Goal: Task Accomplishment & Management: Use online tool/utility

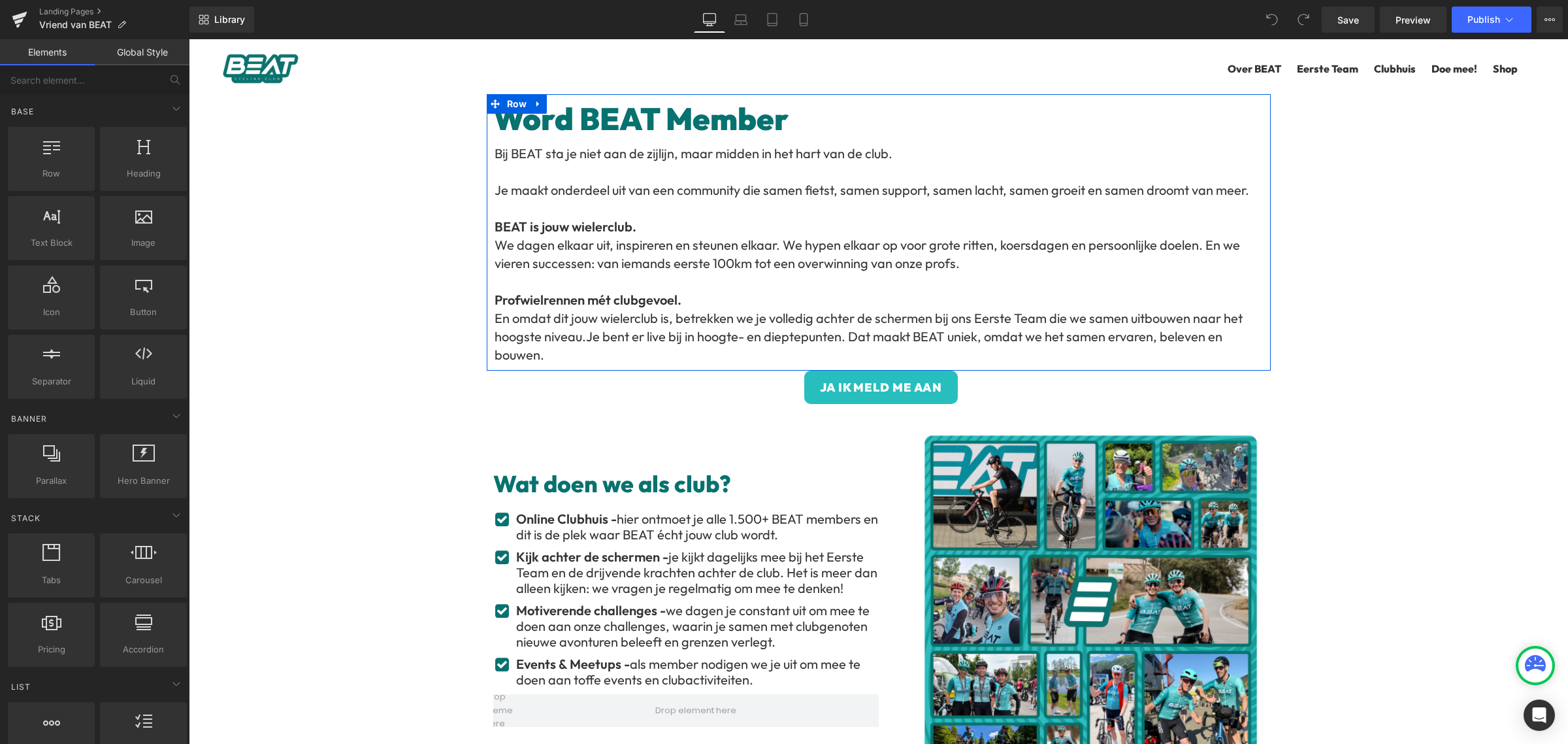
click at [730, 129] on h1 "Word BEAT Member" at bounding box center [879, 119] width 771 height 37
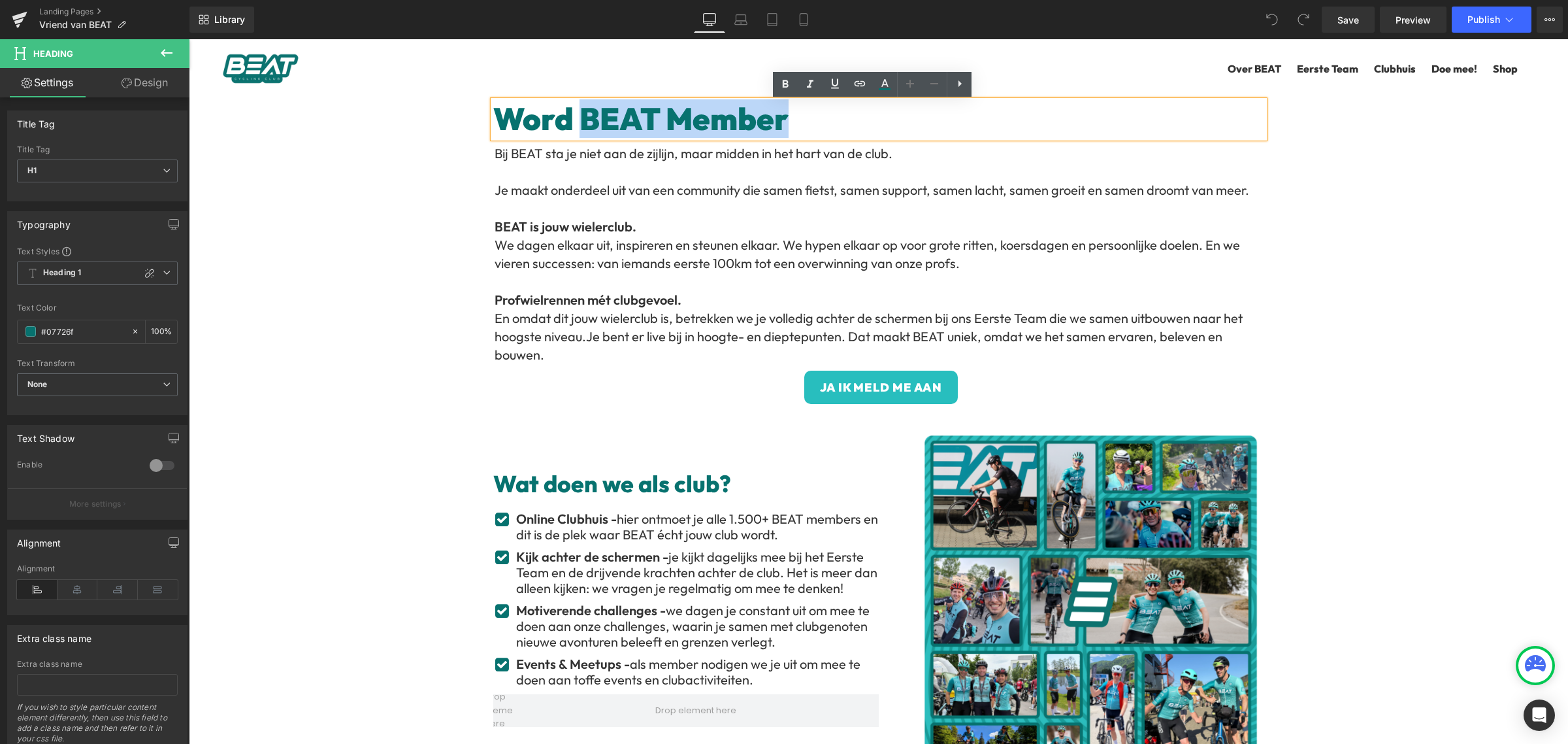
drag, startPoint x: 794, startPoint y: 126, endPoint x: 580, endPoint y: 132, distance: 214.1
click at [580, 132] on h1 "Word BEAT Member" at bounding box center [879, 119] width 771 height 37
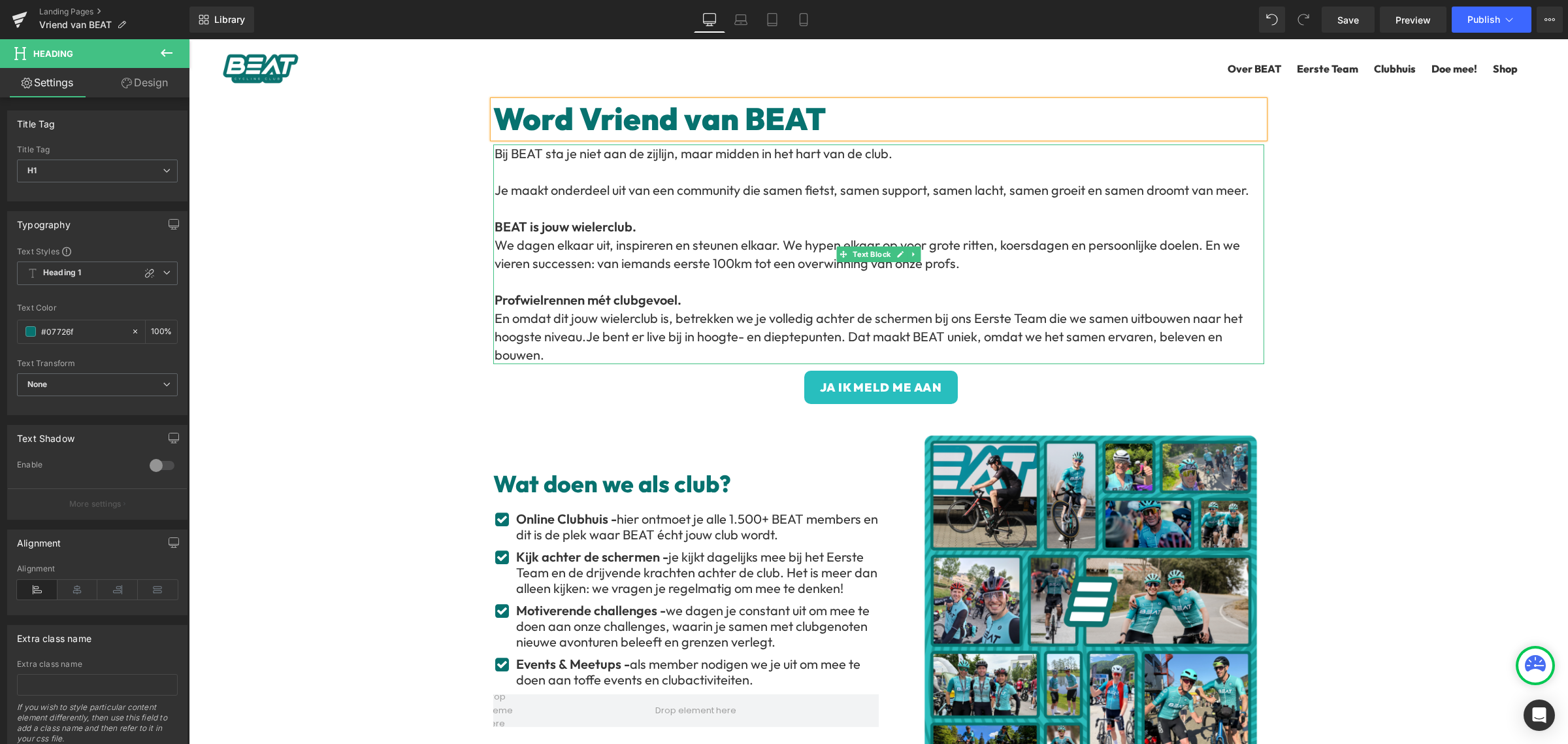
click at [642, 305] on strong "Profwielrennen mét clubgevoel." at bounding box center [588, 300] width 187 height 16
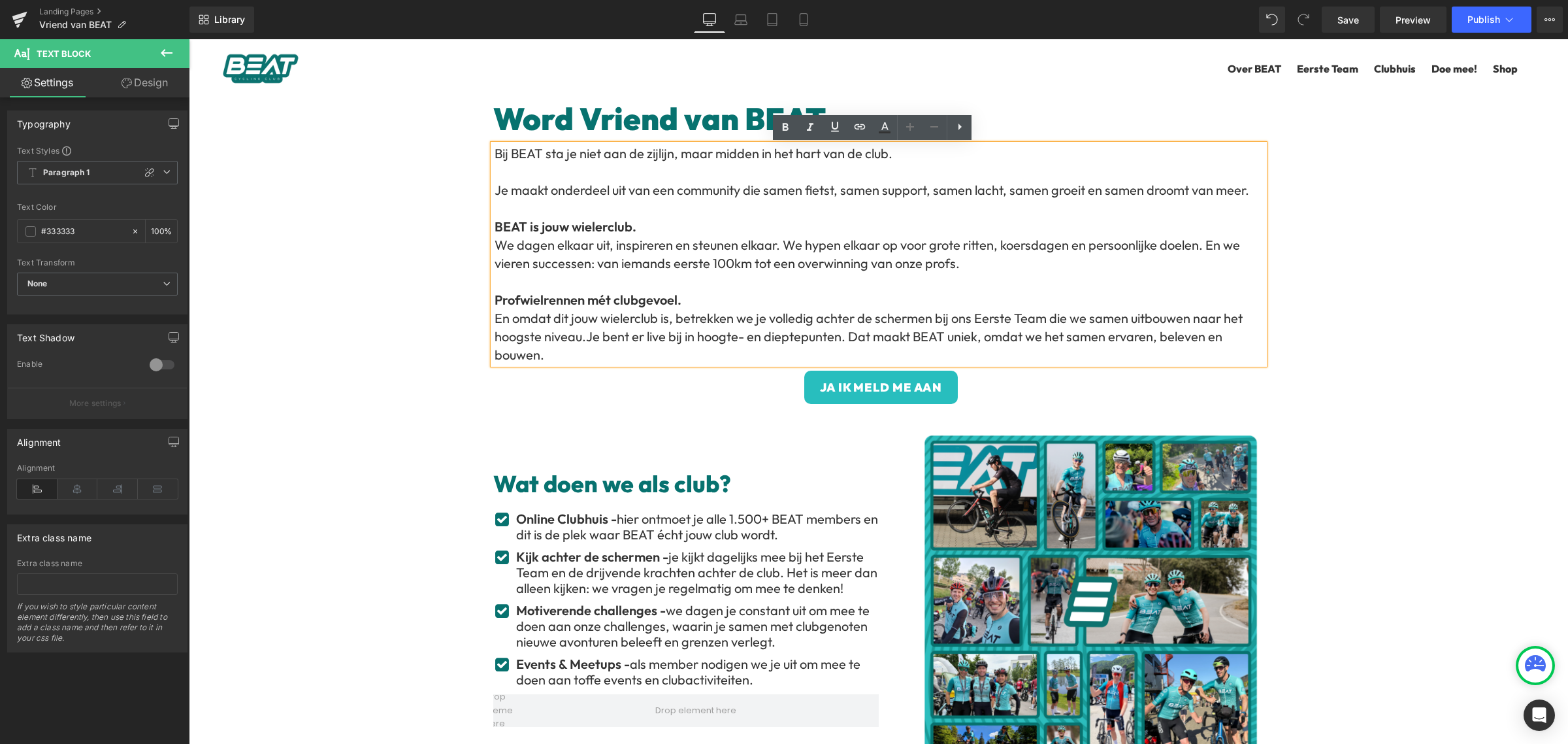
drag, startPoint x: 556, startPoint y: 354, endPoint x: 473, endPoint y: 155, distance: 215.6
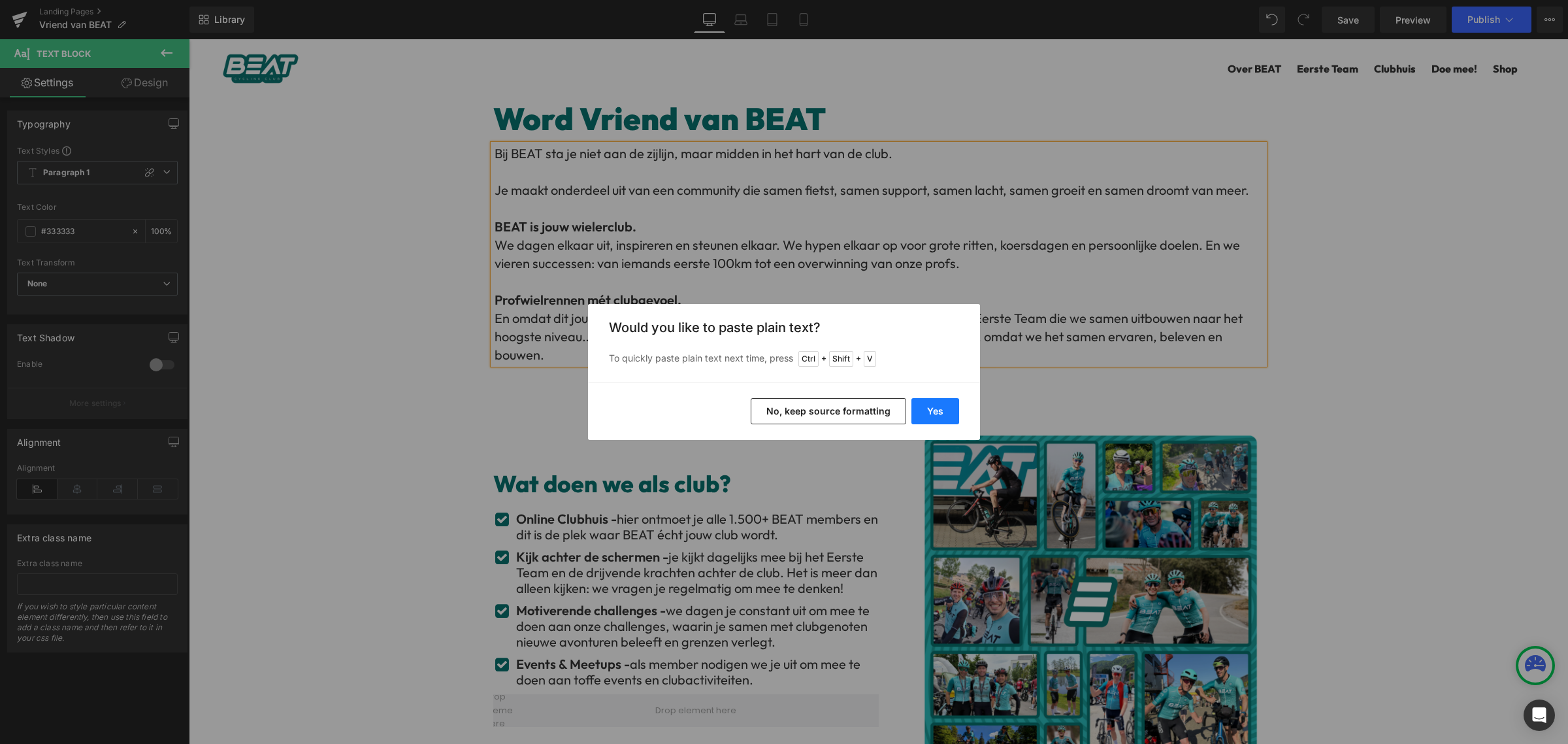
click at [939, 416] on button "Yes" at bounding box center [935, 411] width 48 height 26
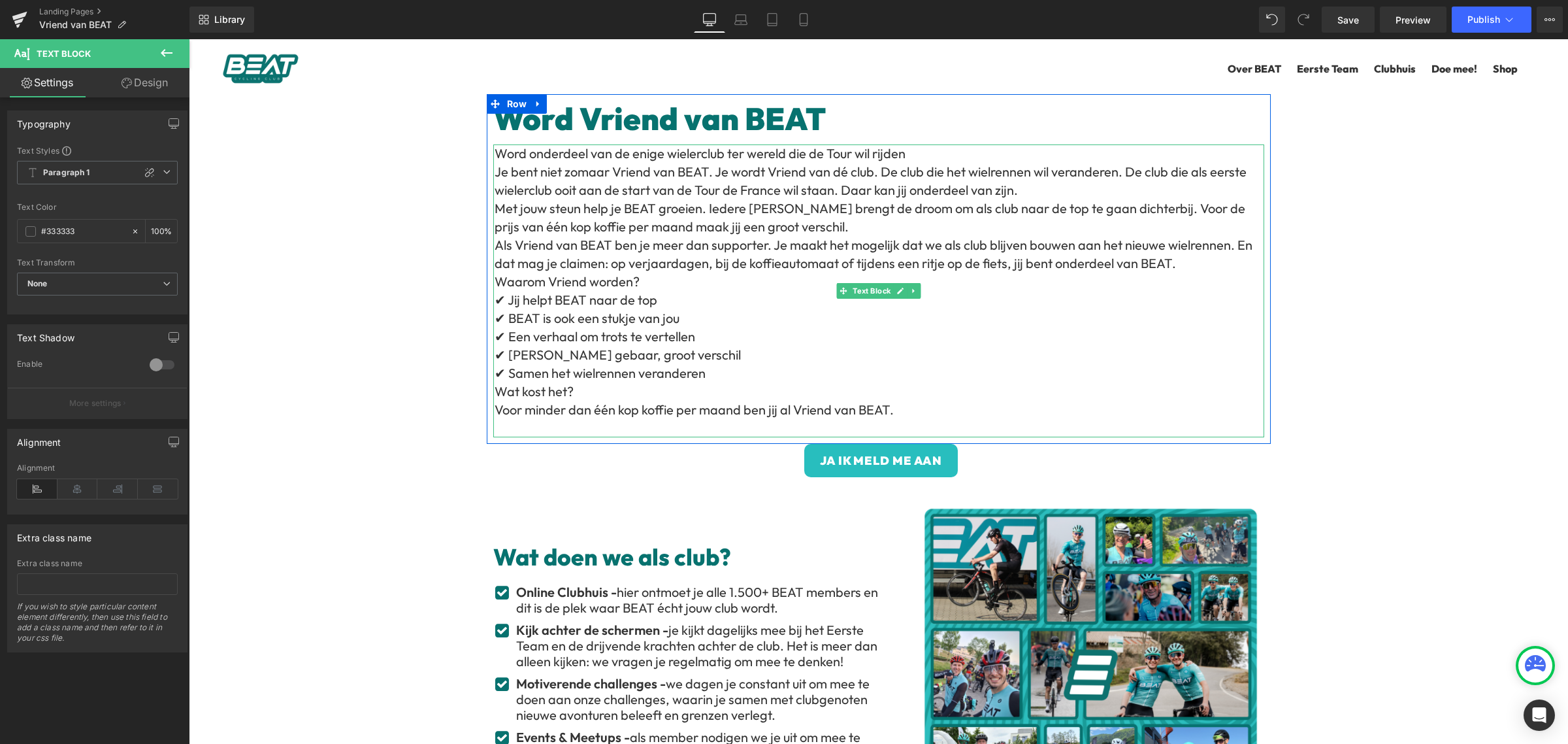
click at [948, 161] on p "Word onderdeel van de enige wielerclub ter wereld die de Tour wil rijden" at bounding box center [879, 153] width 770 height 18
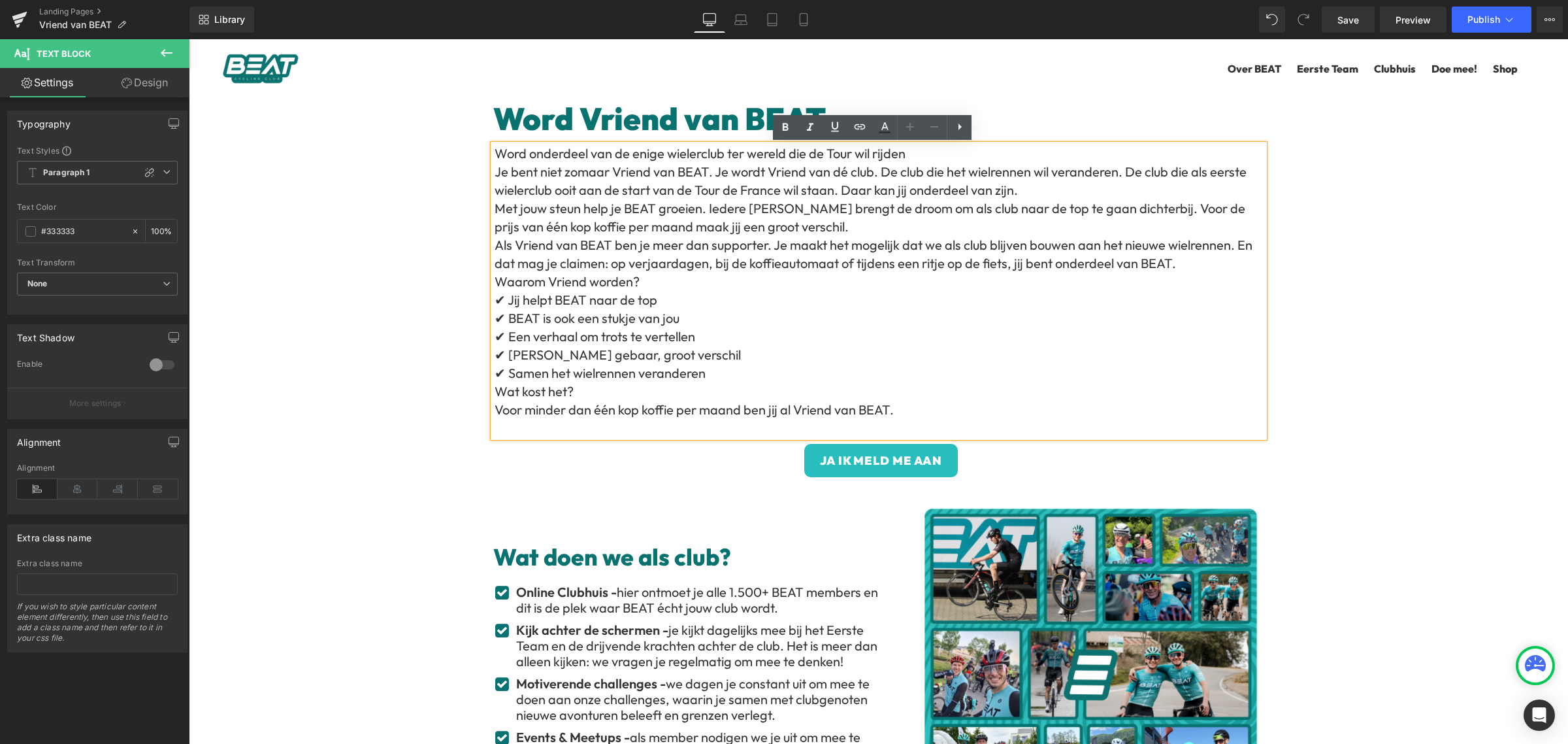
click at [495, 281] on p "Waarom Vriend worden?" at bounding box center [879, 281] width 770 height 18
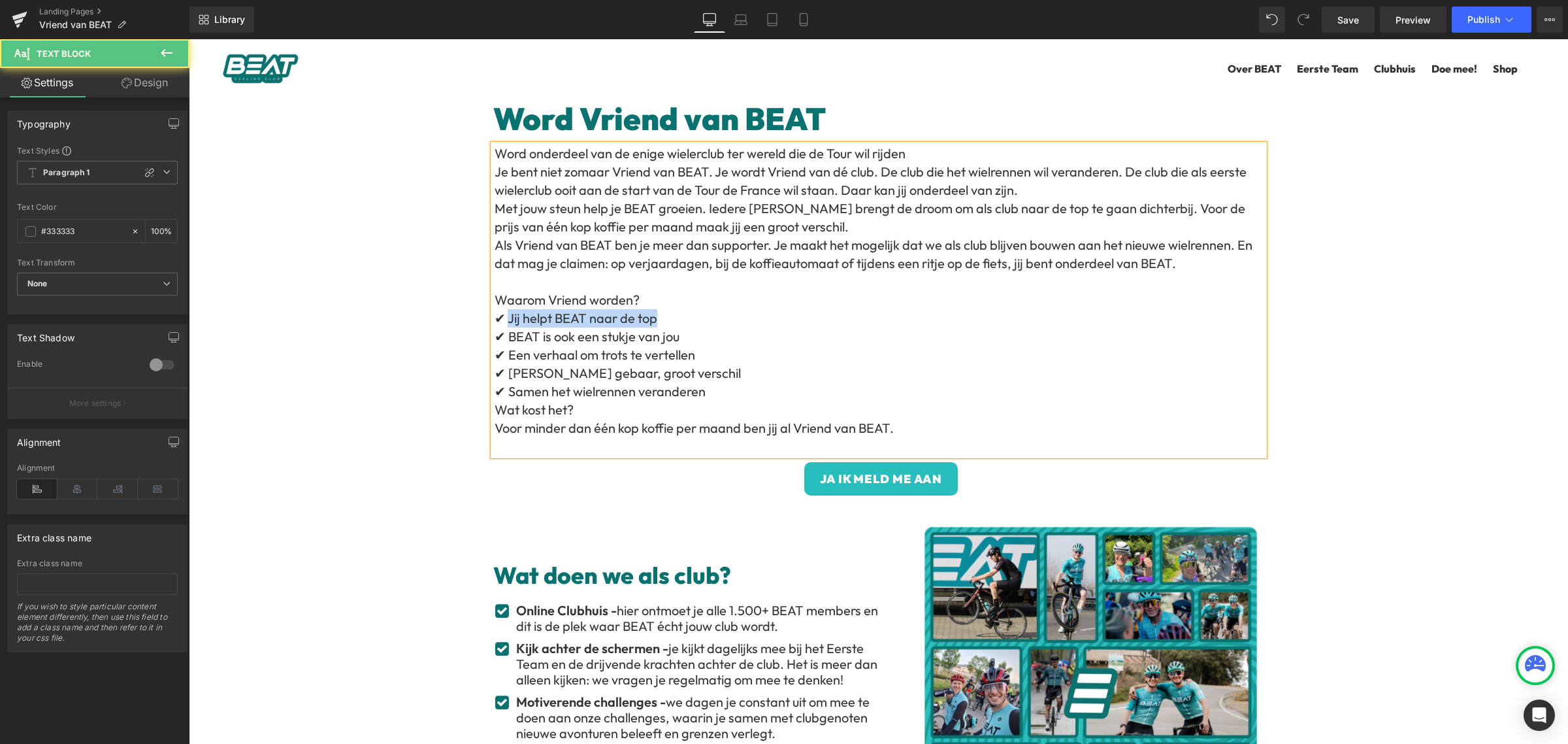
drag, startPoint x: 685, startPoint y: 312, endPoint x: 503, endPoint y: 312, distance: 182.0
click at [503, 312] on p "✔ Jij helpt BEAT naar de top" at bounding box center [879, 318] width 770 height 18
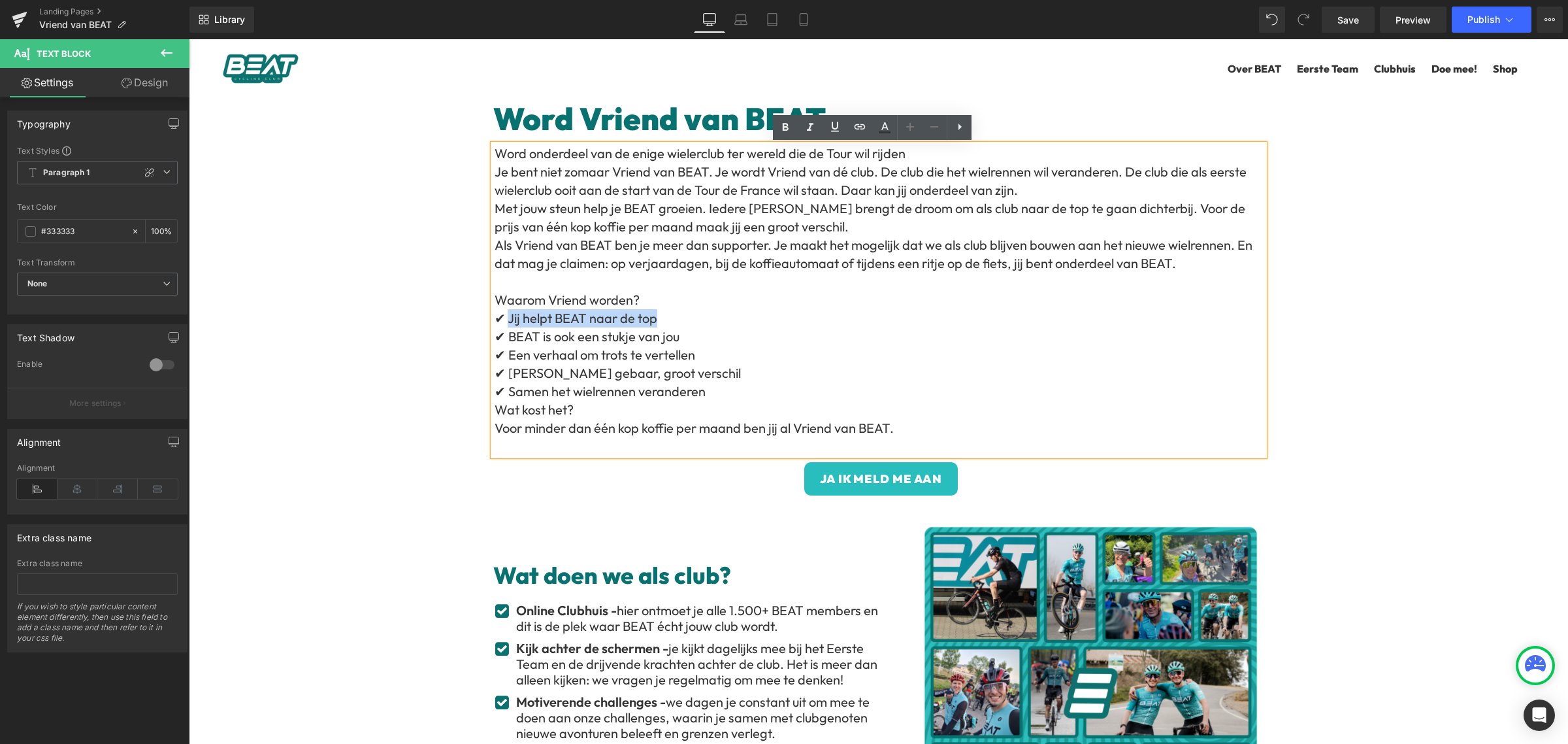
copy p "Jij helpt BEAT naar de top"
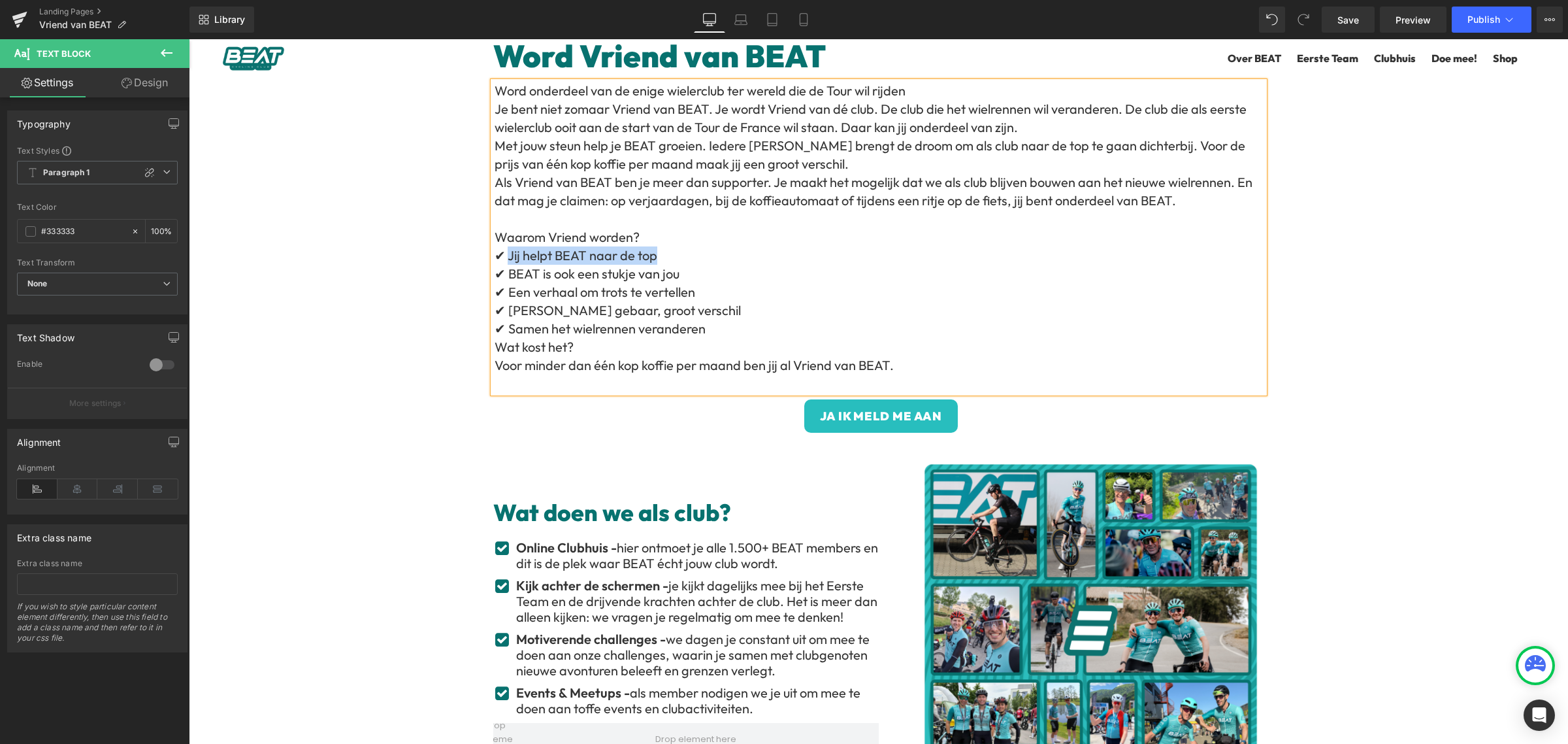
scroll to position [82, 0]
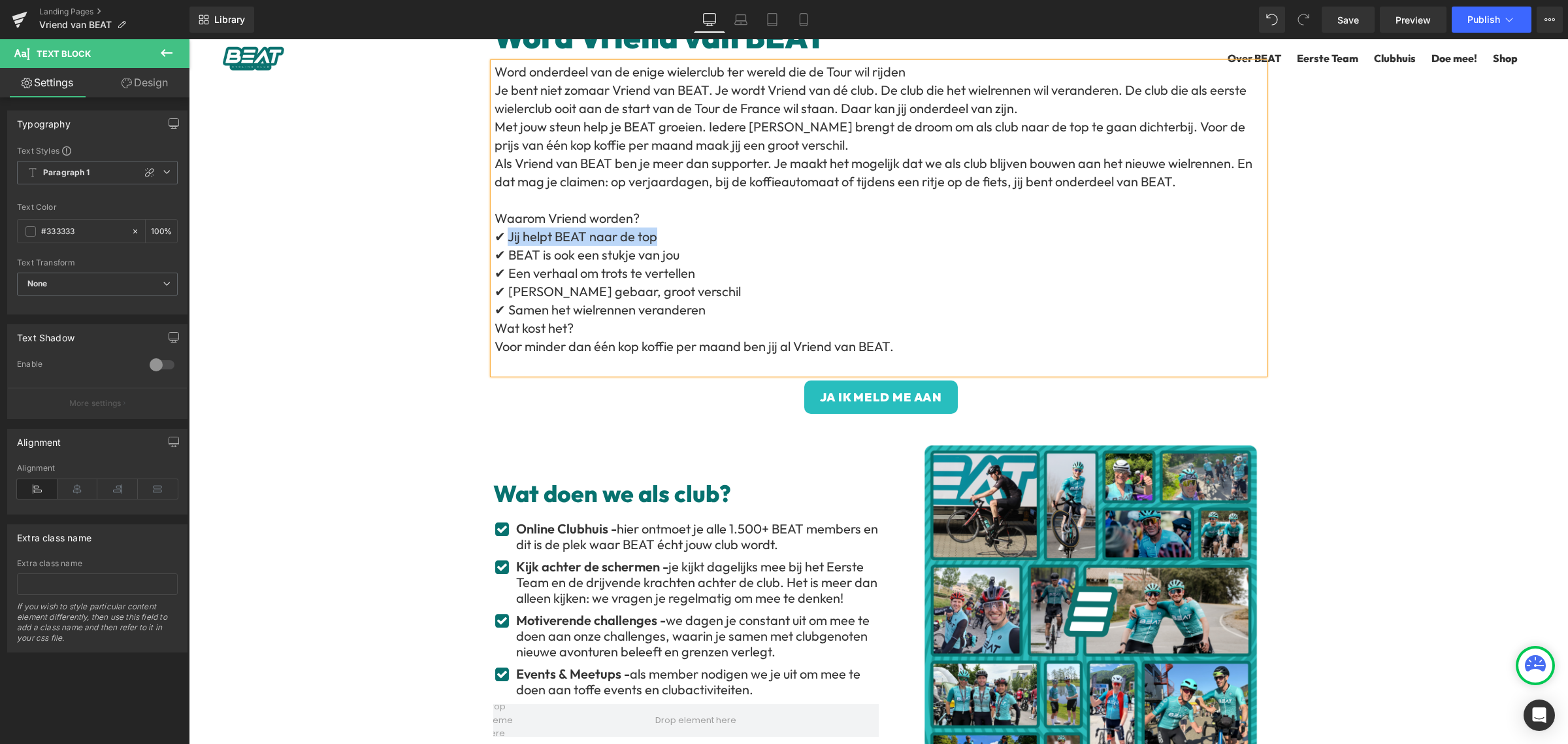
click at [744, 540] on span "hier ontmoet je alle 1.500+ BEAT members en dit is de plek waar BEAT écht jouw …" at bounding box center [697, 536] width 362 height 32
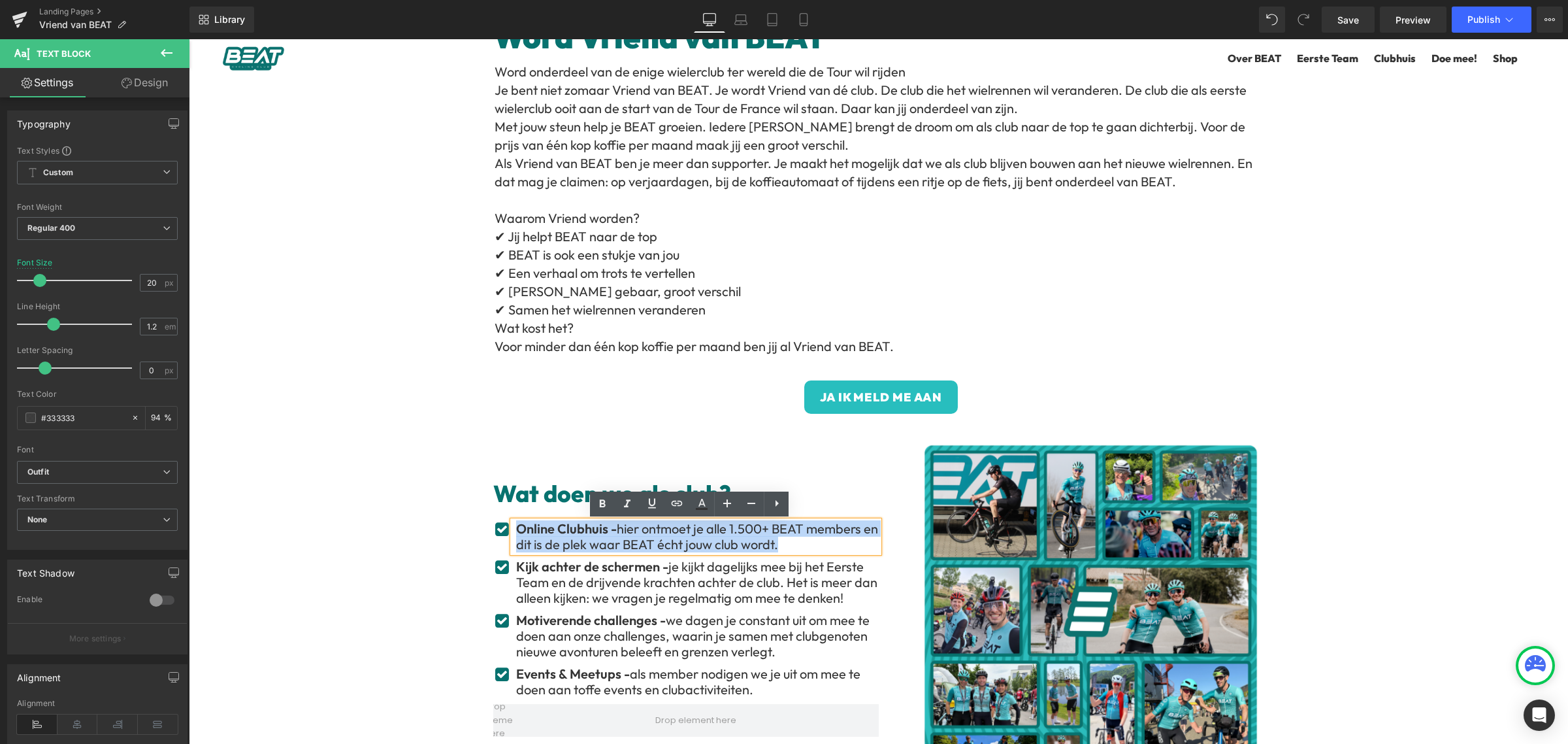
drag, startPoint x: 809, startPoint y: 544, endPoint x: 512, endPoint y: 528, distance: 297.4
click at [513, 528] on div "Online Clubhuis - hier ontmoet je alle 1.500+ BEAT members en dit is de plek wa…" at bounding box center [695, 537] width 366 height 31
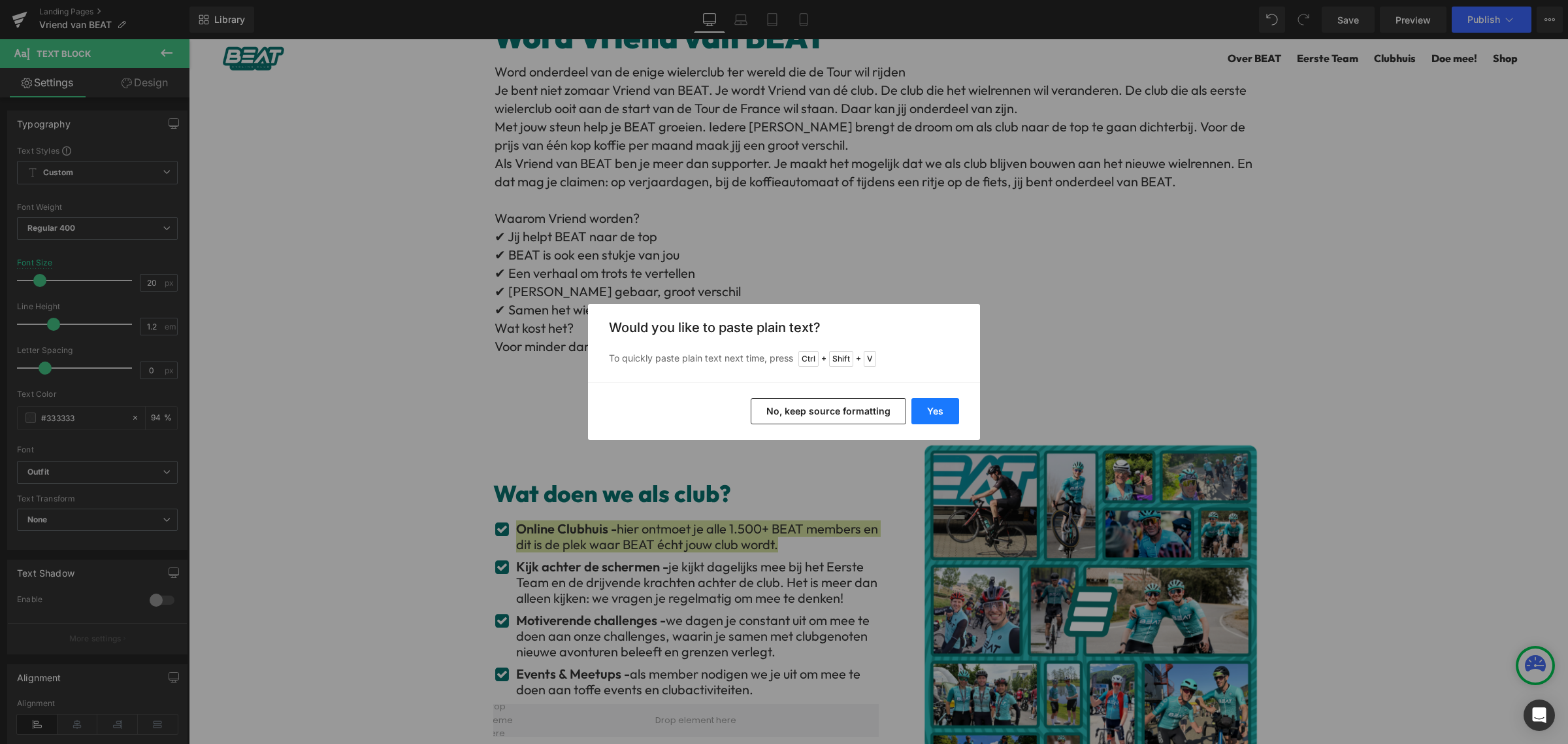
click at [943, 402] on button "Yes" at bounding box center [935, 411] width 48 height 26
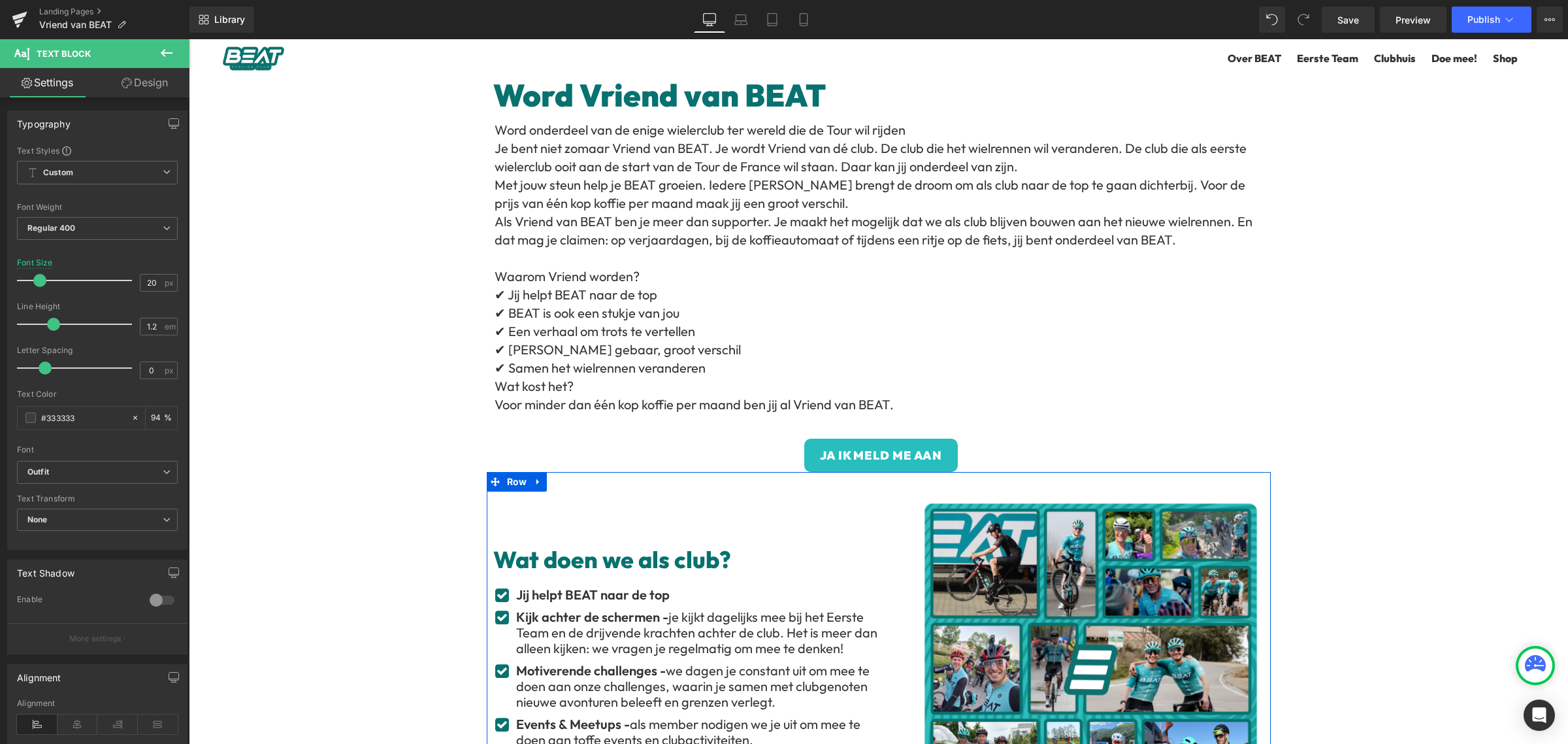
scroll to position [0, 0]
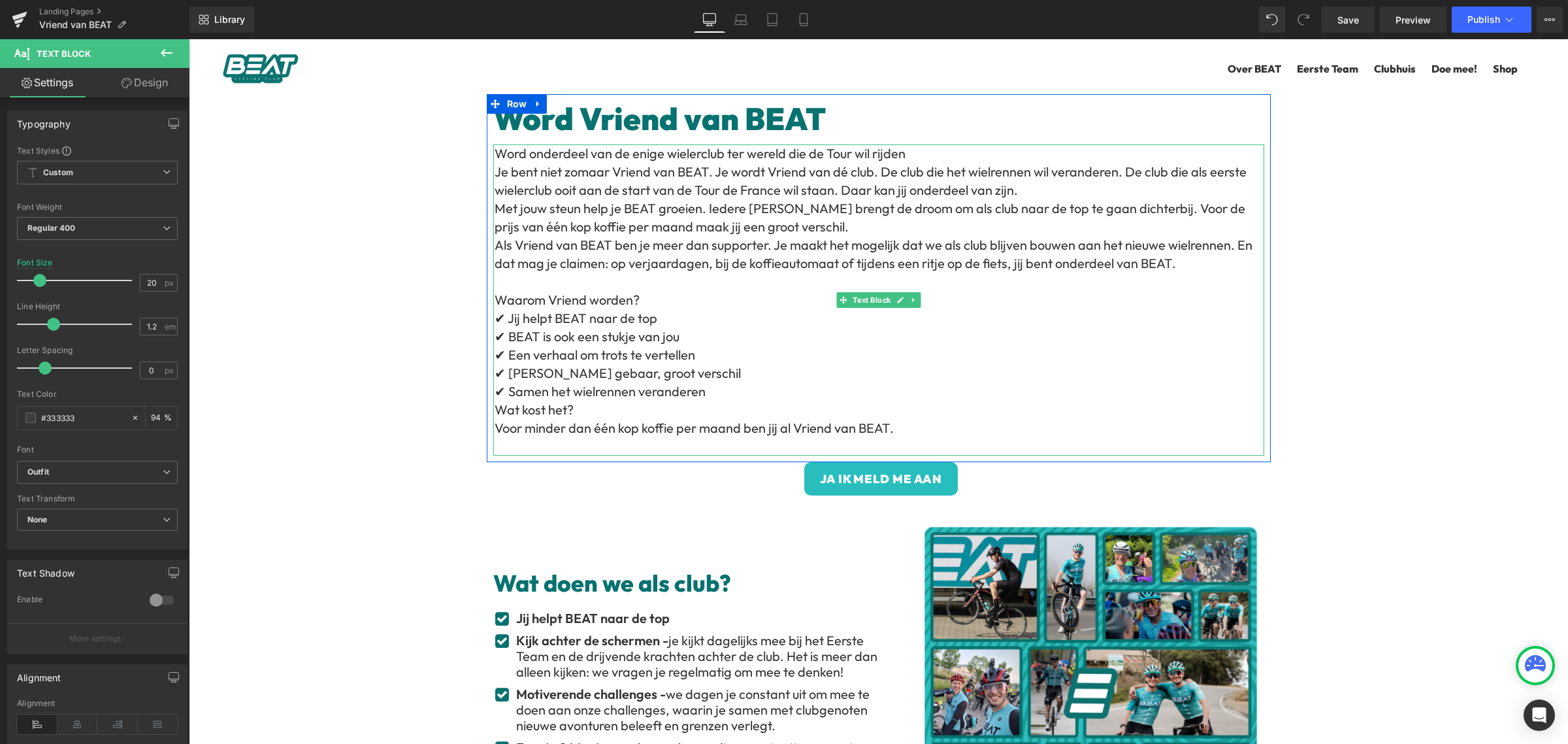
click at [640, 338] on p "✔ BEAT is ook een stukje van jou" at bounding box center [879, 337] width 770 height 18
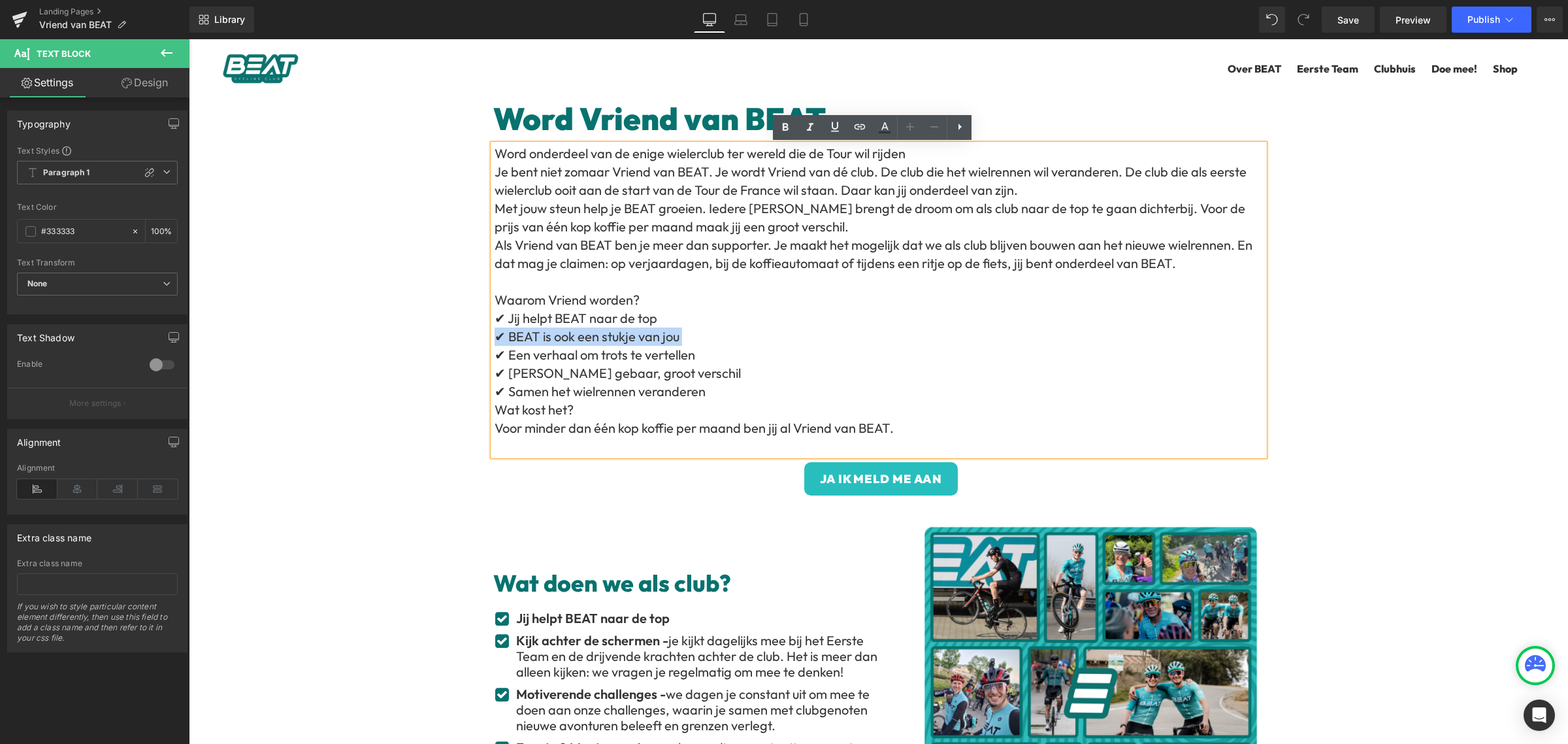
click at [672, 338] on p "✔ BEAT is ook een stukje van jou" at bounding box center [879, 337] width 770 height 18
drag, startPoint x: 663, startPoint y: 339, endPoint x: 504, endPoint y: 341, distance: 159.0
click at [504, 341] on p "✔ BEAT is ook een stukje van jou" at bounding box center [879, 337] width 770 height 18
copy p "BEAT is ook een stukje van jou"
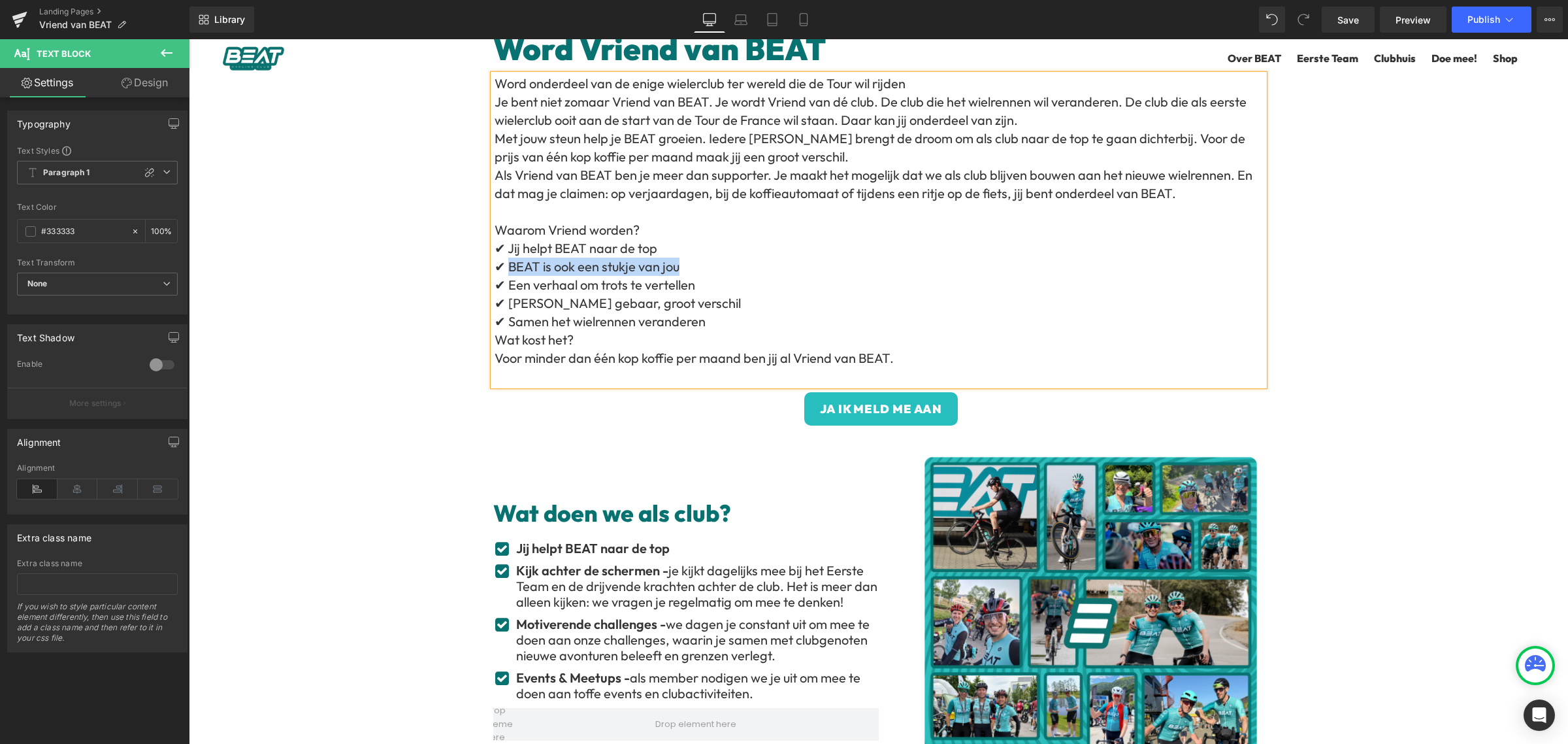
scroll to position [164, 0]
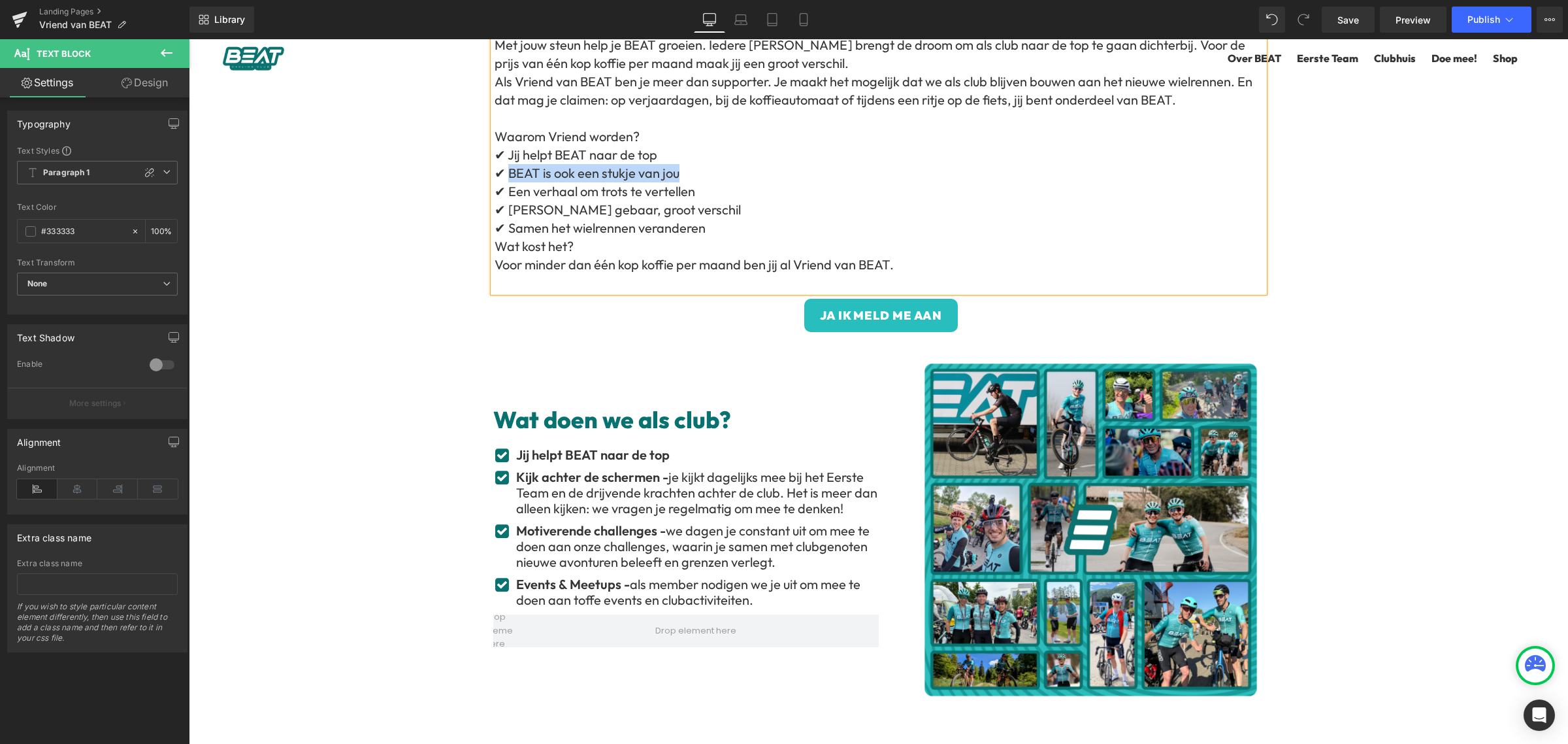
click at [654, 487] on div "Kijk achter de schermen - je kijkt dagelijks mee bij het Eerste Team en de drij…" at bounding box center [695, 493] width 366 height 47
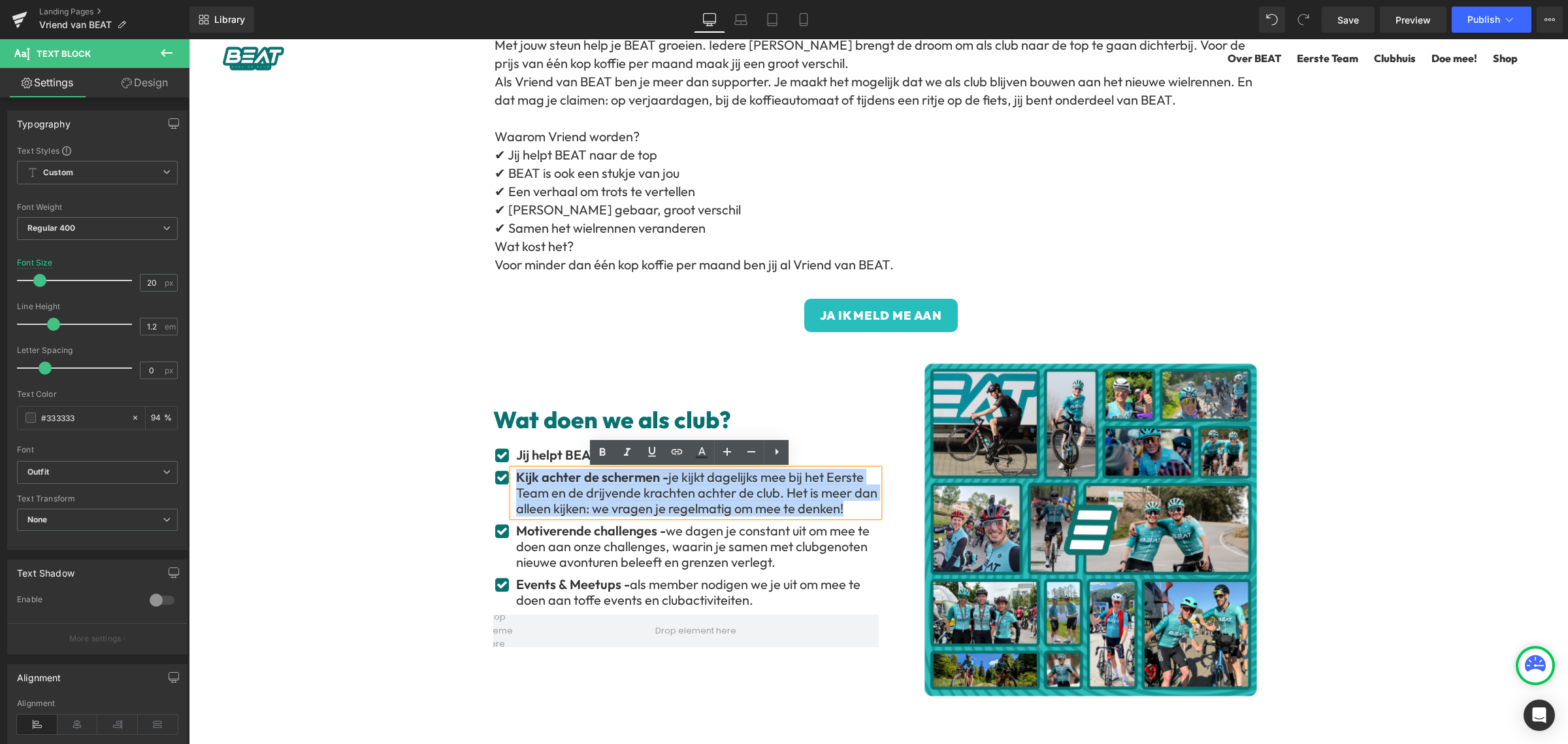
drag, startPoint x: 815, startPoint y: 506, endPoint x: 510, endPoint y: 480, distance: 306.1
click at [513, 480] on div "Kijk achter de schermen - je kijkt dagelijks mee bij het Eerste Team en de drij…" at bounding box center [695, 493] width 366 height 47
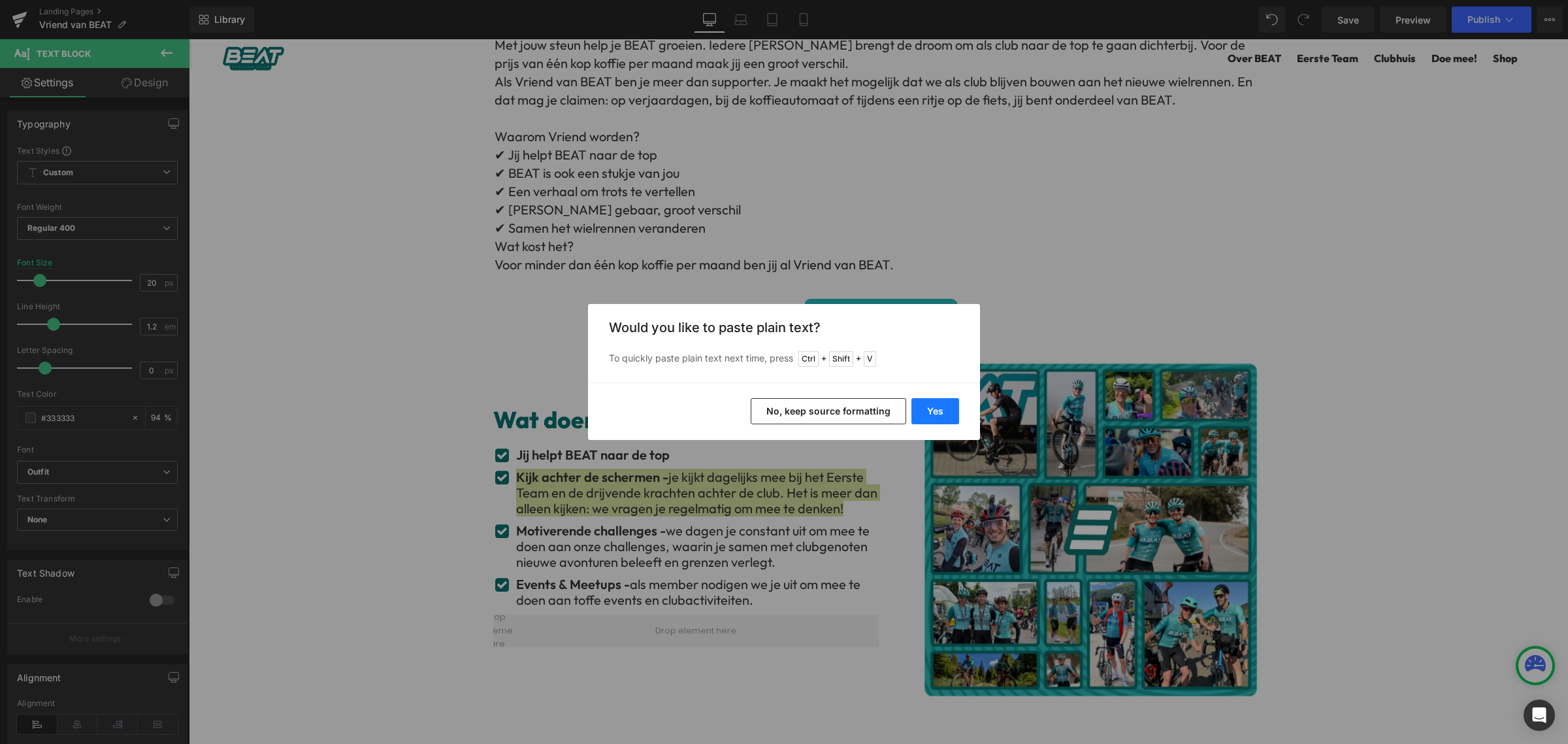
click at [941, 409] on button "Yes" at bounding box center [935, 411] width 48 height 26
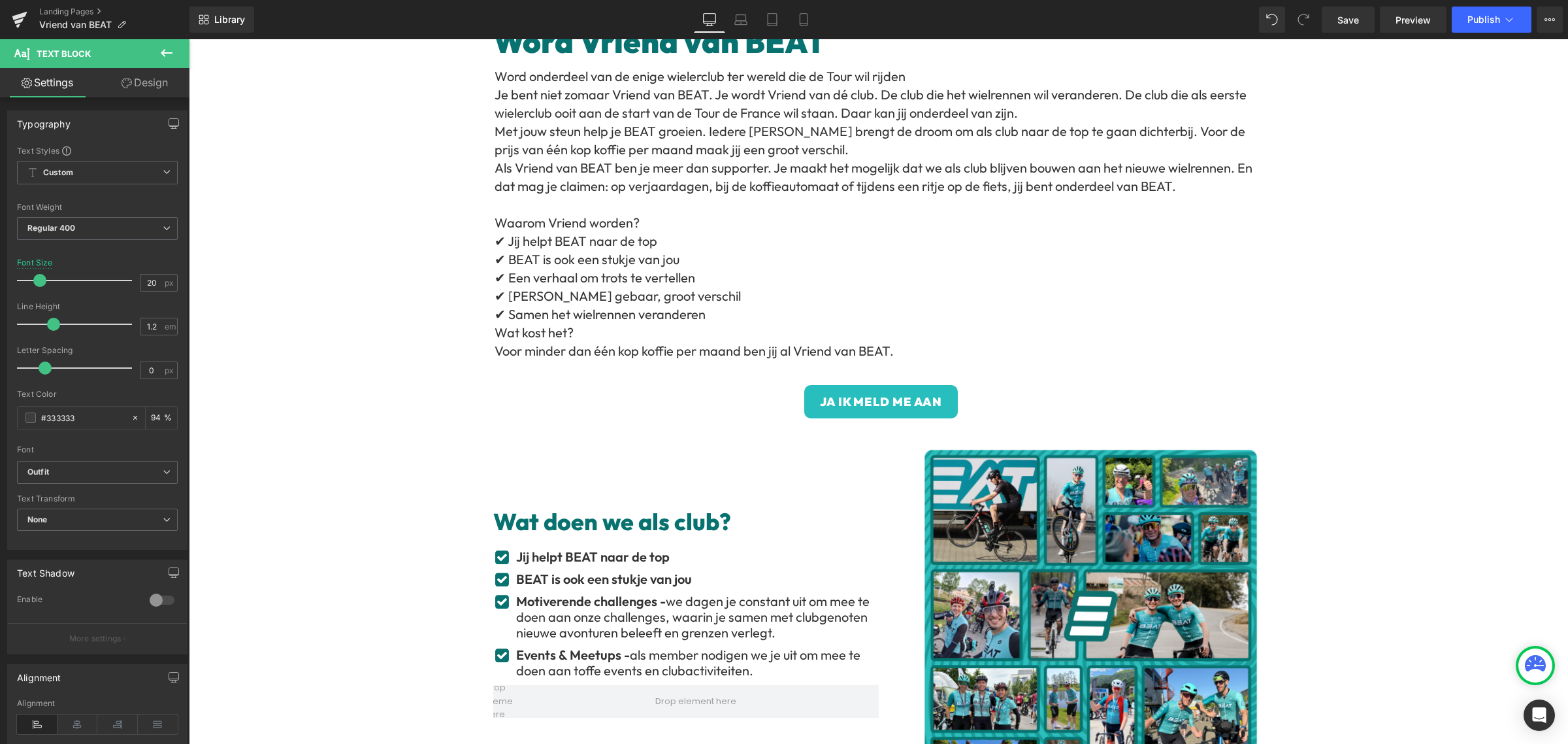
scroll to position [0, 0]
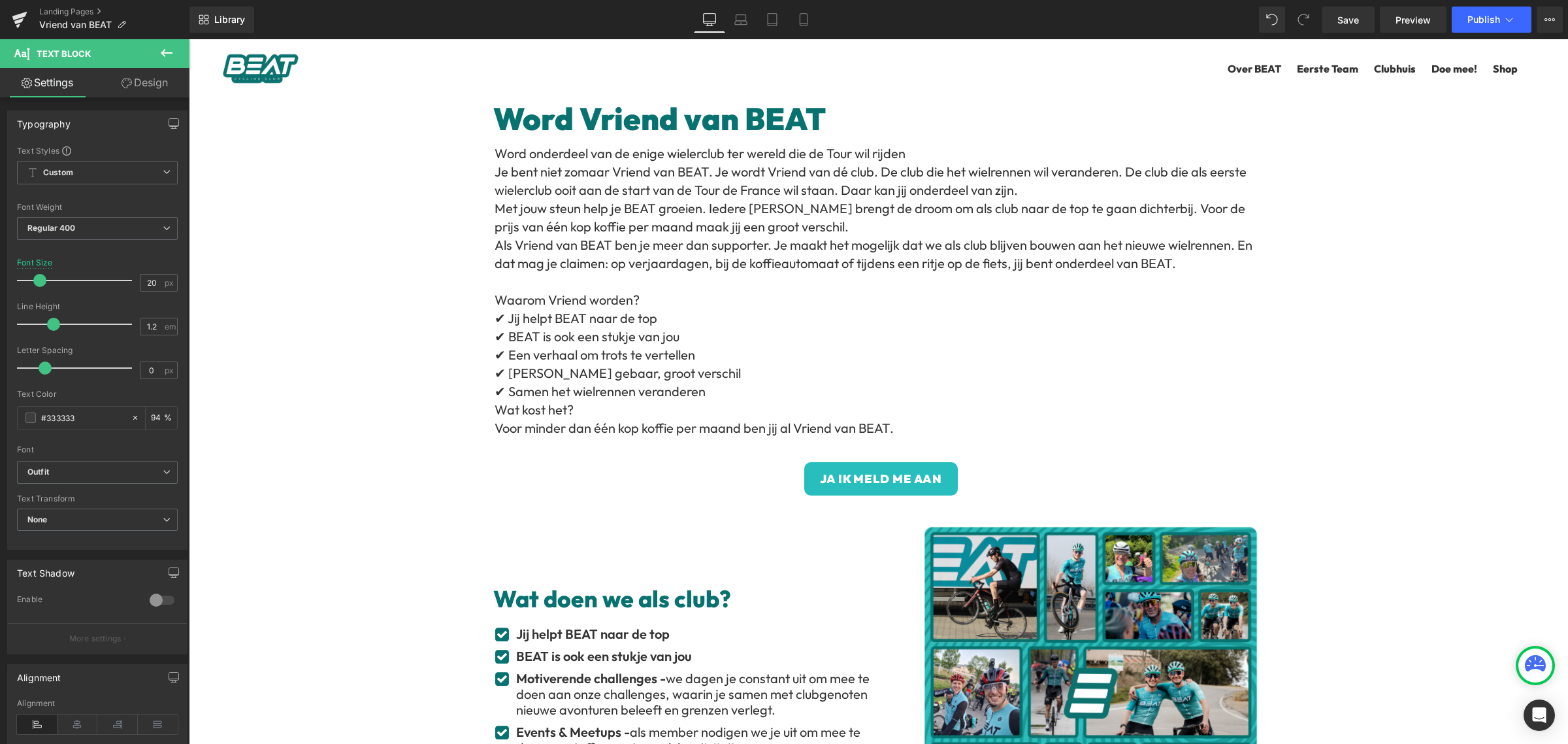
click at [656, 337] on p "✔ BEAT is ook een stukje van jou" at bounding box center [879, 337] width 770 height 18
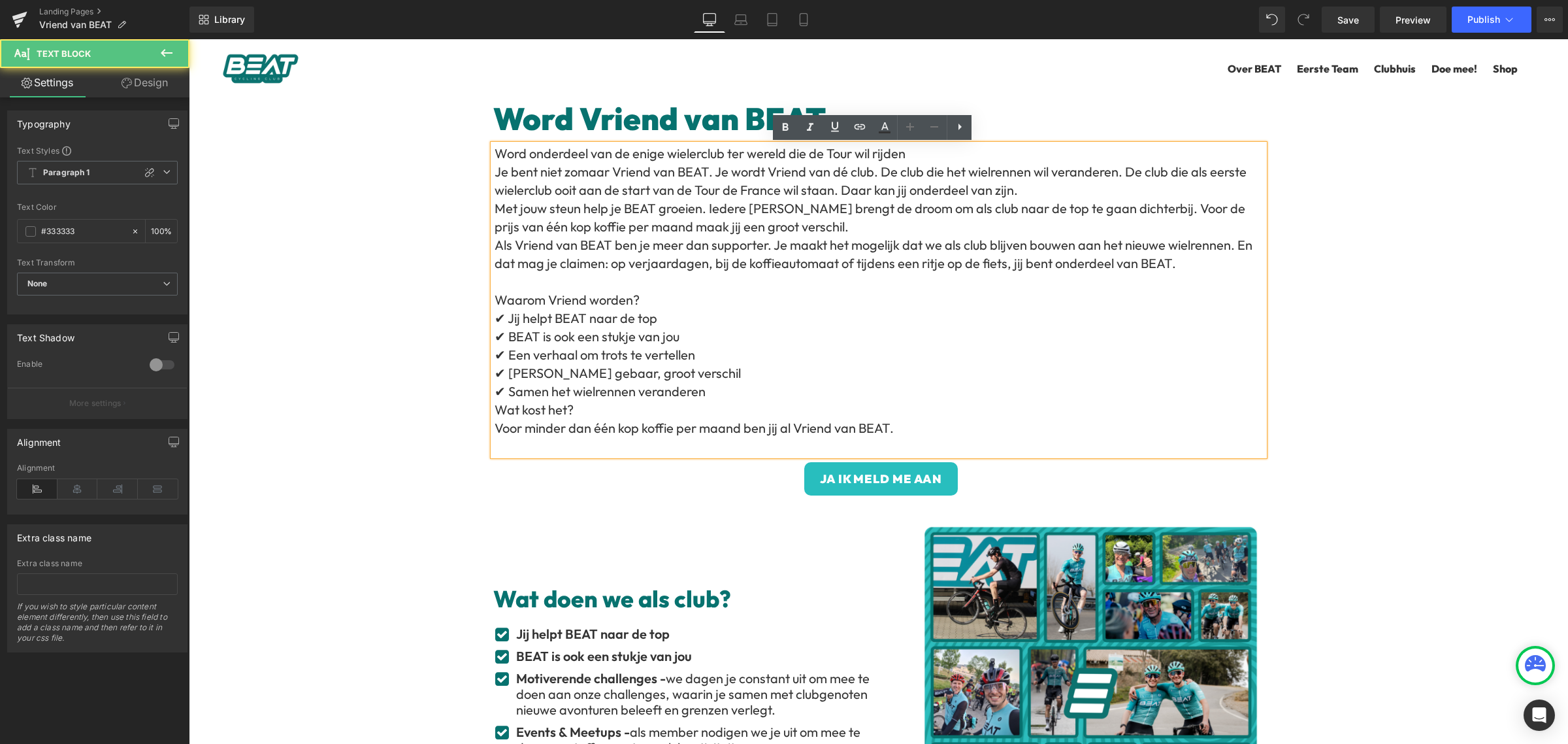
click at [619, 360] on p "✔ Een verhaal om trots te vertellen" at bounding box center [879, 354] width 770 height 18
click at [688, 360] on p "✔ Een verhaal om trots te vertellen" at bounding box center [879, 354] width 770 height 18
drag, startPoint x: 701, startPoint y: 355, endPoint x: 501, endPoint y: 358, distance: 200.0
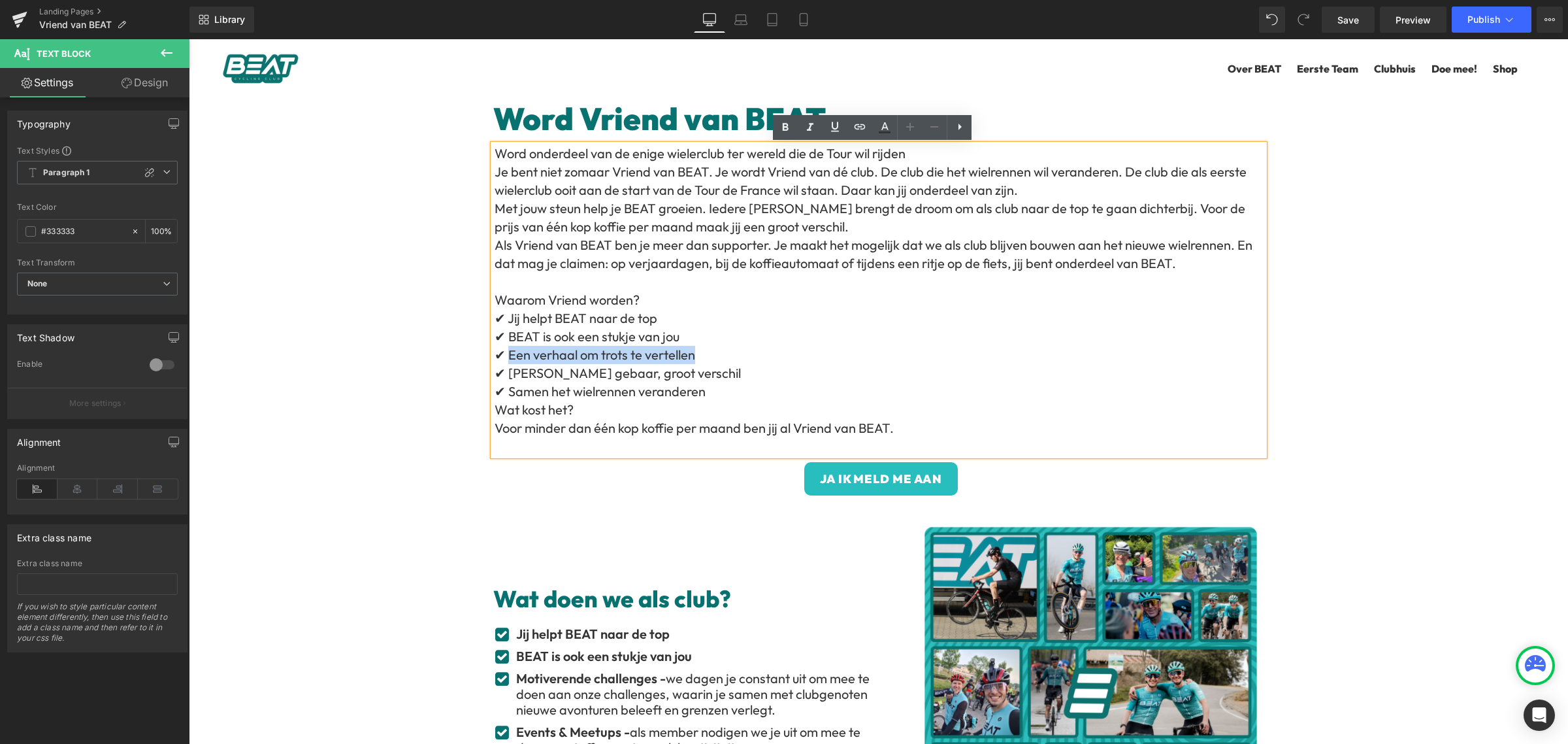
click at [501, 358] on p "✔ Een verhaal om trots te vertellen" at bounding box center [879, 354] width 770 height 18
copy p "Een verhaal om trots te vertellen"
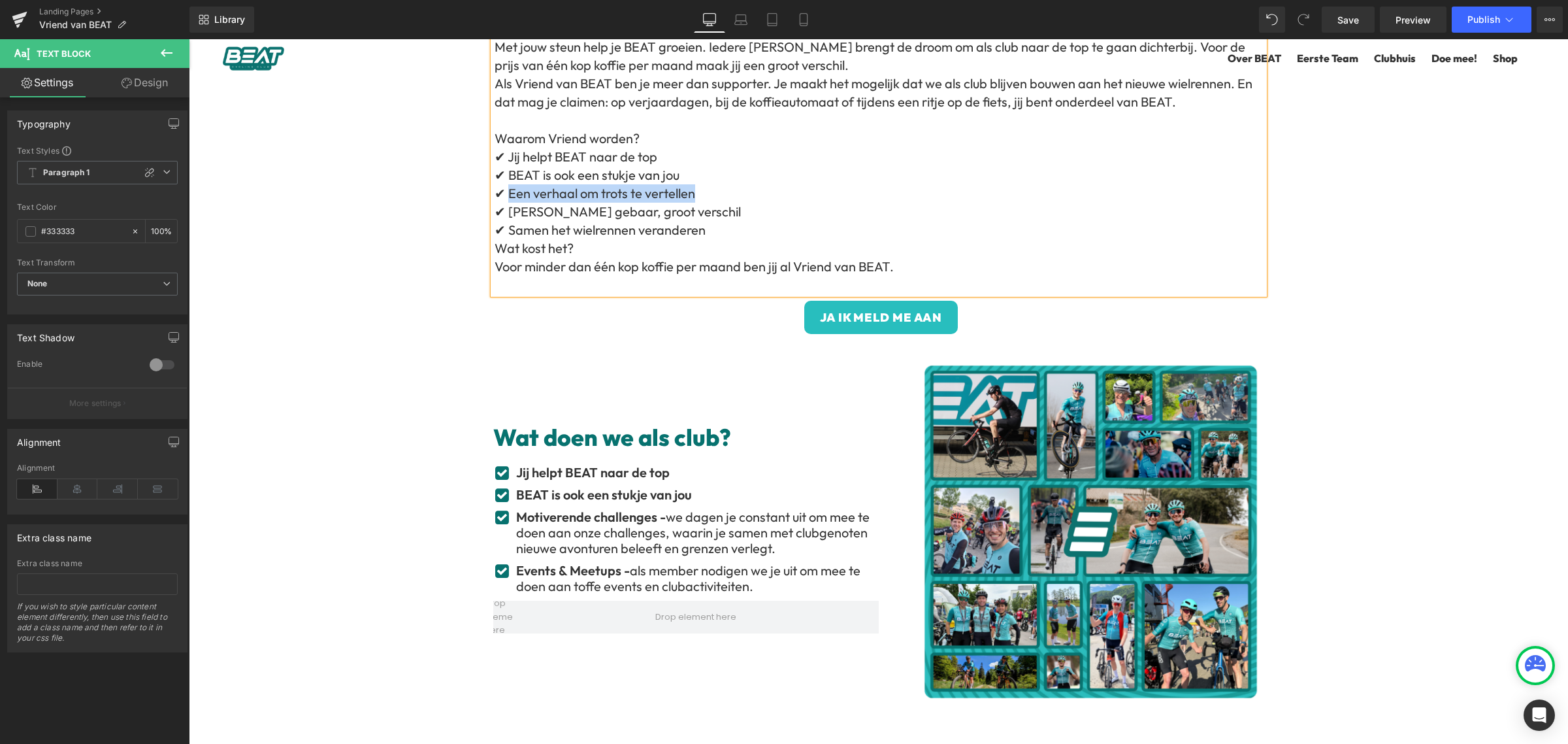
scroll to position [164, 0]
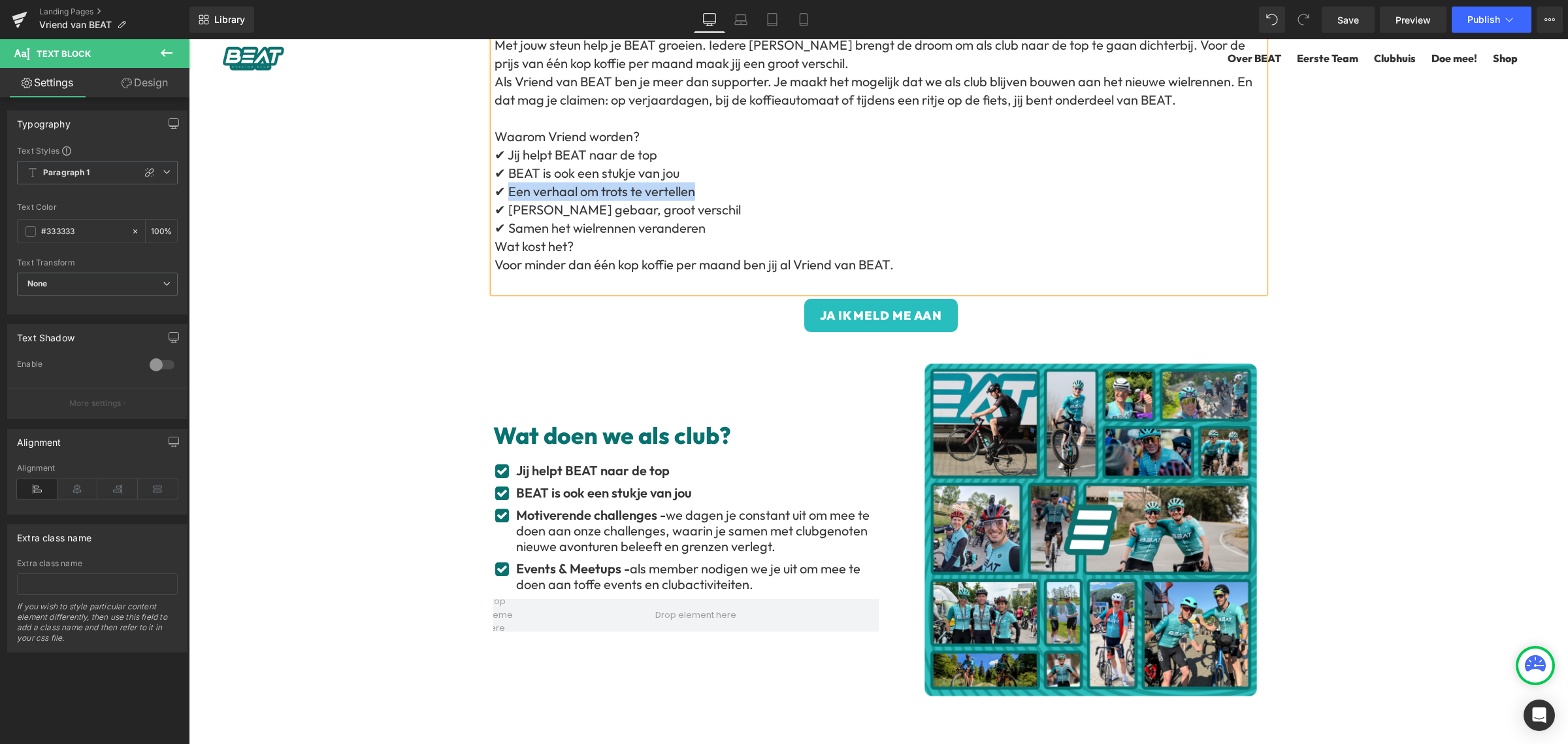
click at [708, 550] on span "we dagen je constant uit om mee te doen aan onze challenges, waarin je samen me…" at bounding box center [693, 530] width 354 height 48
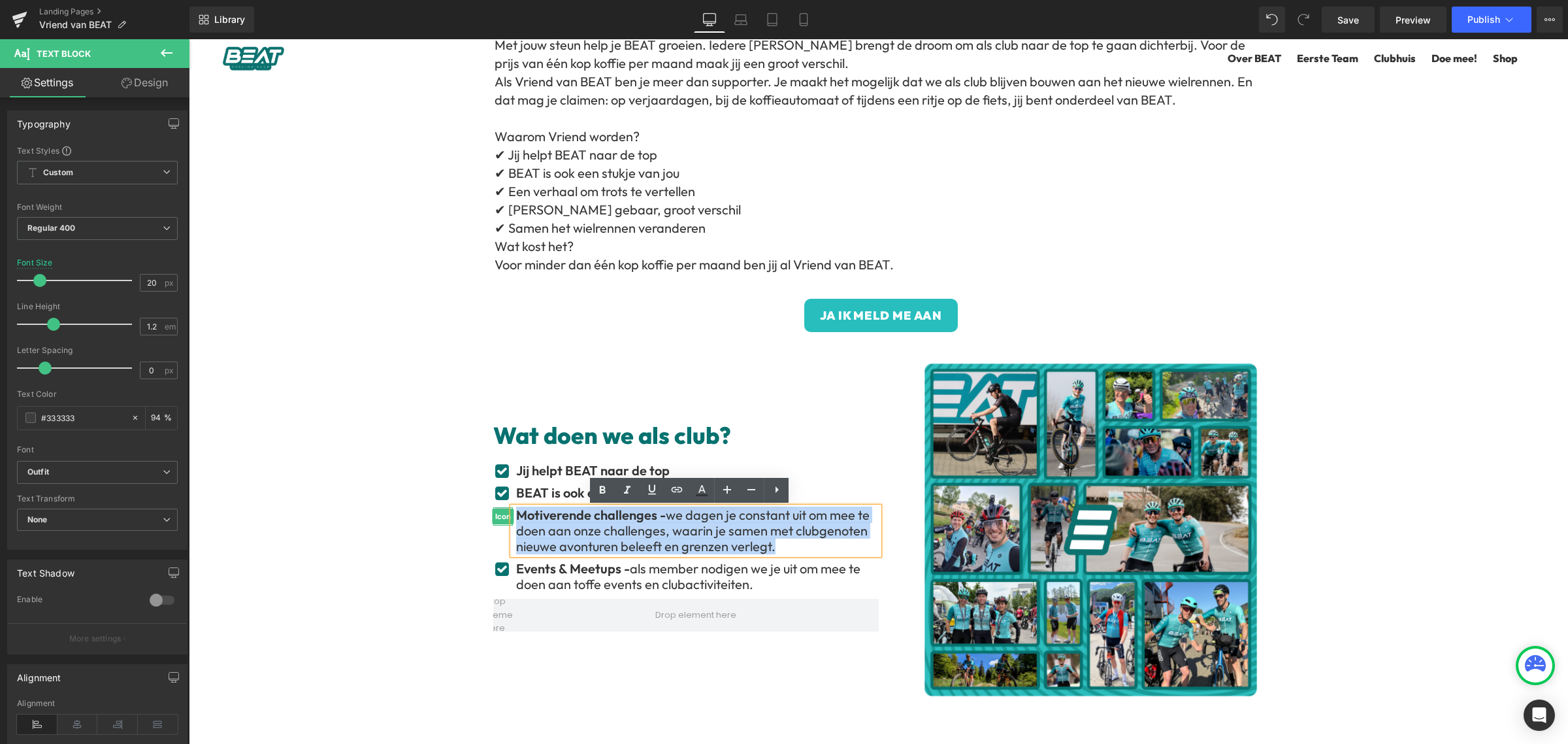
drag, startPoint x: 796, startPoint y: 546, endPoint x: 497, endPoint y: 510, distance: 301.2
click at [497, 510] on li "Icon Motiverende challenges - we dagen je constant uit om mee te doen aan onze …" at bounding box center [686, 530] width 386 height 47
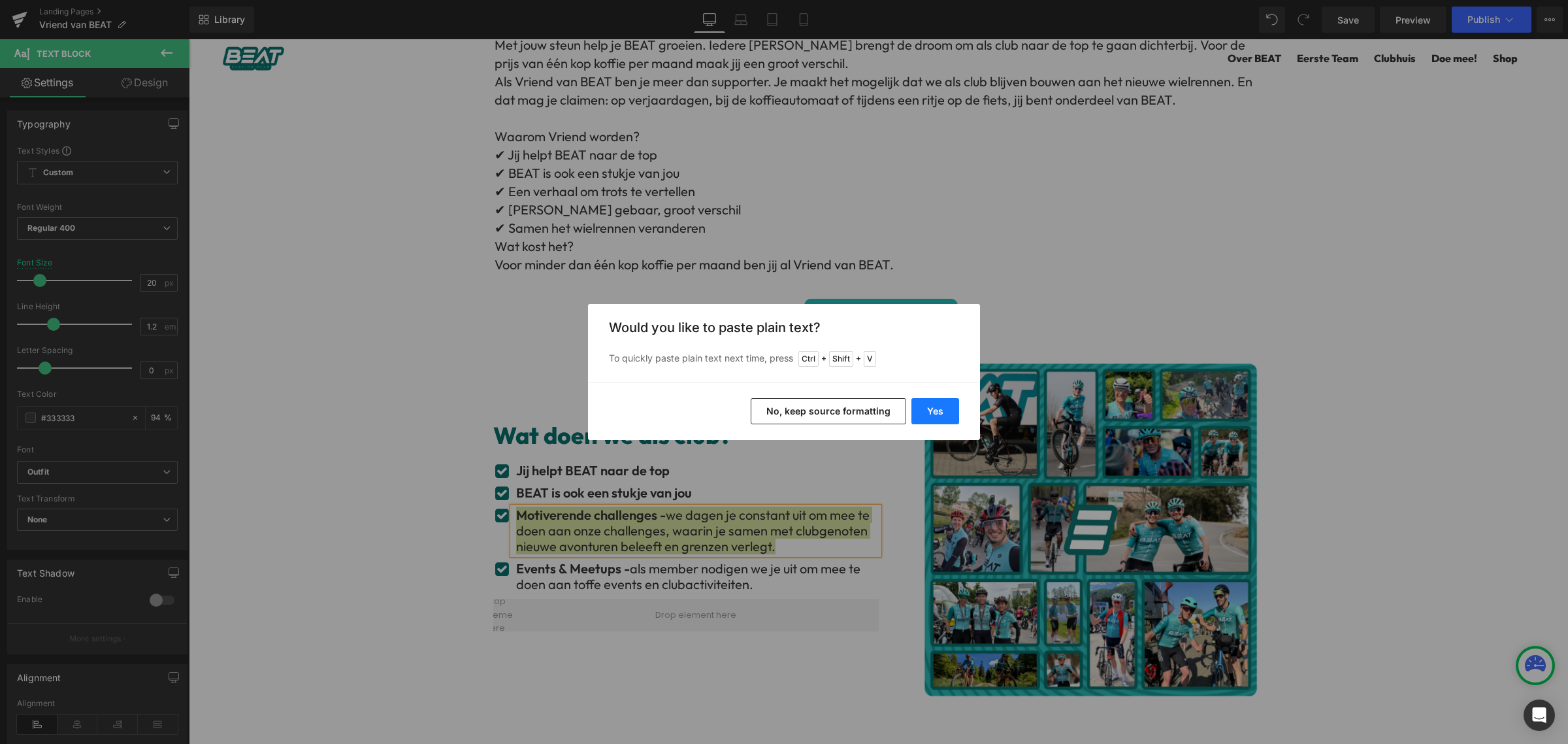
click at [931, 412] on button "Yes" at bounding box center [935, 411] width 48 height 26
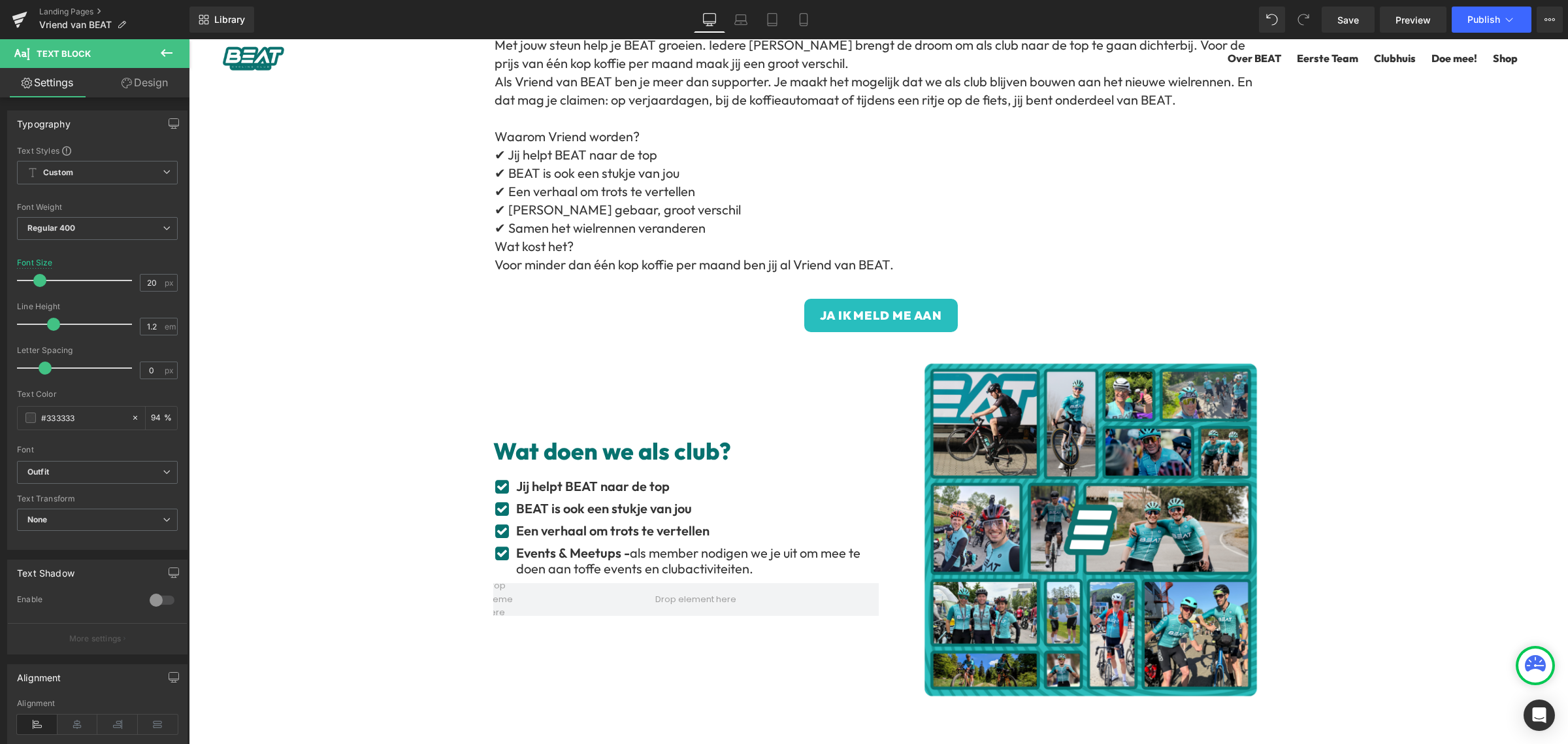
click at [626, 227] on p "✔ Samen het wielrennen veranderen" at bounding box center [879, 228] width 770 height 18
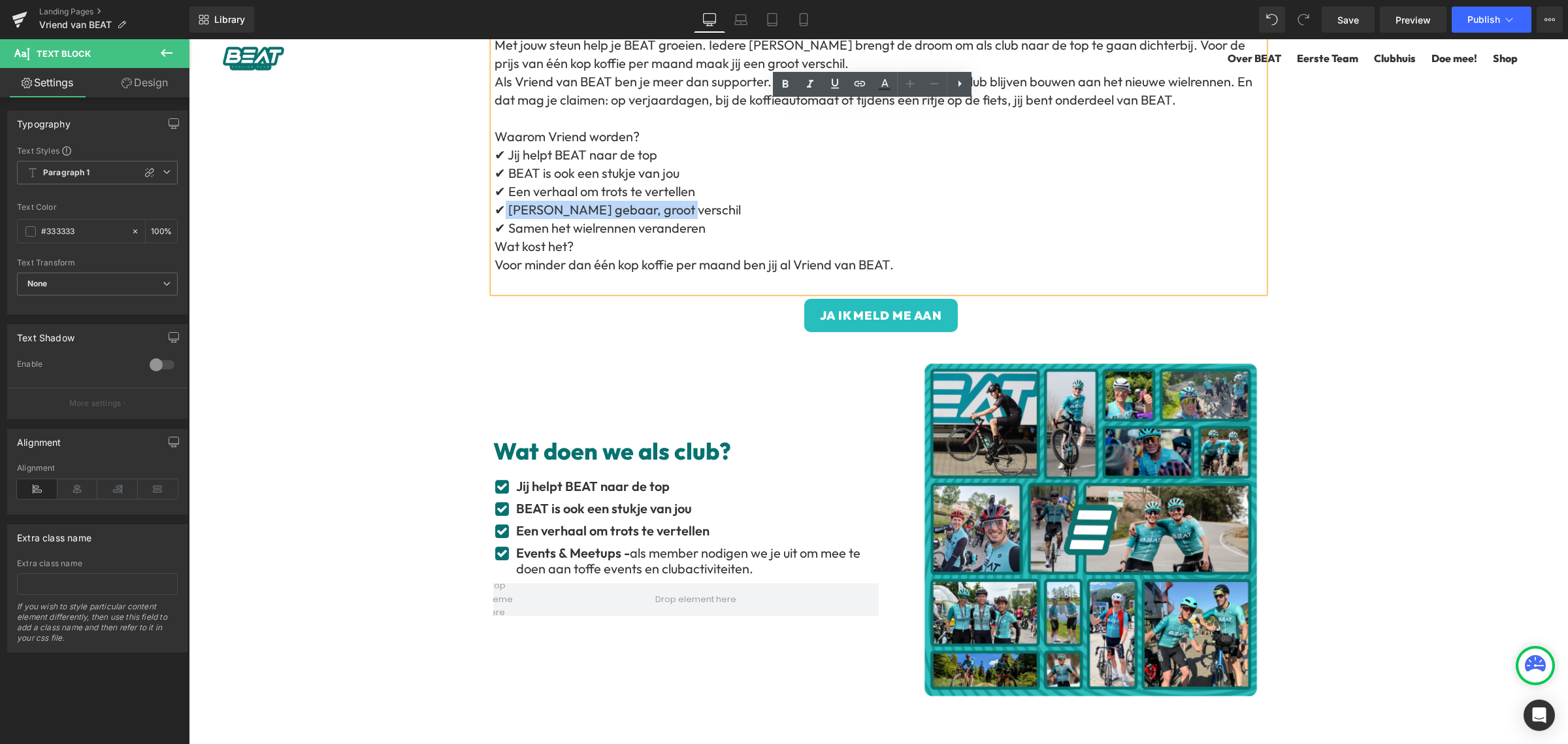
drag, startPoint x: 691, startPoint y: 209, endPoint x: 499, endPoint y: 214, distance: 192.1
click at [499, 214] on p "✔ [PERSON_NAME] gebaar, groot verschil" at bounding box center [879, 209] width 770 height 18
drag, startPoint x: 721, startPoint y: 229, endPoint x: 511, endPoint y: 236, distance: 210.1
click at [502, 227] on p "✔ Samen het wielrennen veranderen" at bounding box center [879, 228] width 770 height 18
copy p "Samen het wielrennen veranderen"
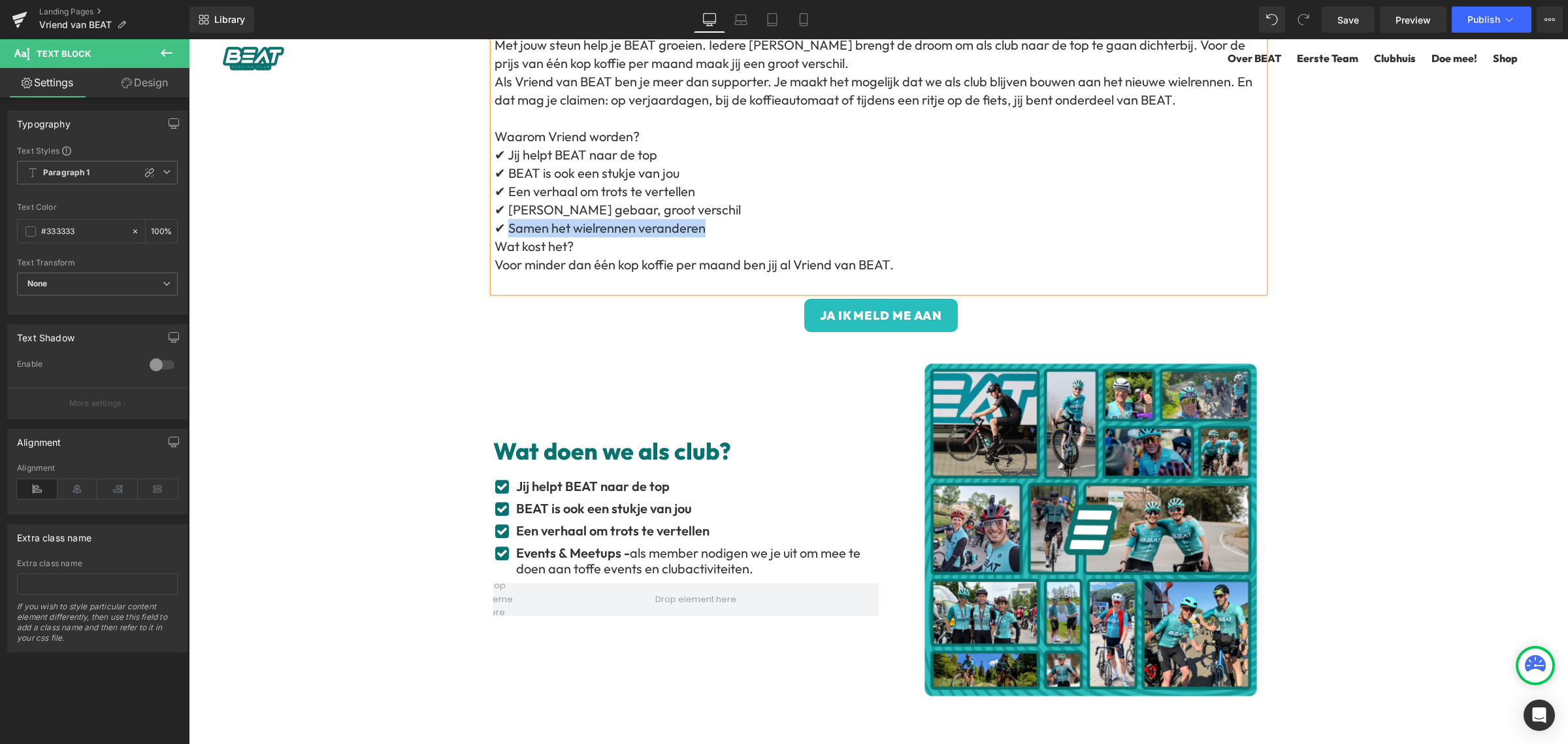
click at [189, 40] on div at bounding box center [189, 40] width 0 height 0
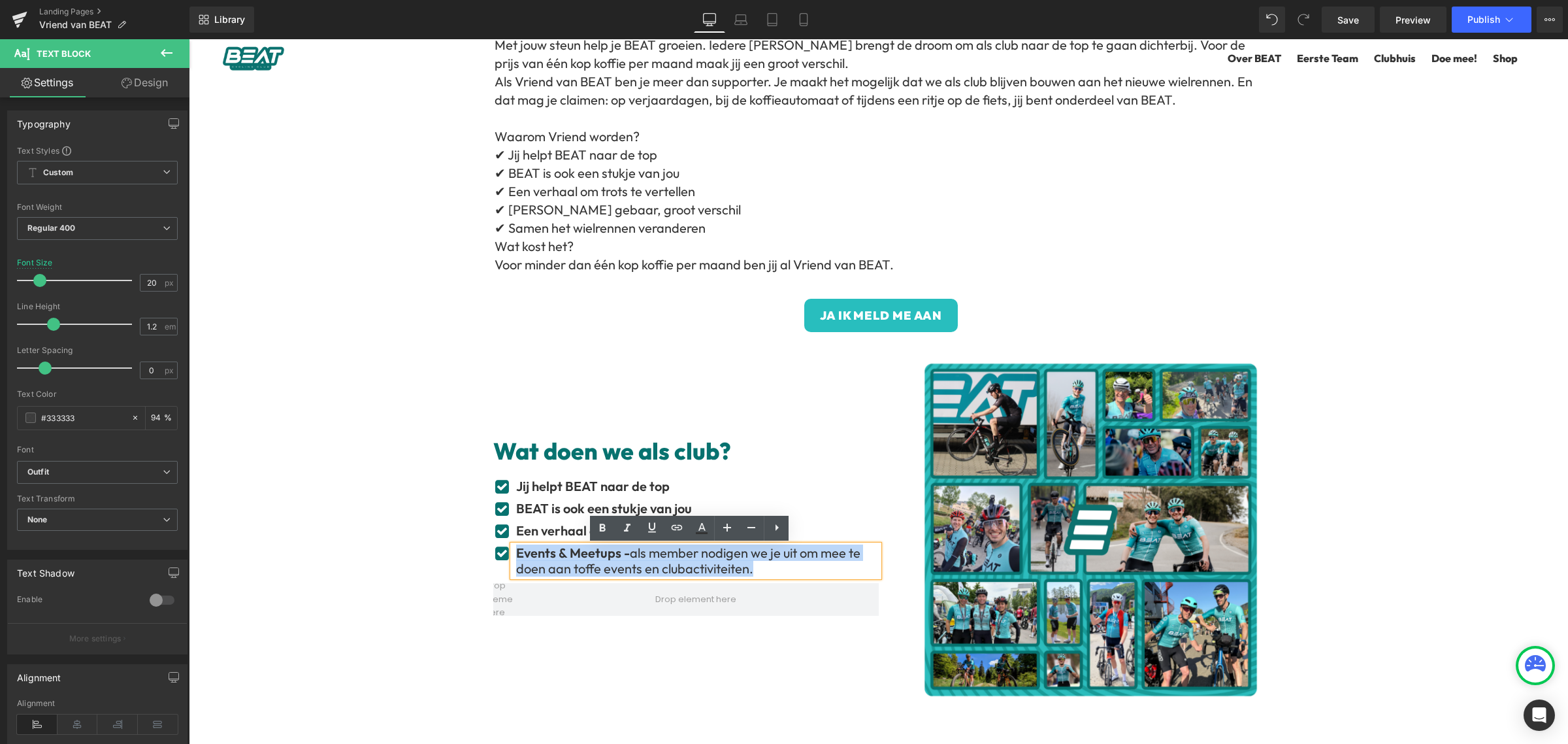
drag, startPoint x: 781, startPoint y: 572, endPoint x: 488, endPoint y: 555, distance: 293.5
click at [493, 555] on li "Icon Events & Meetups - als member nodigen we je uit om mee te doen aan toffe e…" at bounding box center [686, 561] width 386 height 31
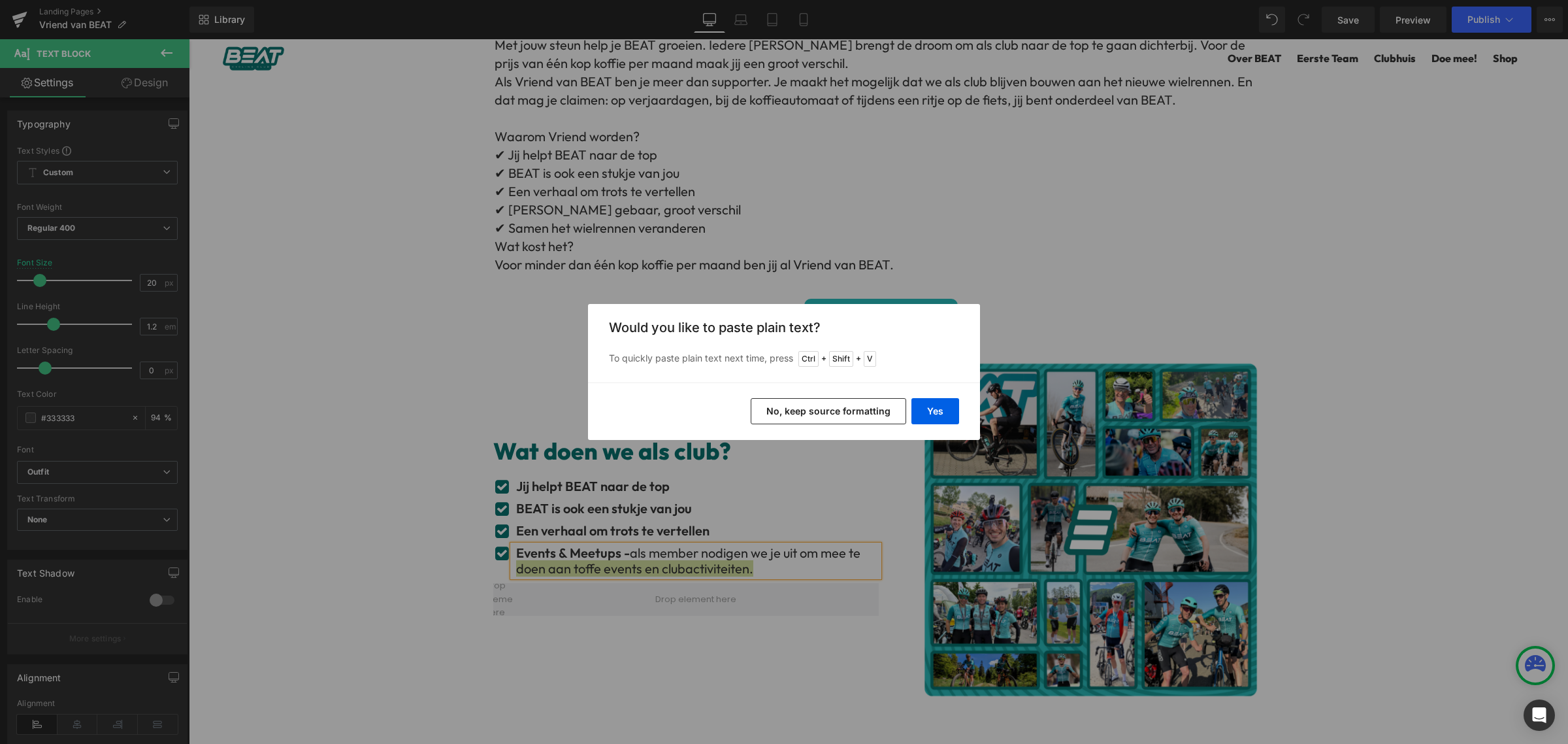
click at [836, 546] on div "Back to Library Insert Would you like to paste plain text? To quickly paste pla…" at bounding box center [784, 372] width 1568 height 744
click at [794, 553] on div "Back to Library Insert Would you like to paste plain text? To quickly paste pla…" at bounding box center [784, 372] width 1568 height 744
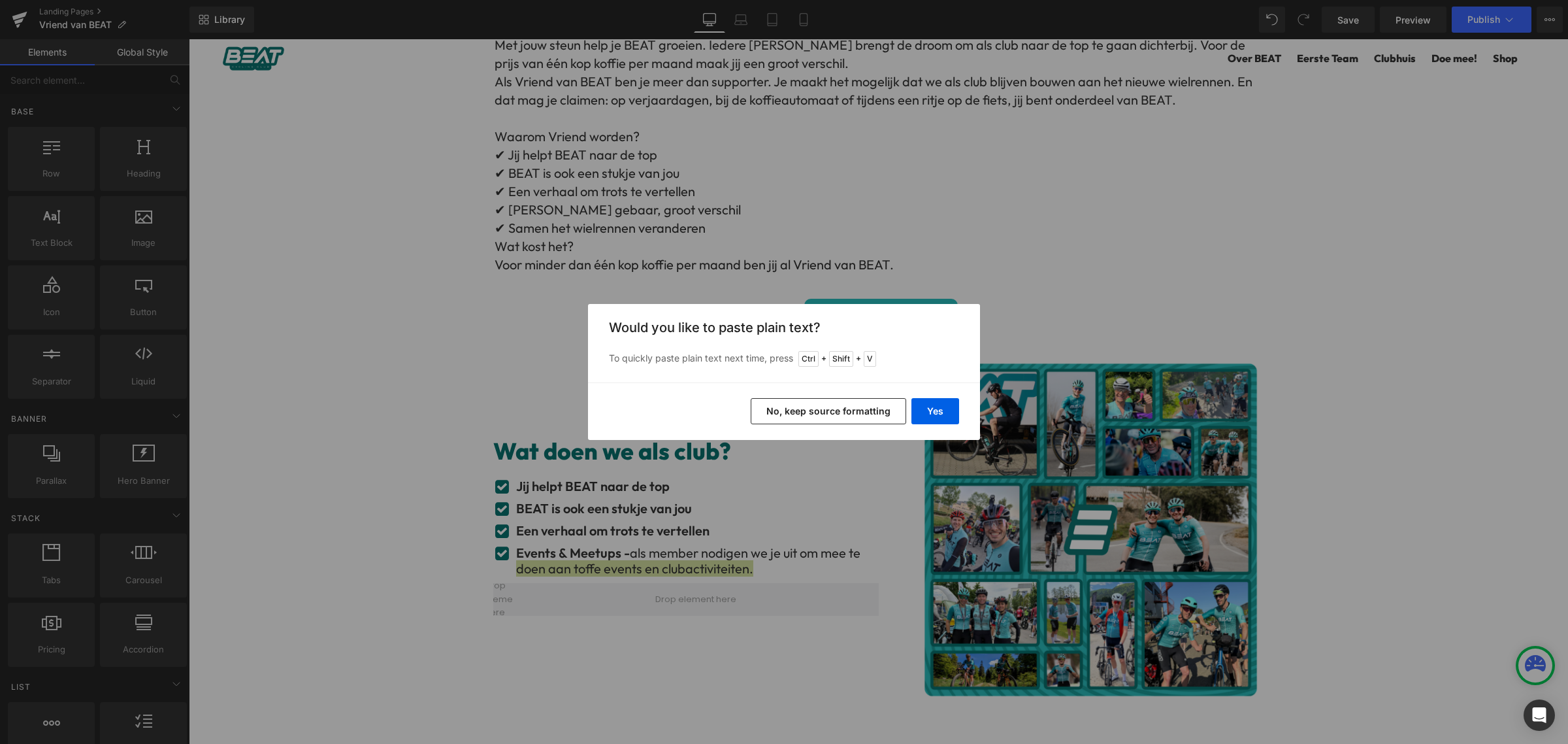
click at [781, 567] on div "Back to Library Insert Would you like to paste plain text? To quickly paste pla…" at bounding box center [784, 372] width 1568 height 744
click at [821, 409] on button "No, keep source formatting" at bounding box center [828, 411] width 155 height 26
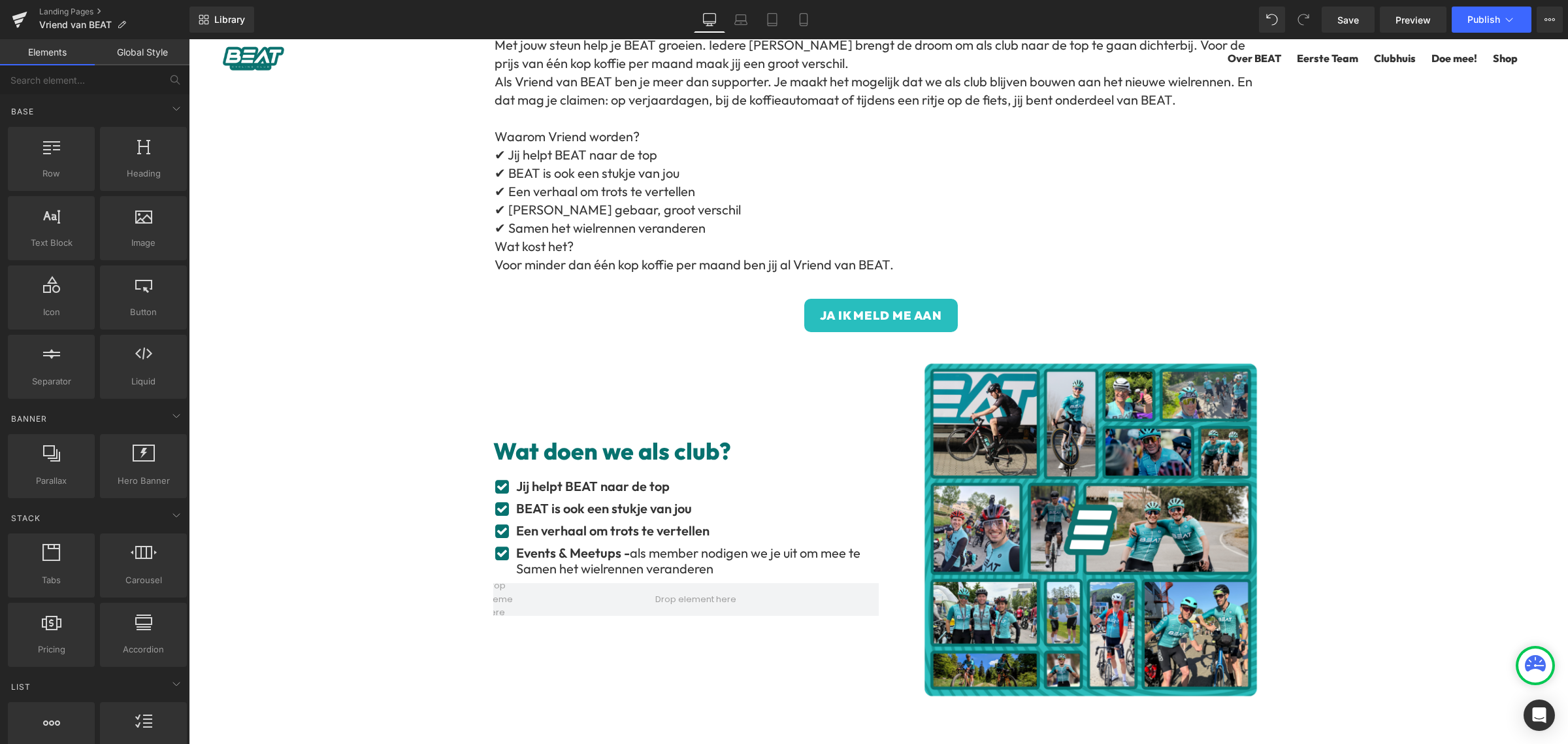
click at [738, 578] on ul "Icon Jij helpt BEAT naar de top Text Block Icon BEAT is ook een stukje van jou …" at bounding box center [686, 550] width 386 height 144
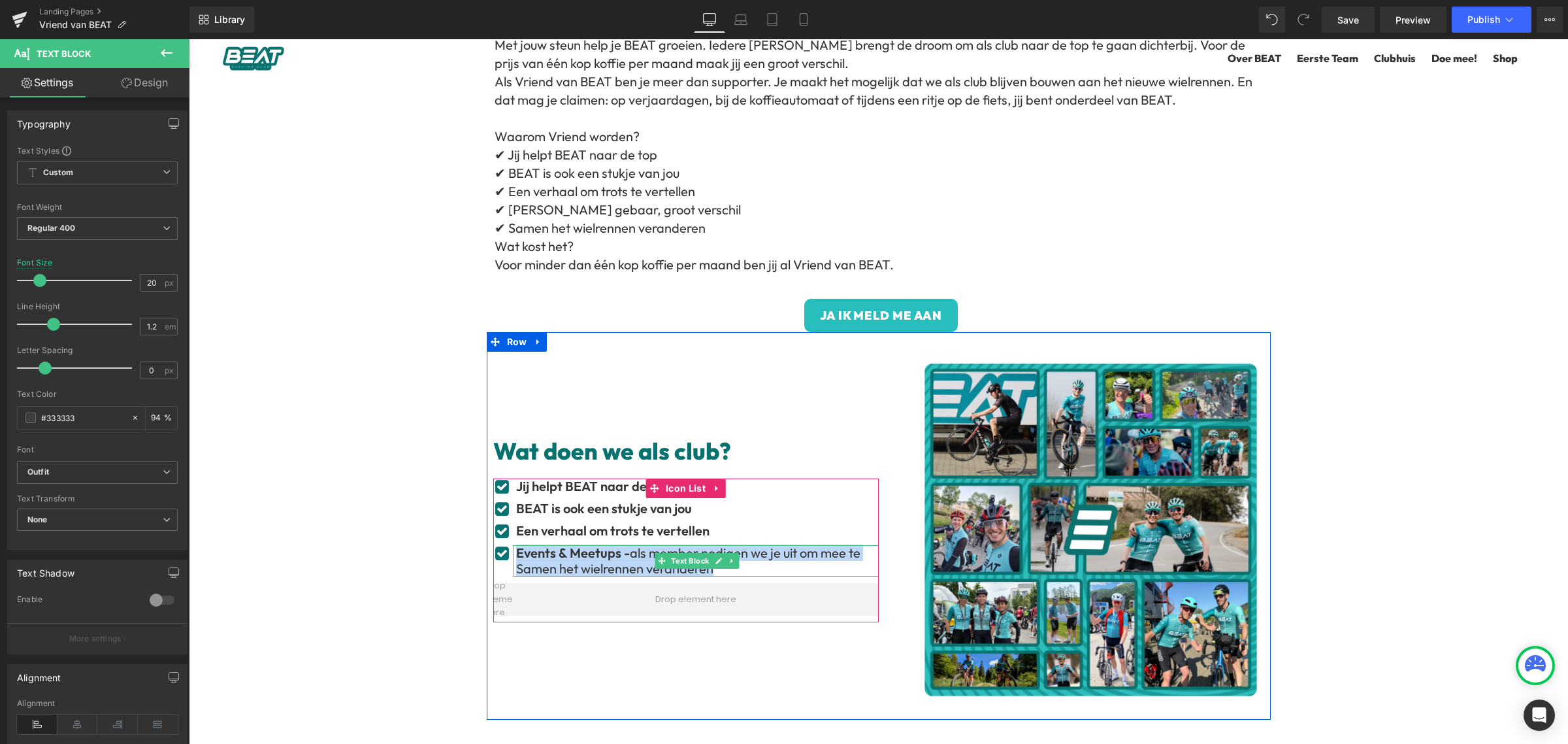
drag, startPoint x: 678, startPoint y: 570, endPoint x: 512, endPoint y: 557, distance: 166.5
click at [513, 557] on div "Events & Meetups - als member nodigen we je uit om mee te Samen het wielrennen …" at bounding box center [695, 561] width 366 height 31
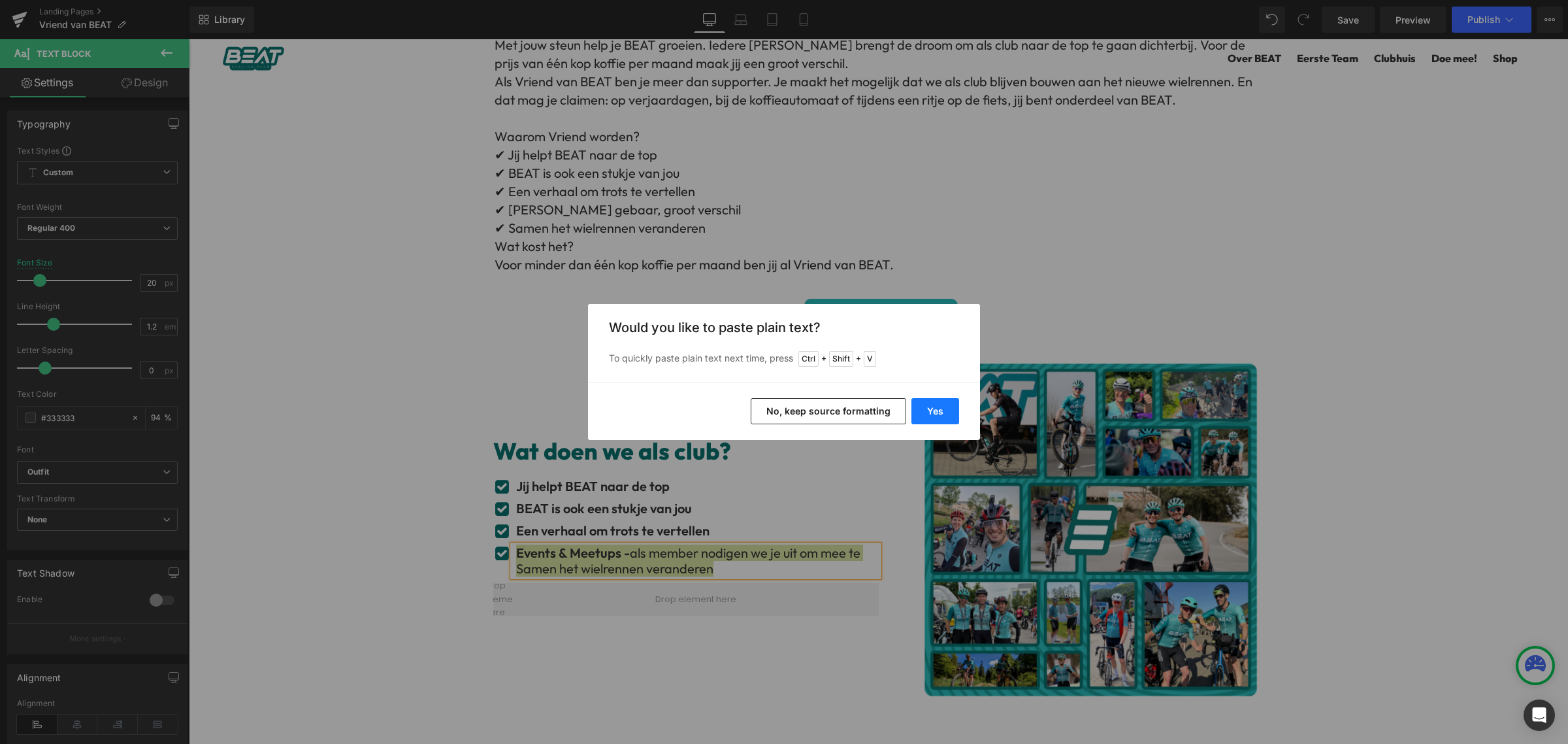
click at [946, 412] on button "Yes" at bounding box center [935, 411] width 48 height 26
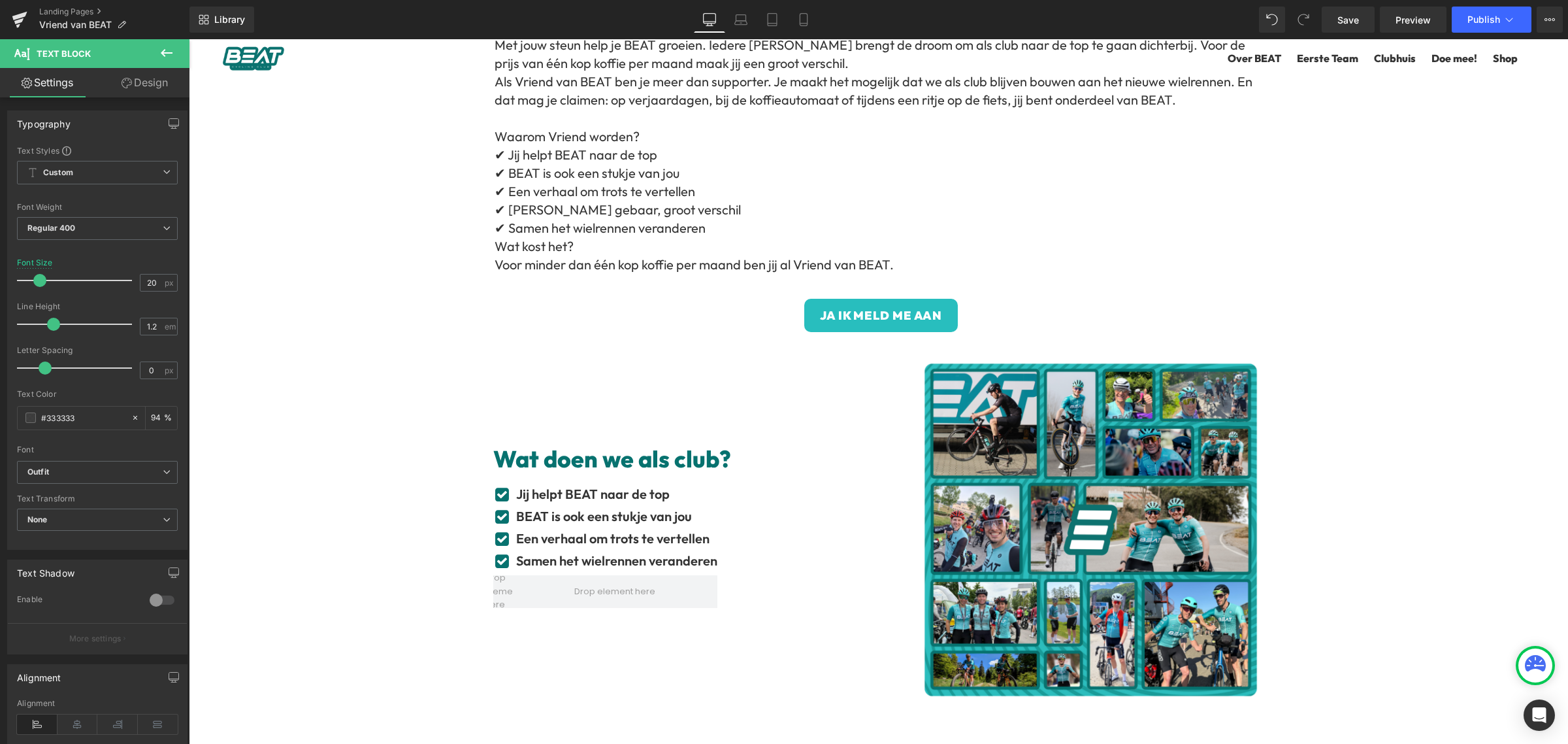
click at [373, 466] on div "Word Vriend van BEAT Heading Word onderdeel van de enige wielerclub ter wereld …" at bounding box center [878, 647] width 1379 height 1433
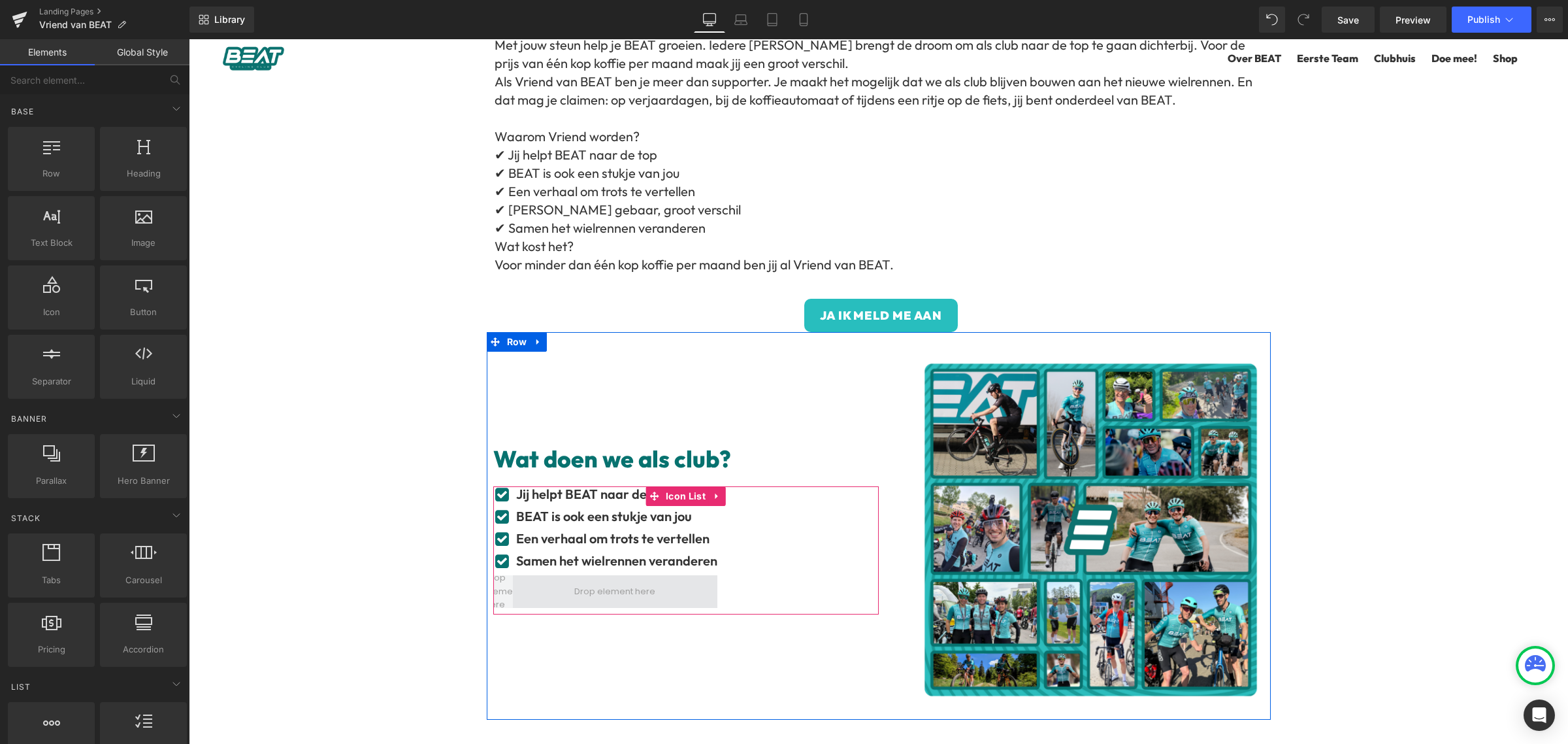
click at [638, 592] on span at bounding box center [614, 591] width 90 height 20
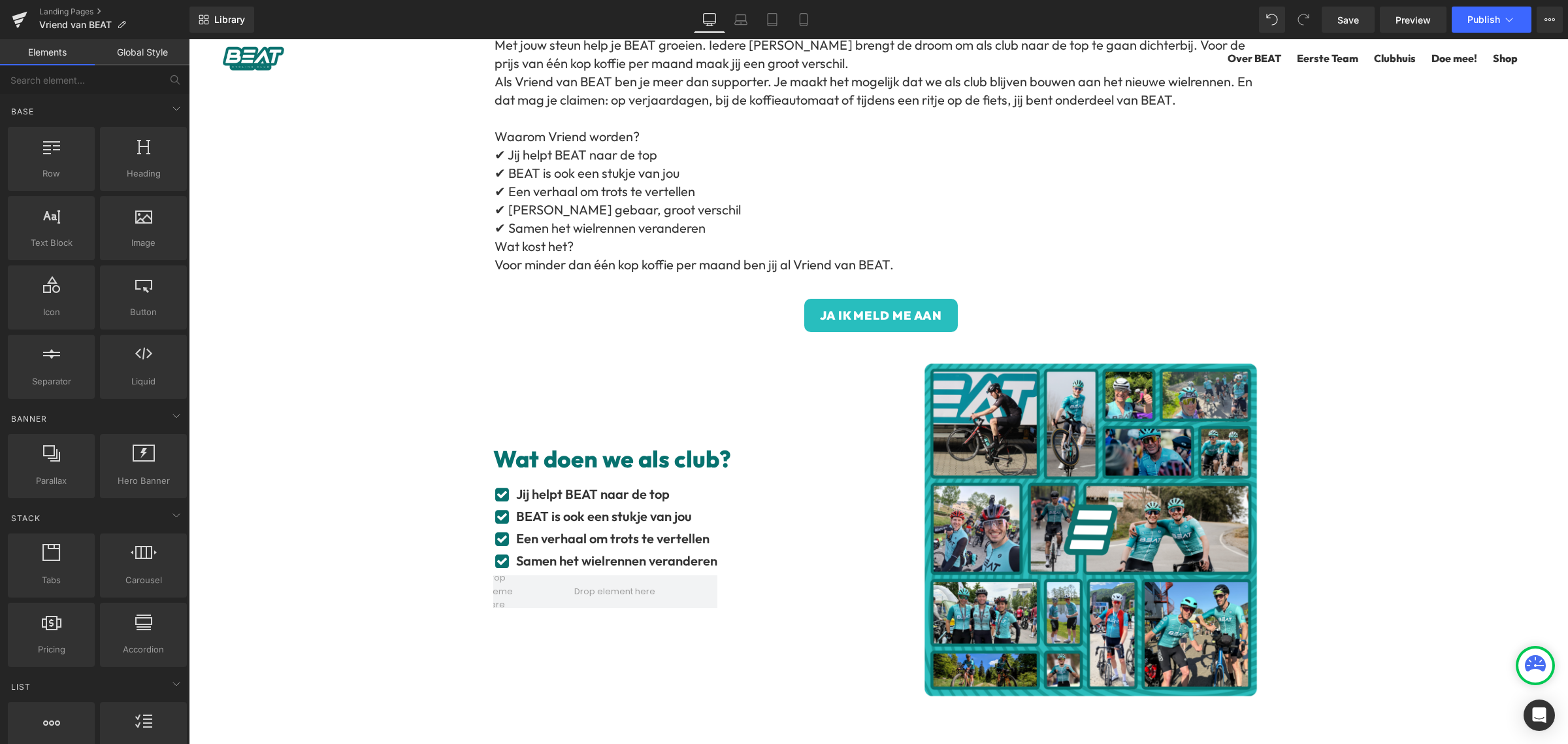
click at [311, 450] on div "Word Vriend van BEAT Heading Word onderdeel van de enige wielerclub ter wereld …" at bounding box center [878, 647] width 1379 height 1433
click at [700, 211] on p "✔ [PERSON_NAME] gebaar, groot verschil" at bounding box center [879, 209] width 770 height 18
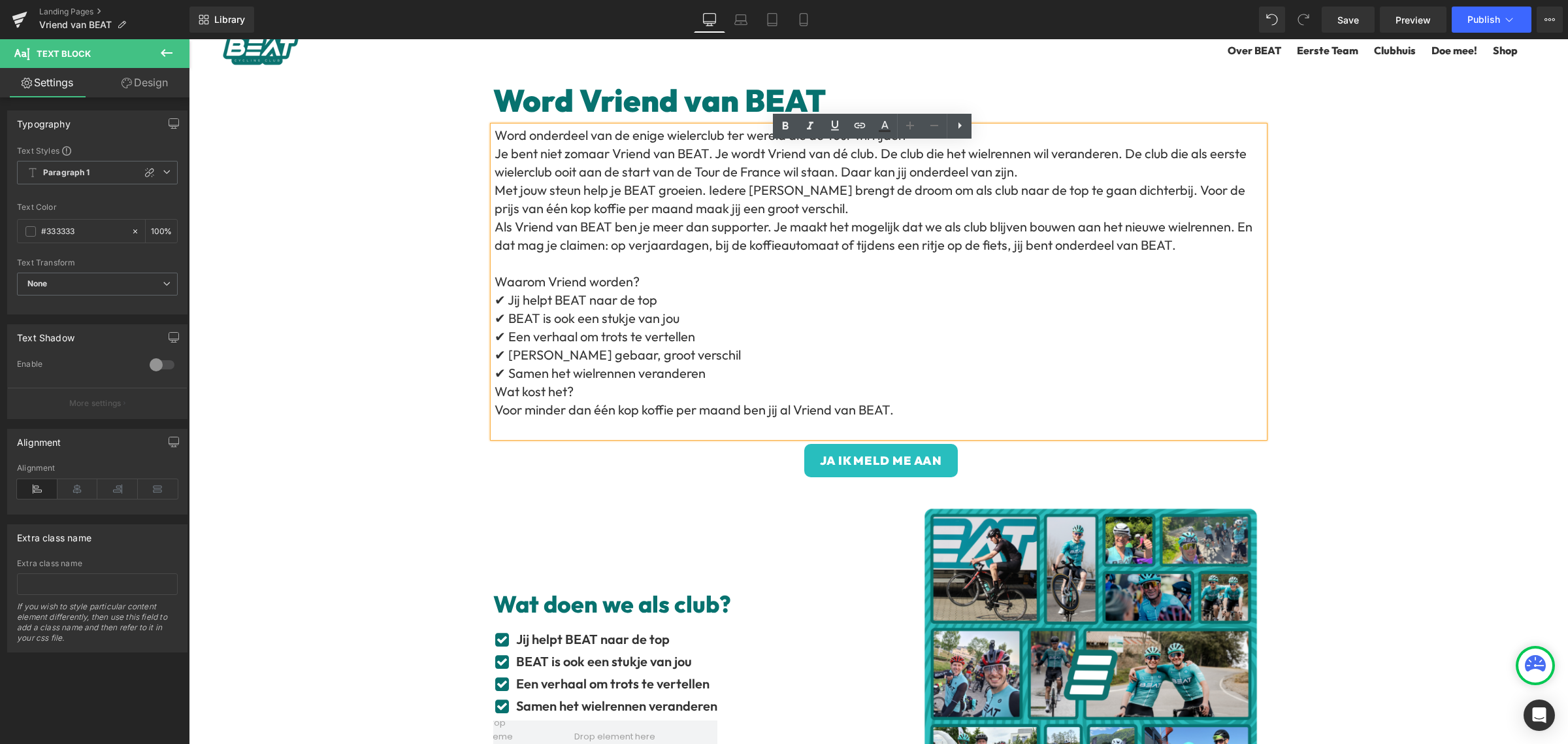
scroll to position [0, 0]
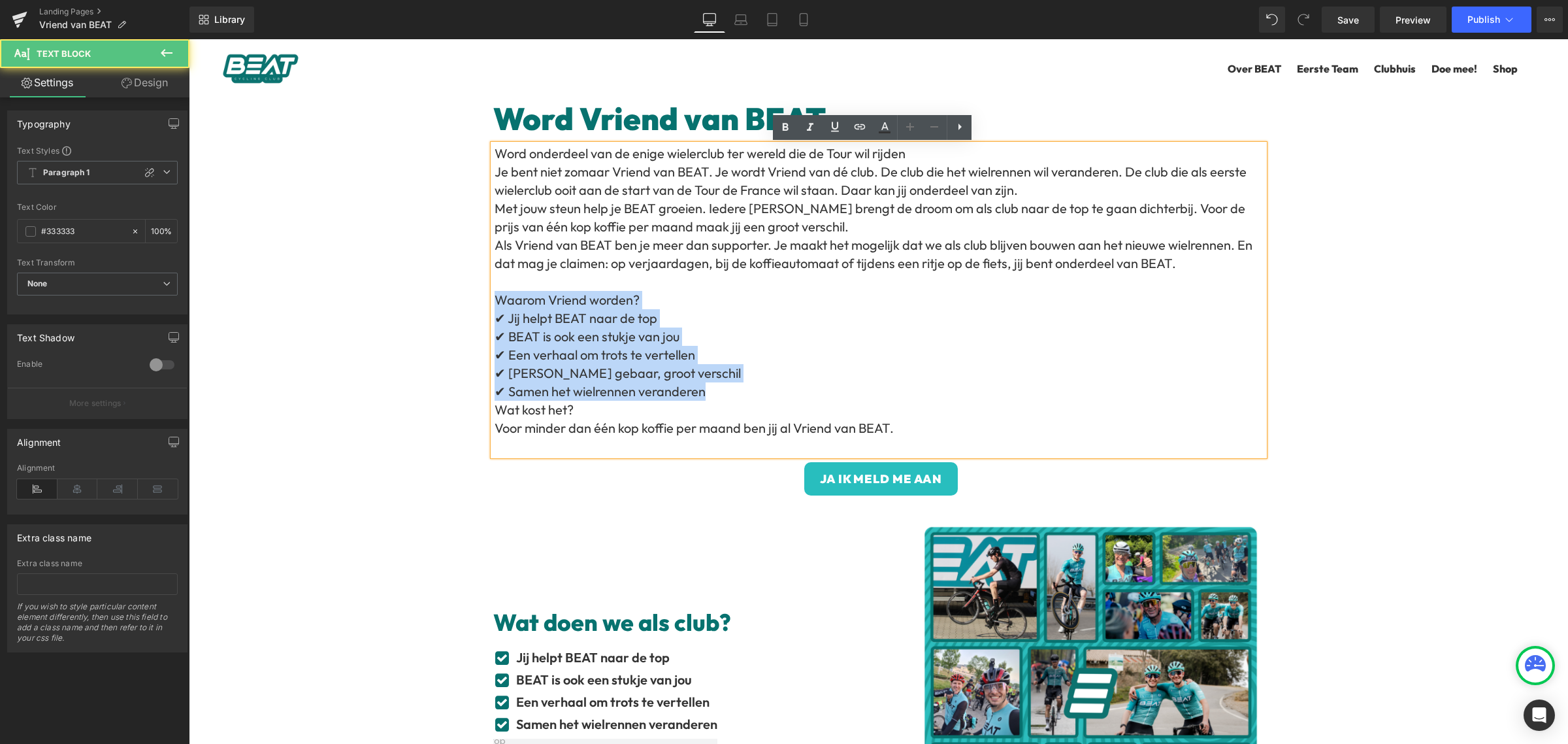
drag, startPoint x: 721, startPoint y: 390, endPoint x: 474, endPoint y: 302, distance: 262.2
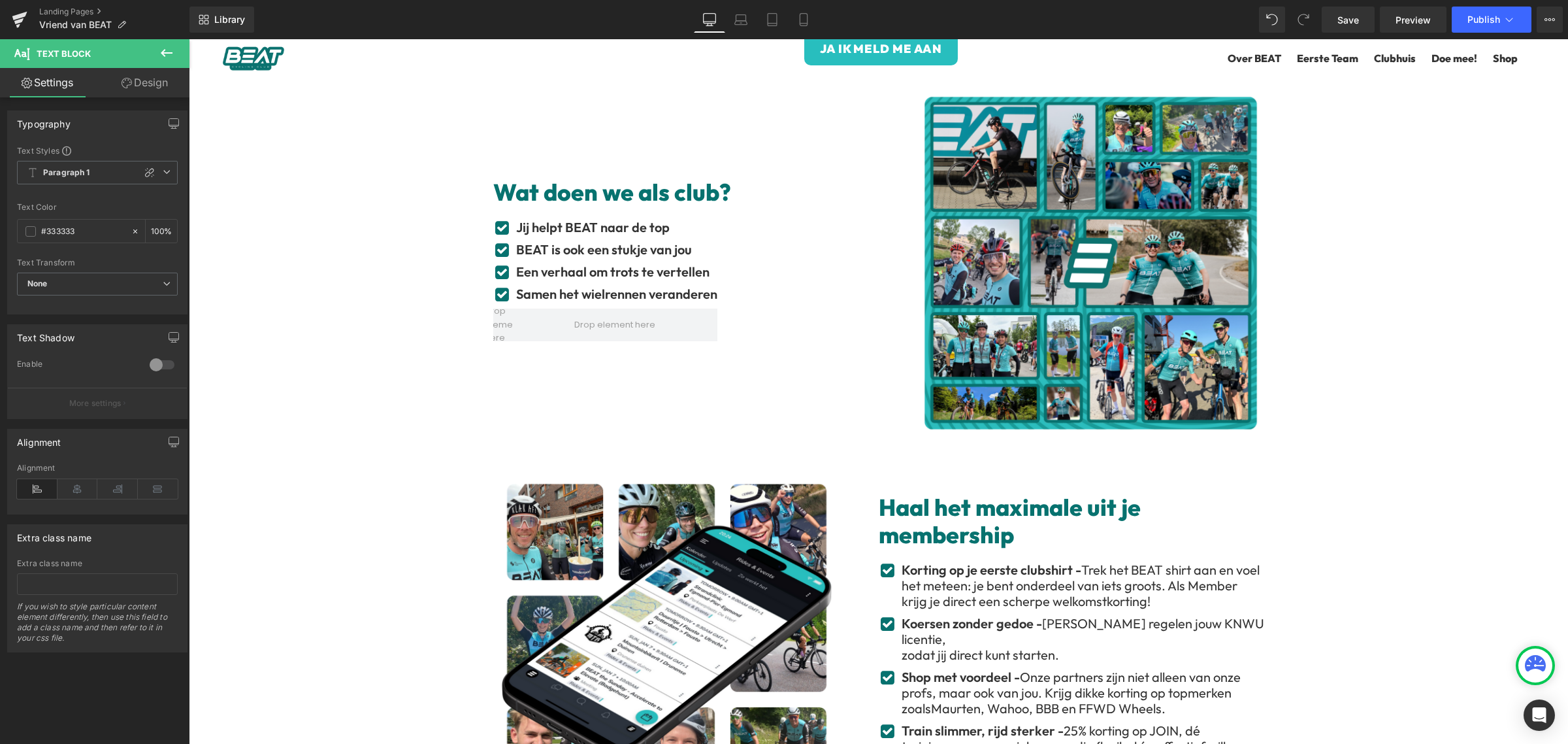
scroll to position [409, 0]
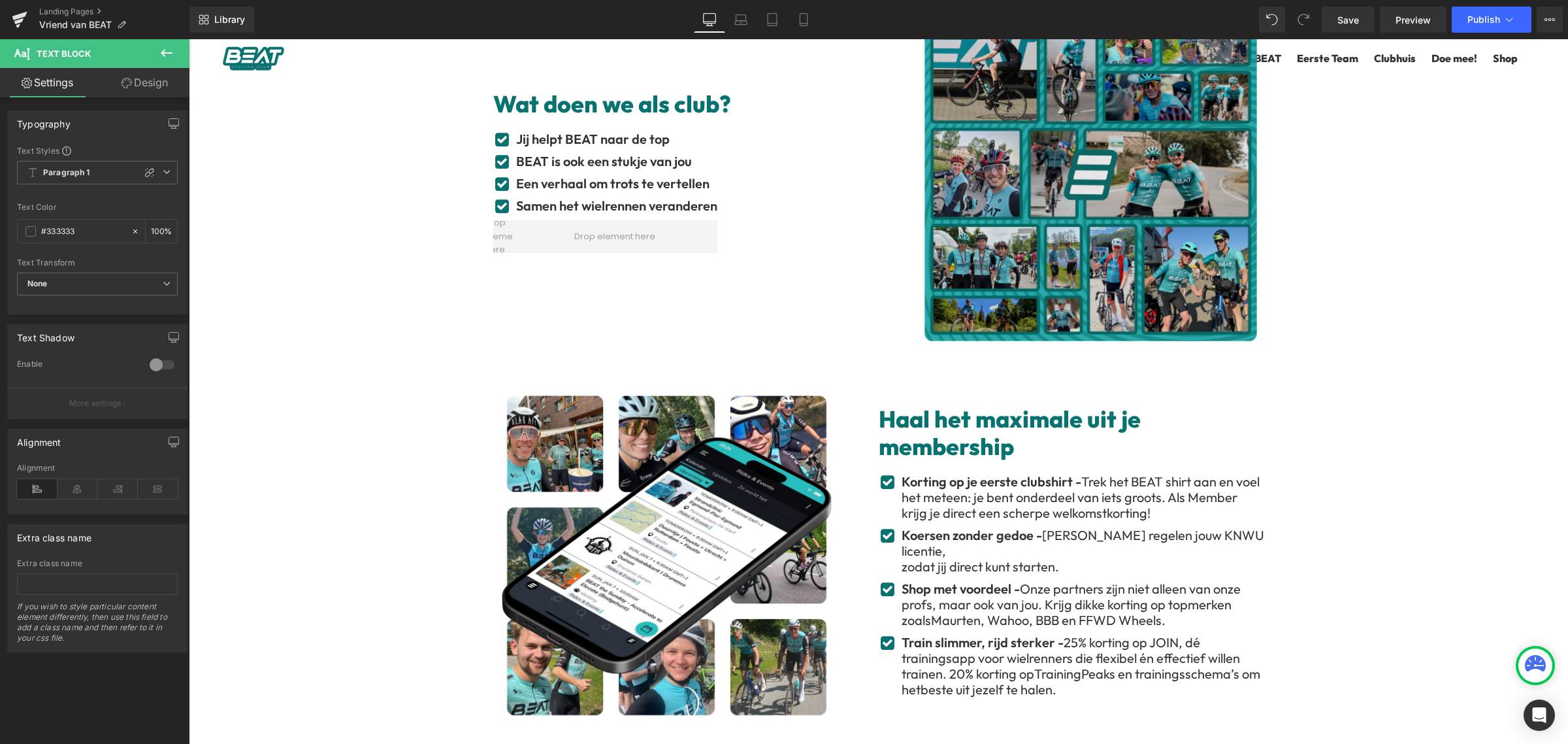
click at [1043, 252] on img at bounding box center [1091, 174] width 347 height 347
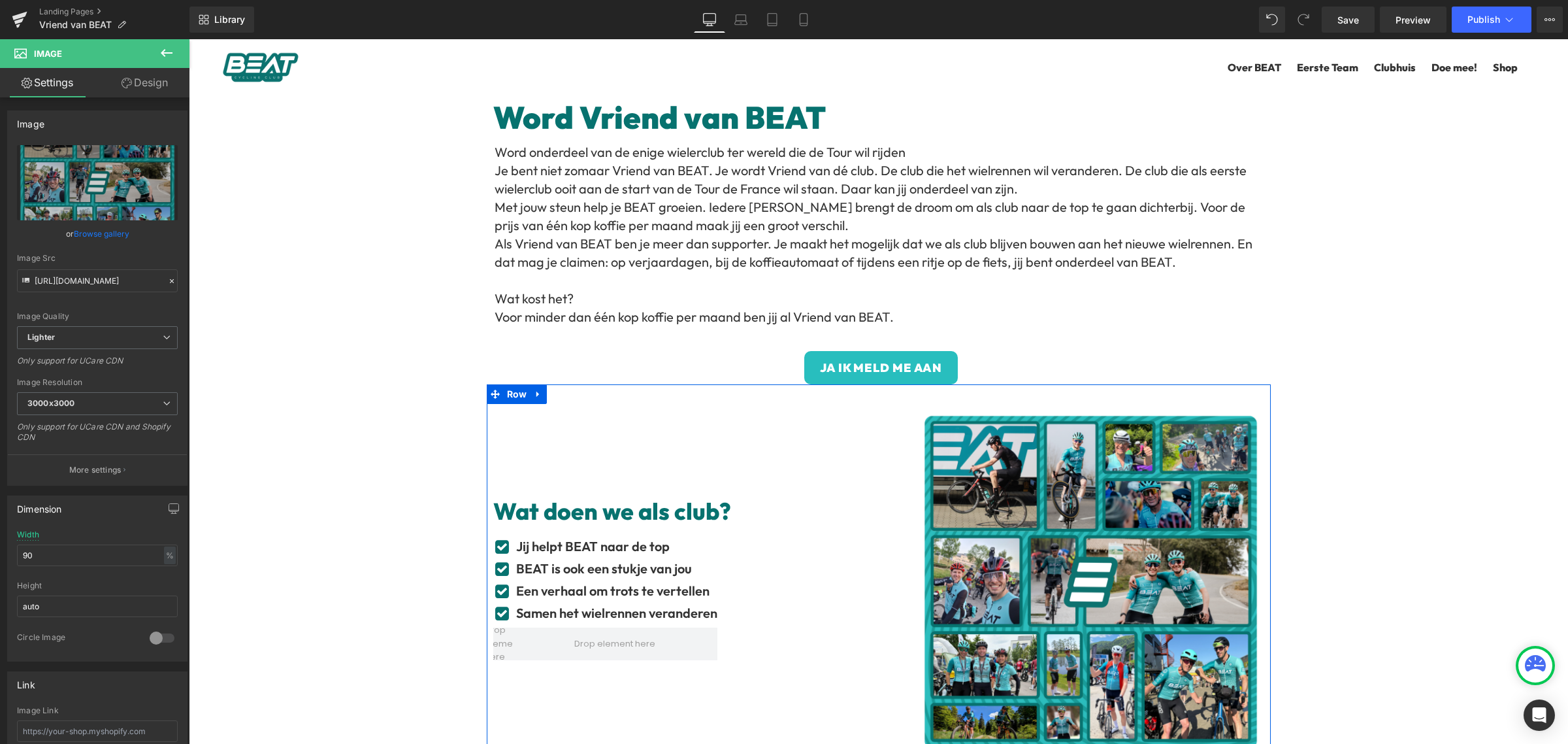
scroll to position [0, 0]
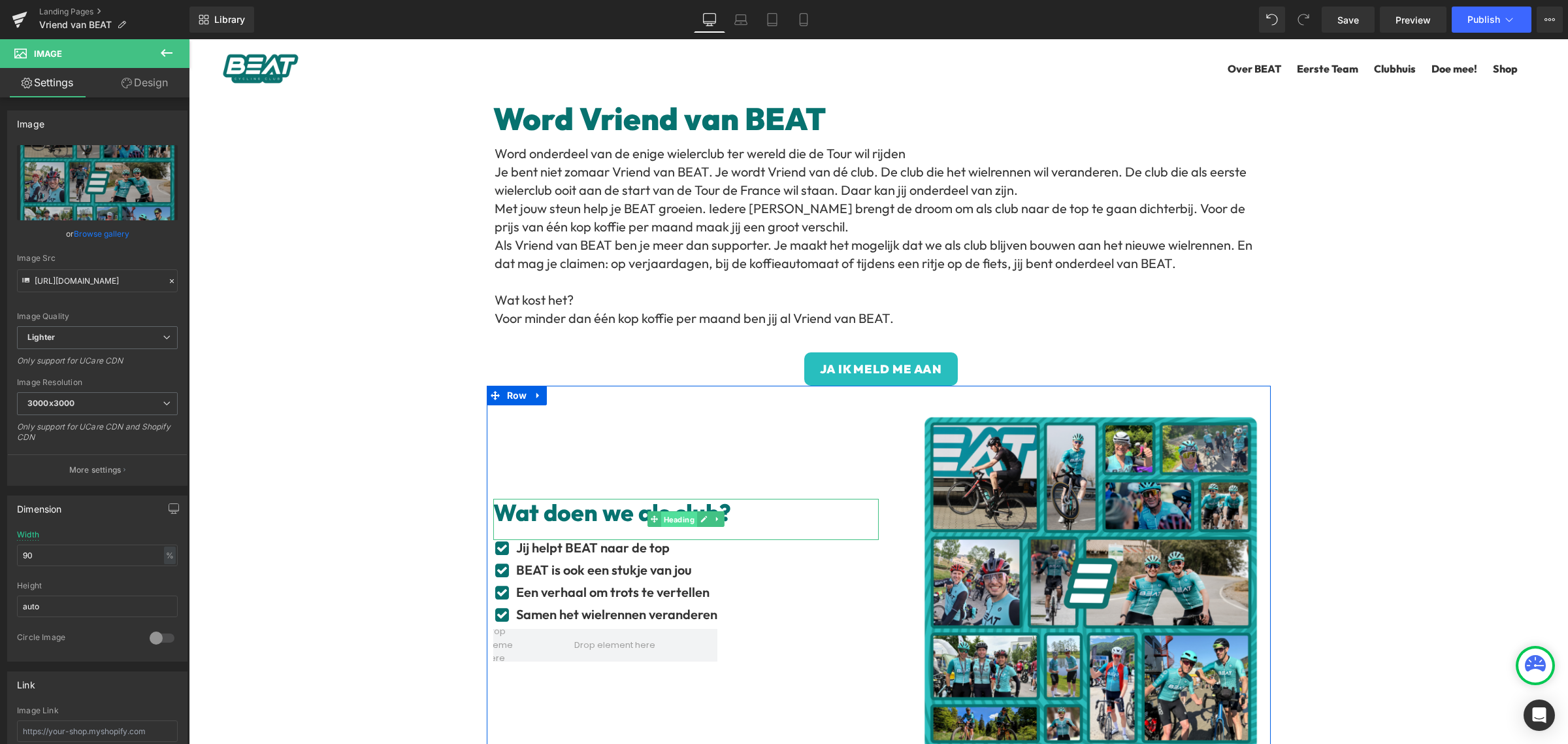
click at [675, 517] on span "Heading" at bounding box center [678, 519] width 36 height 16
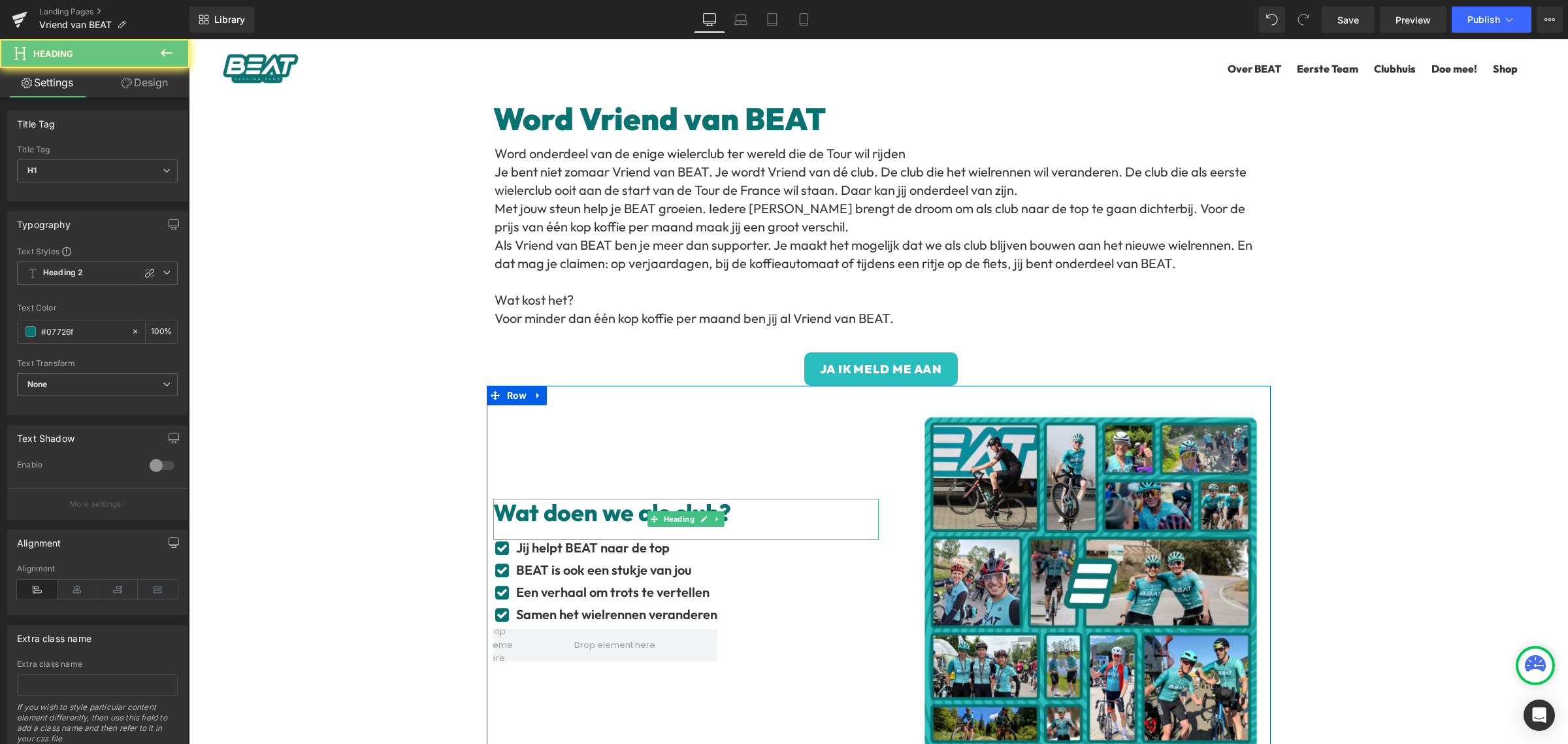
click at [559, 511] on h1 "Wat doen we als club?" at bounding box center [686, 512] width 386 height 28
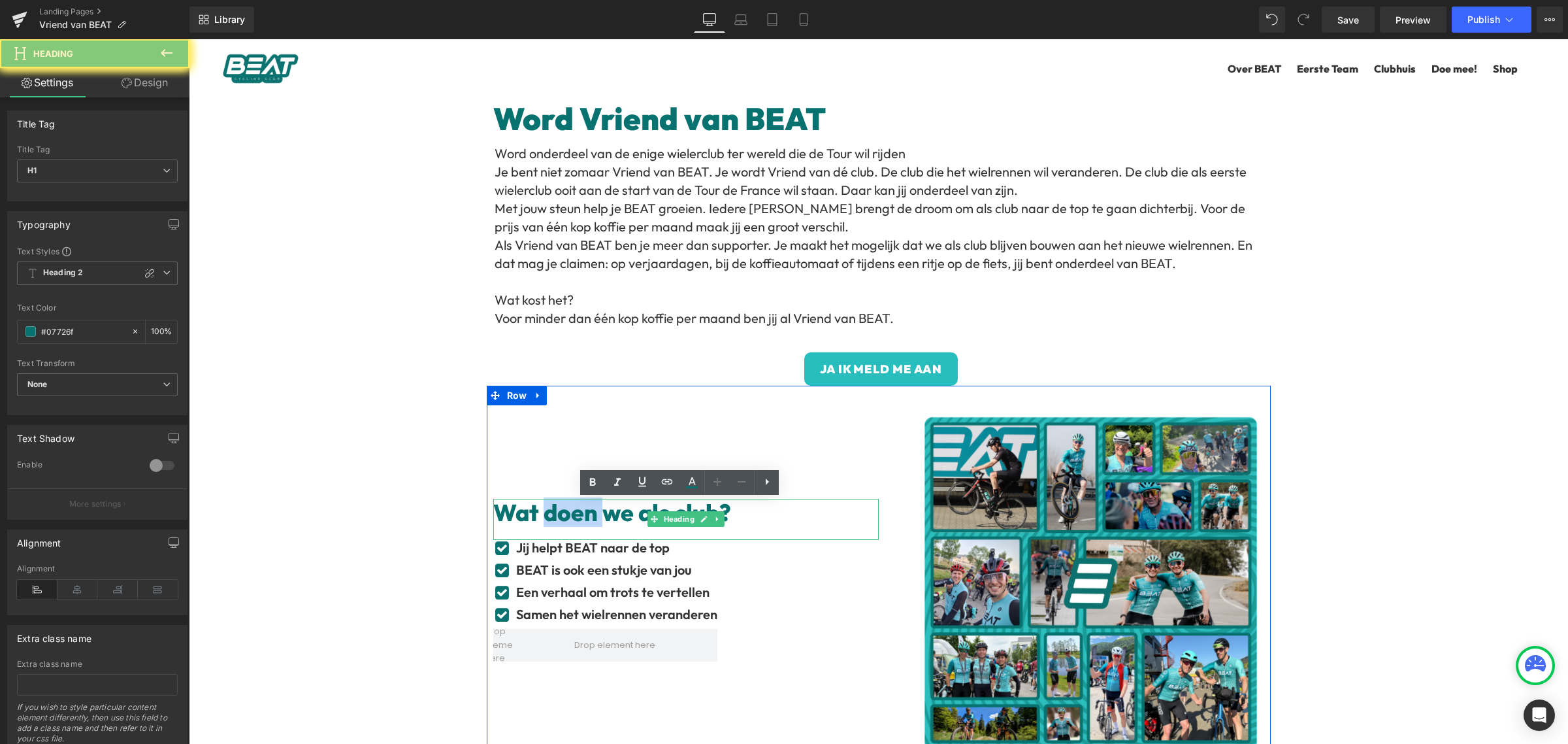
click at [558, 511] on h1 "Wat doen we als club?" at bounding box center [686, 512] width 386 height 28
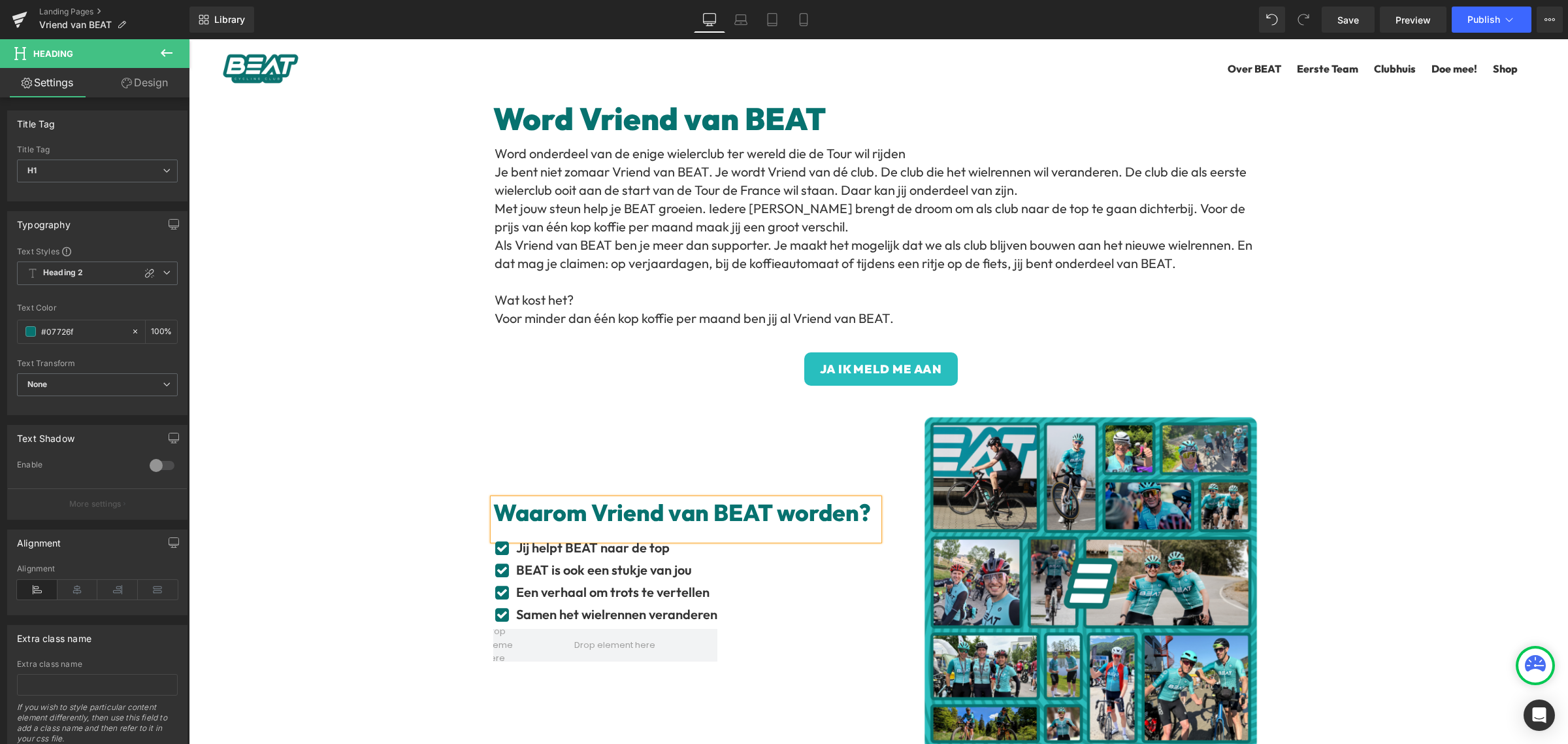
click at [542, 415] on div "Waarom Vriend van BEAT worden? Heading Icon Jij helpt BEAT naar de top Text Blo…" at bounding box center [686, 583] width 386 height 347
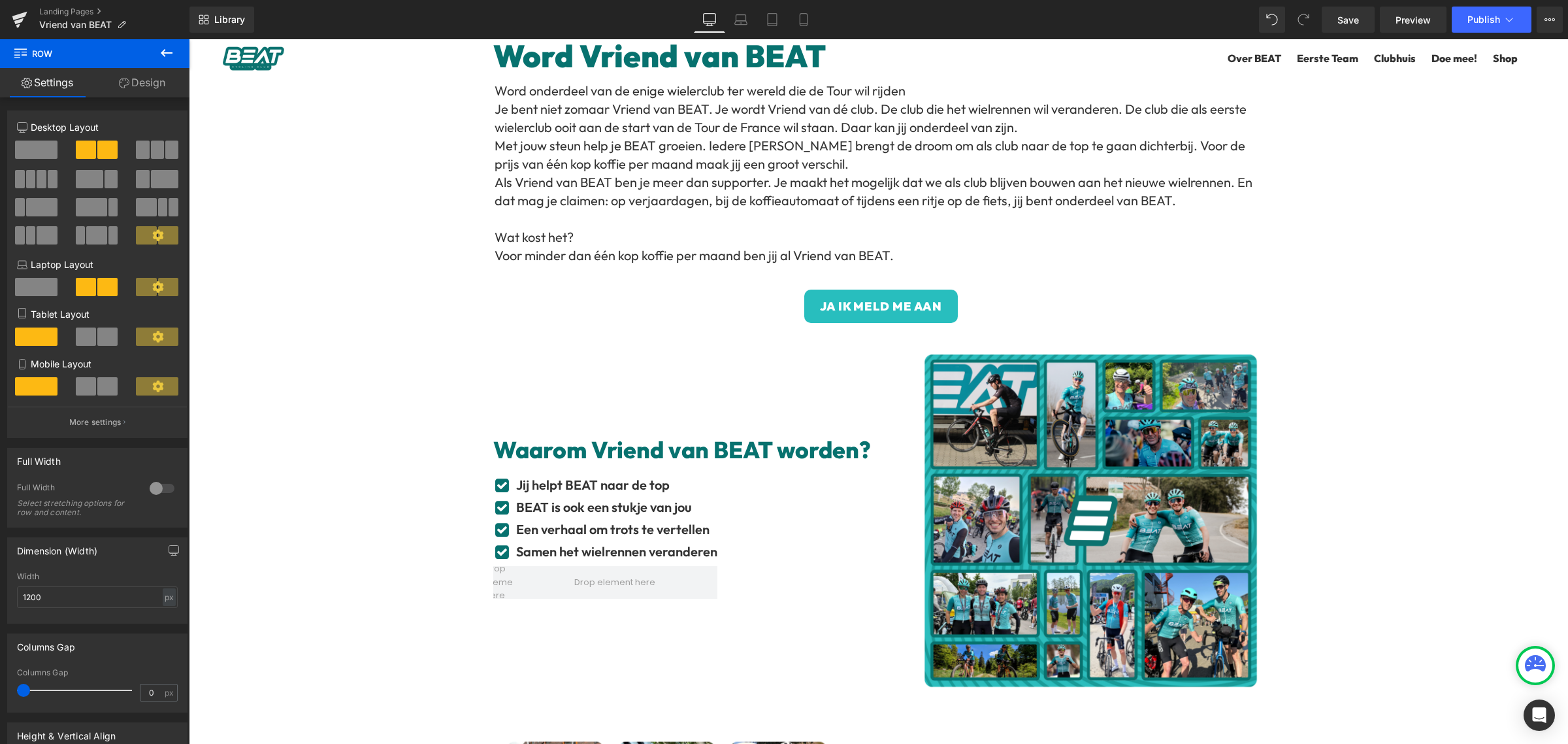
scroll to position [164, 0]
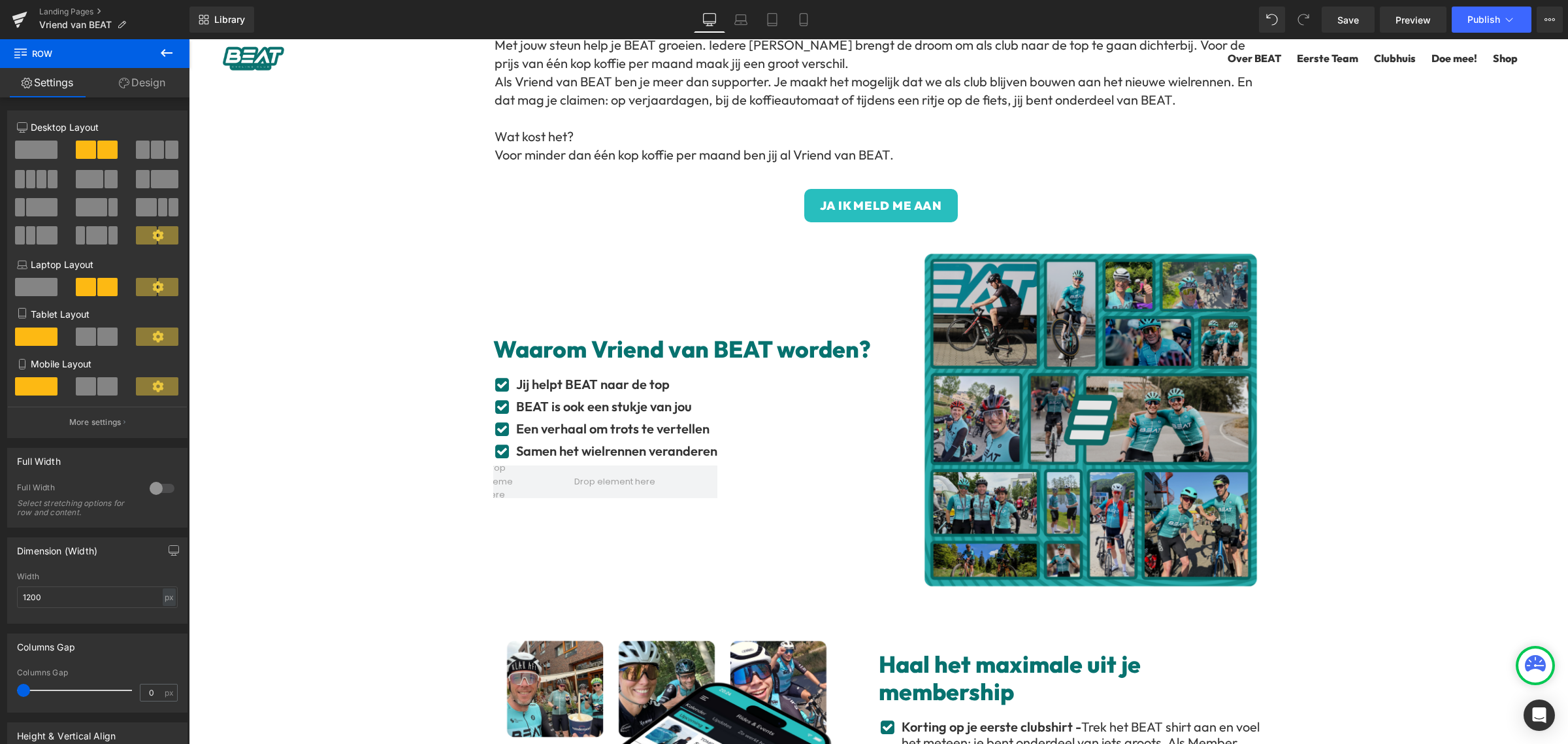
click at [1114, 391] on img at bounding box center [1091, 420] width 347 height 347
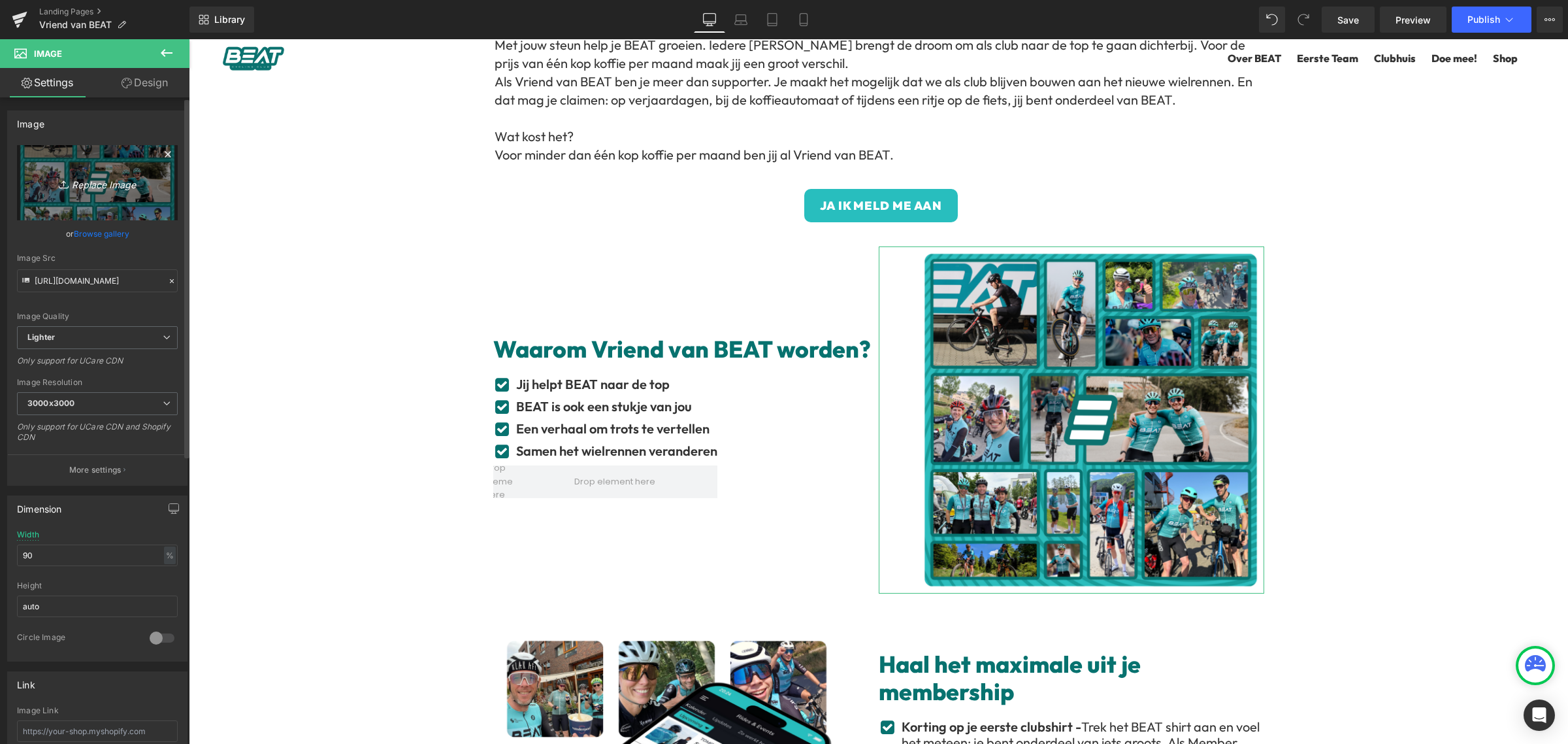
click at [118, 191] on link "Replace Image" at bounding box center [97, 183] width 161 height 75
type input "C:\fakepath\Membership pagina 2024 (10).png"
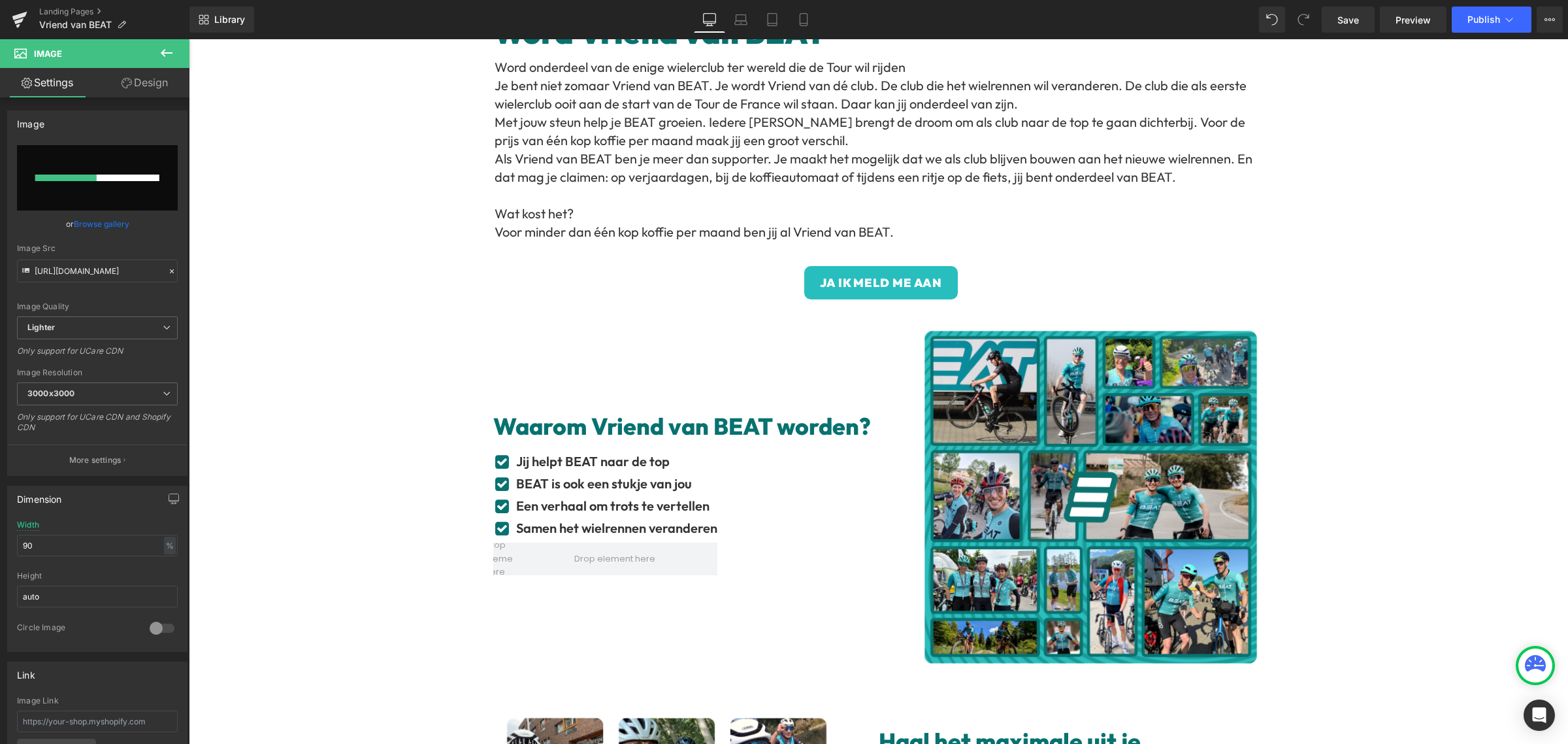
scroll to position [0, 0]
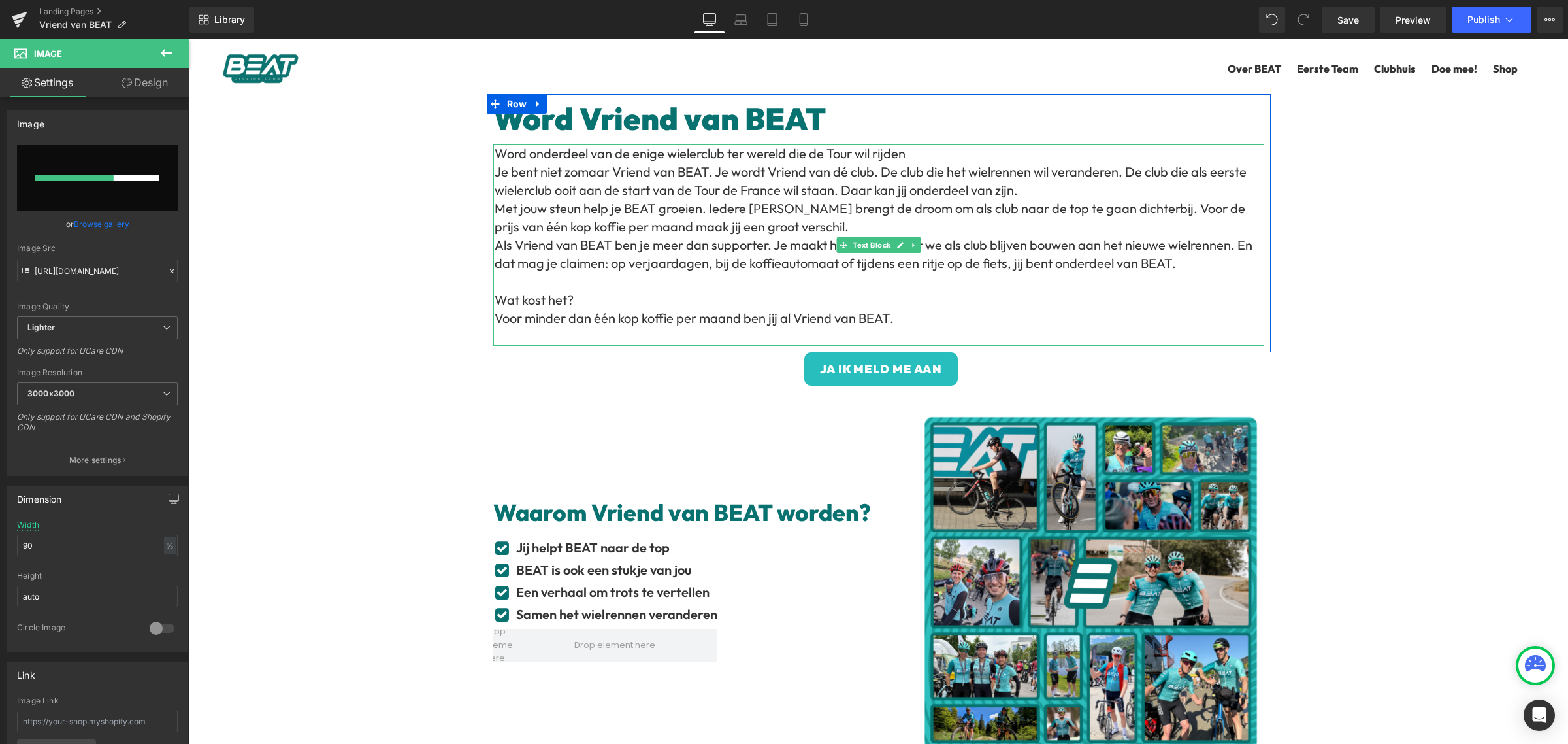
click at [933, 159] on p "Word onderdeel van de enige wielerclub ter wereld die de Tour wil rijden" at bounding box center [879, 153] width 770 height 18
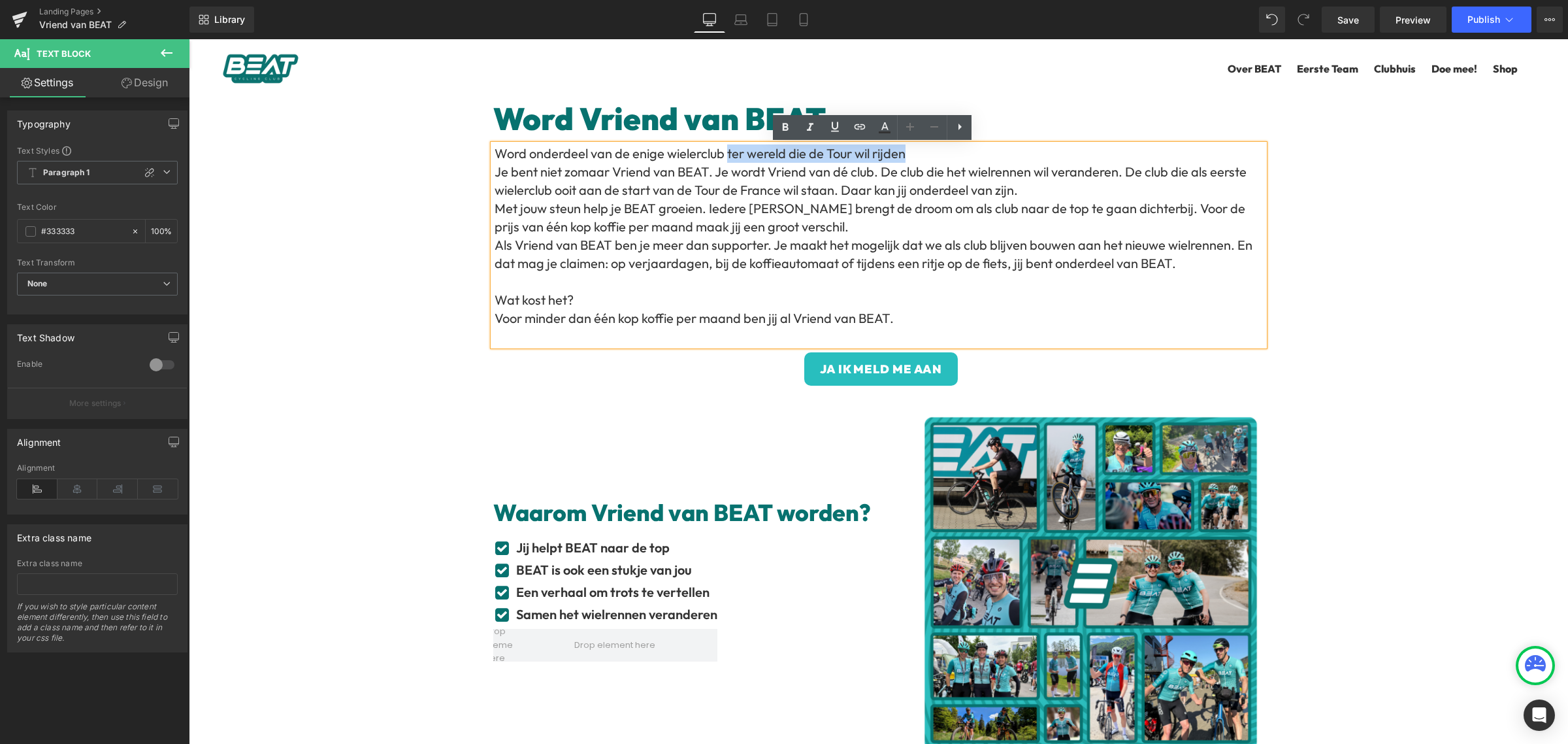
drag, startPoint x: 933, startPoint y: 155, endPoint x: 719, endPoint y: 157, distance: 214.0
click at [719, 157] on p "Word onderdeel van de enige wielerclub ter wereld die de Tour wil rijden" at bounding box center [879, 153] width 770 height 18
click at [656, 155] on p "Word onderdeel van de enige wielerclub ter wereld die de Tour wil rijden" at bounding box center [879, 153] width 770 height 18
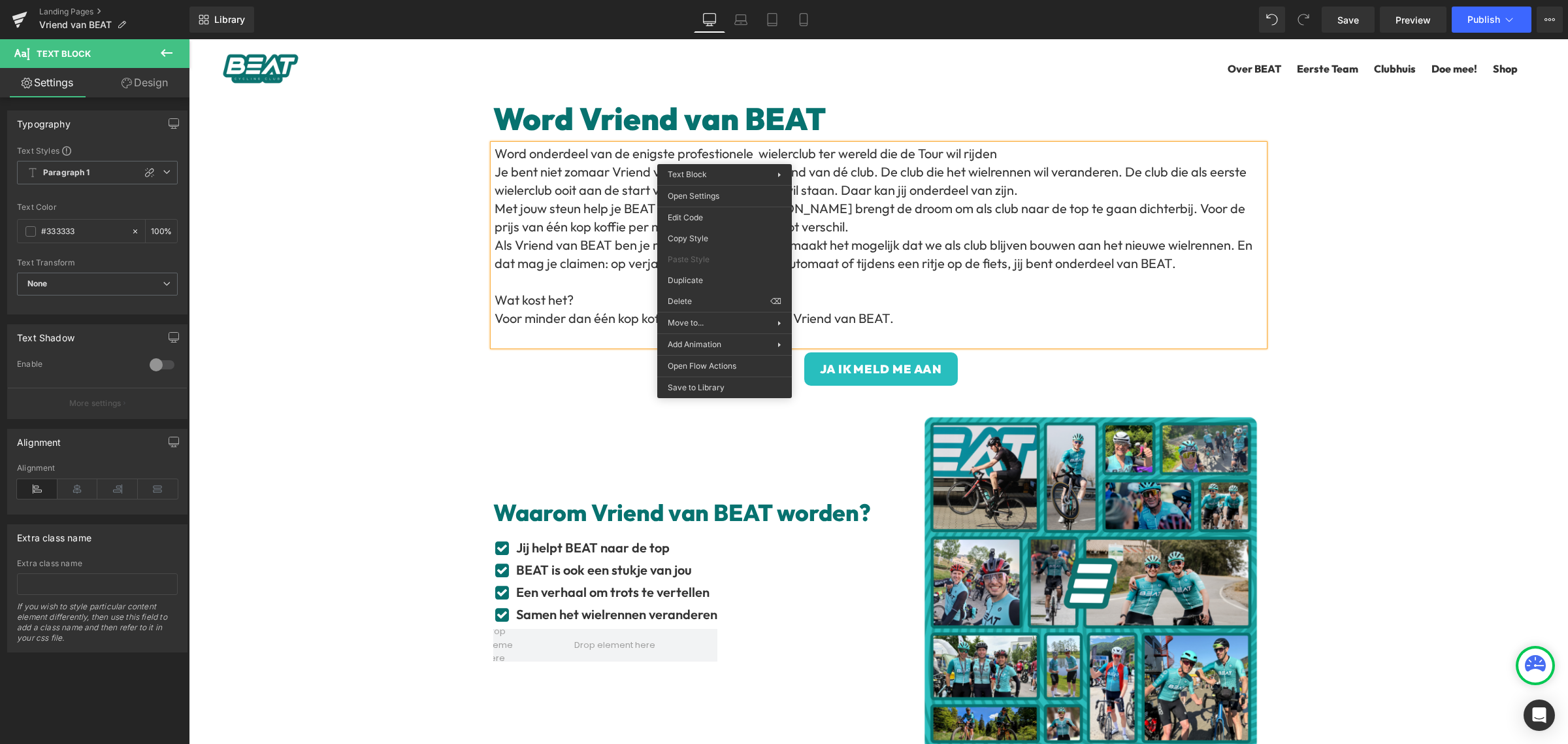
click at [678, 144] on div "Word onderdeel van de enigste profestionele wielerclub ter wereld die de Tour w…" at bounding box center [879, 245] width 771 height 201
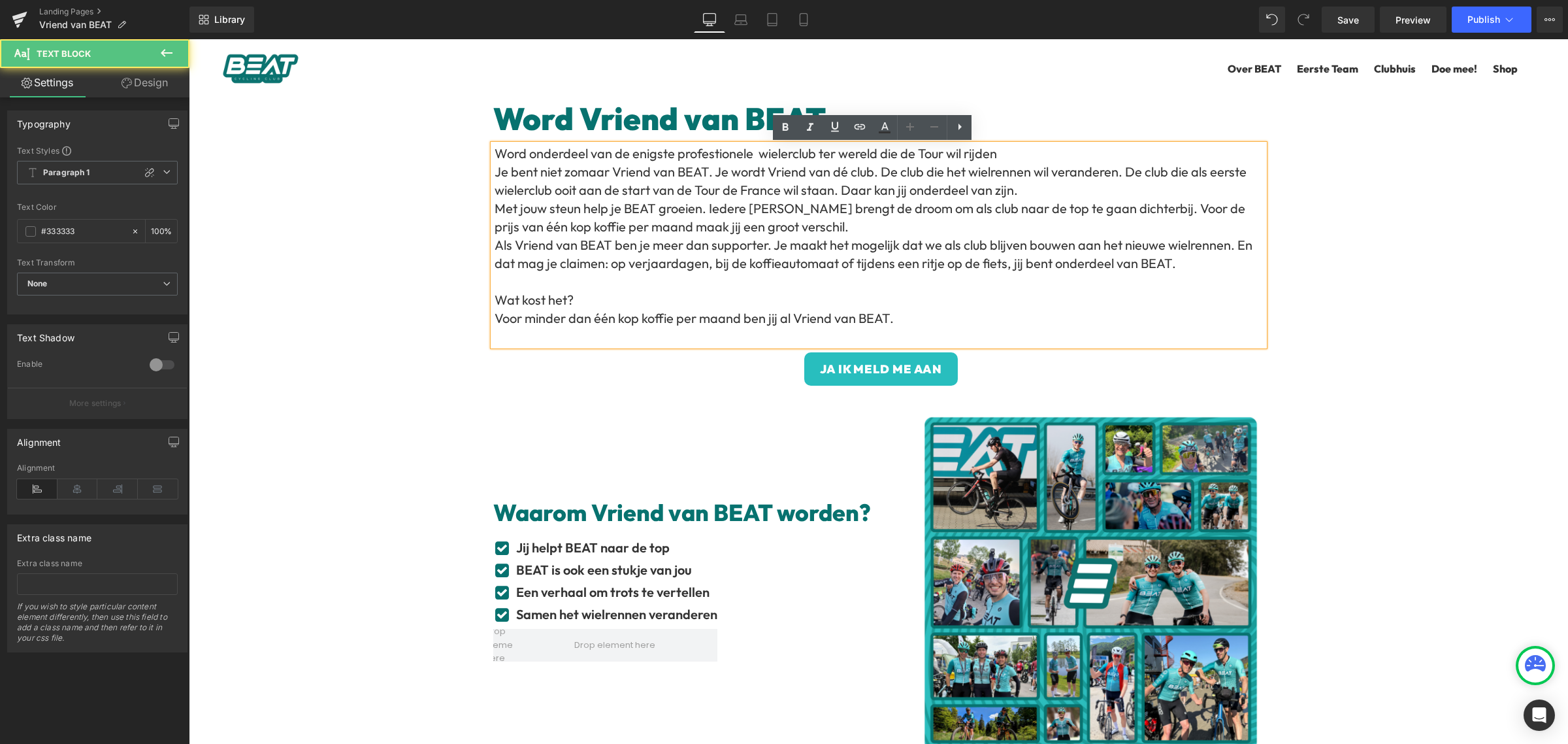
click at [691, 152] on p "Word onderdeel van de enigste profestionele wielerclub ter wereld die de Tour w…" at bounding box center [879, 153] width 770 height 18
click at [695, 154] on p "Word onderdeel van de enigste profesniole wielerclub ter wereld die de Tour wil…" at bounding box center [879, 153] width 770 height 18
click at [712, 185] on p "Je bent niet zomaar Vriend van BEAT. Je wordt Vriend van dé club. De club die h…" at bounding box center [879, 181] width 770 height 37
click at [714, 155] on p "Word onderdeel van de enigste proffesniole wielerclub ter wereld die de Tour wi…" at bounding box center [879, 153] width 770 height 18
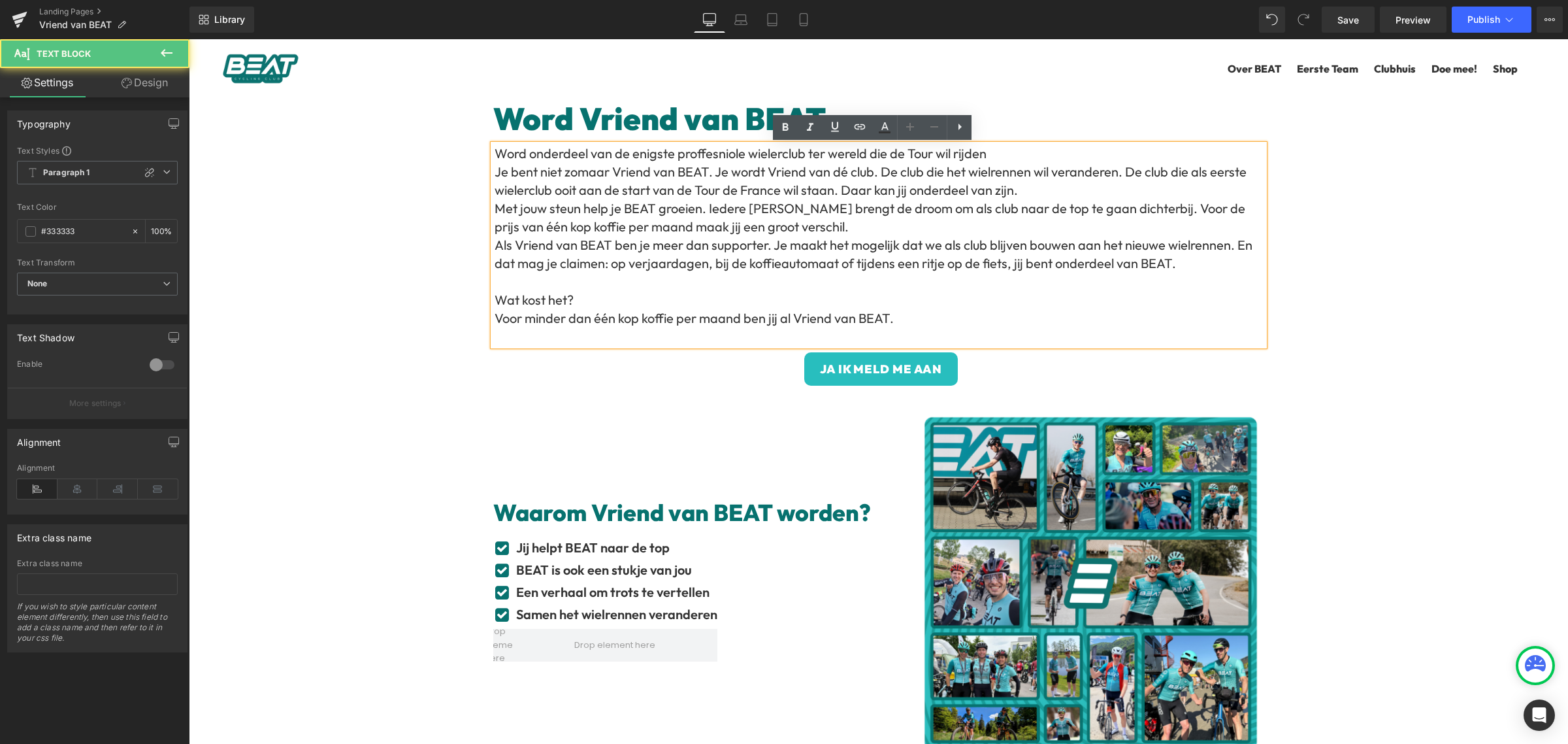
click at [714, 153] on p "Word onderdeel van de enigste proffesniole wielerclub ter wereld die de Tour wi…" at bounding box center [879, 153] width 770 height 18
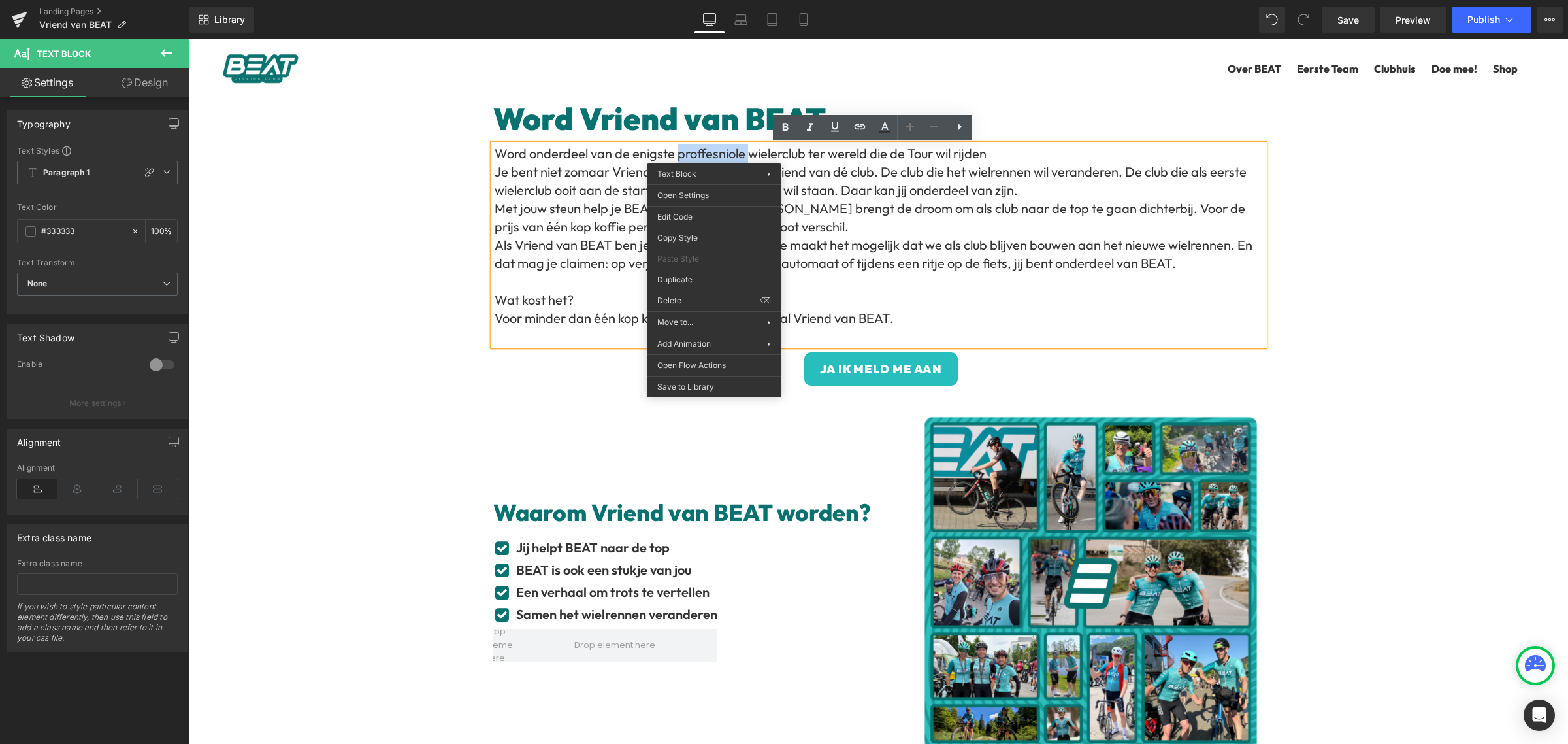
click at [726, 149] on p "Word onderdeel van de enigste proffesniole wielerclub ter wereld die de Tour wi…" at bounding box center [879, 153] width 770 height 18
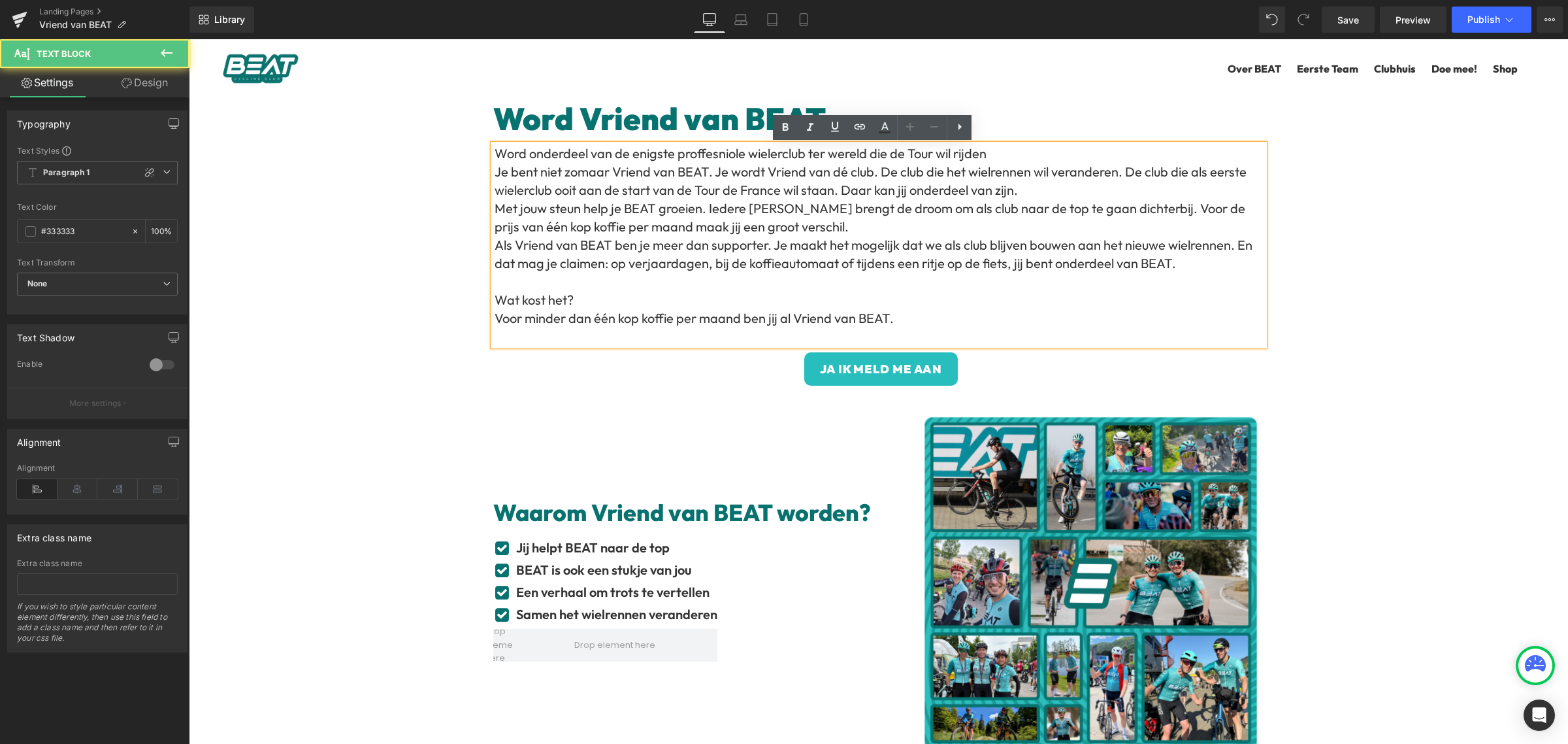
click at [720, 152] on p "Word onderdeel van de enigste proffesniole wielerclub ter wereld die de Tour wi…" at bounding box center [879, 153] width 770 height 18
click at [708, 159] on p "Word onderdeel van de enigste proffesniole wielerclub ter wereld die de Tour wi…" at bounding box center [879, 153] width 770 height 18
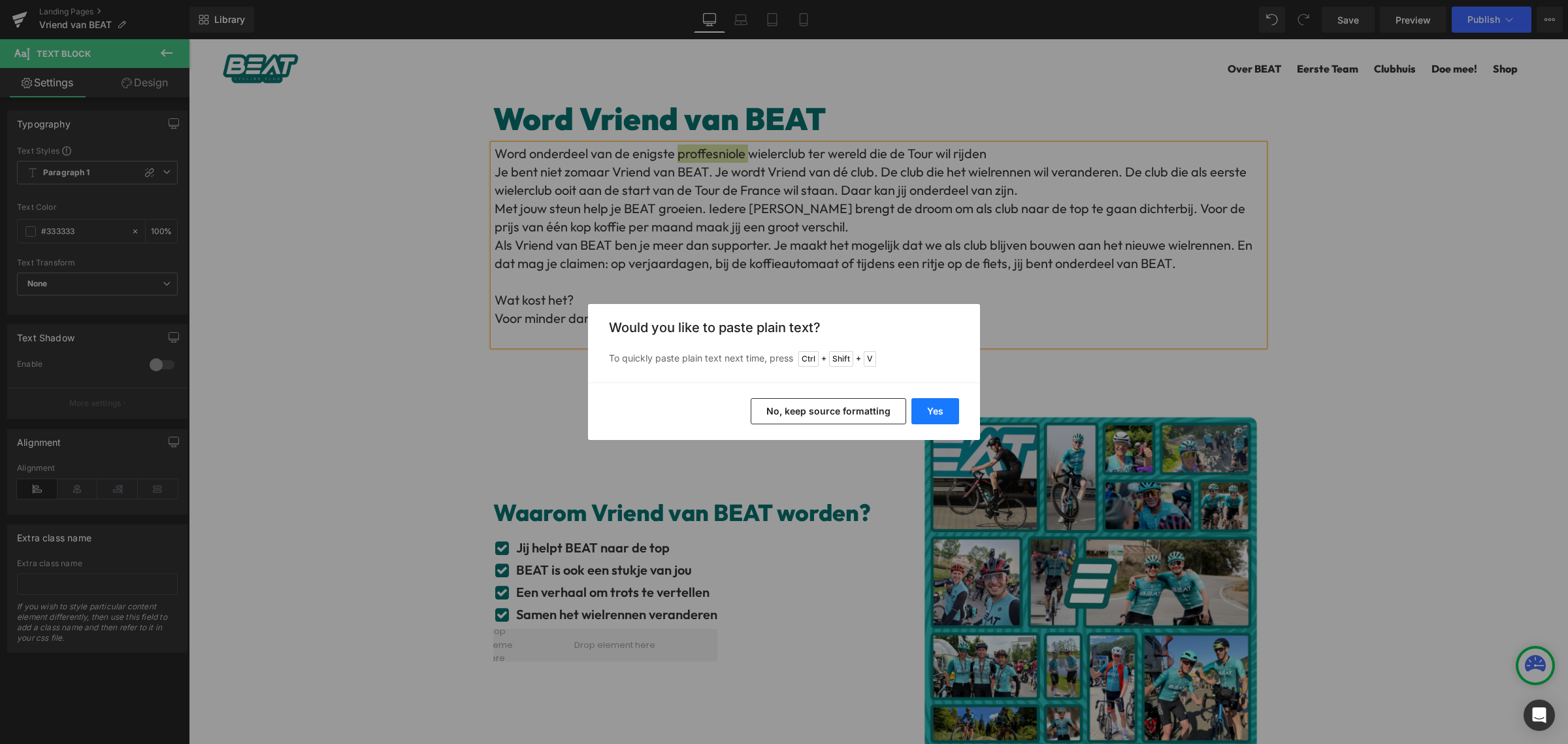
click at [951, 417] on button "Yes" at bounding box center [935, 411] width 48 height 26
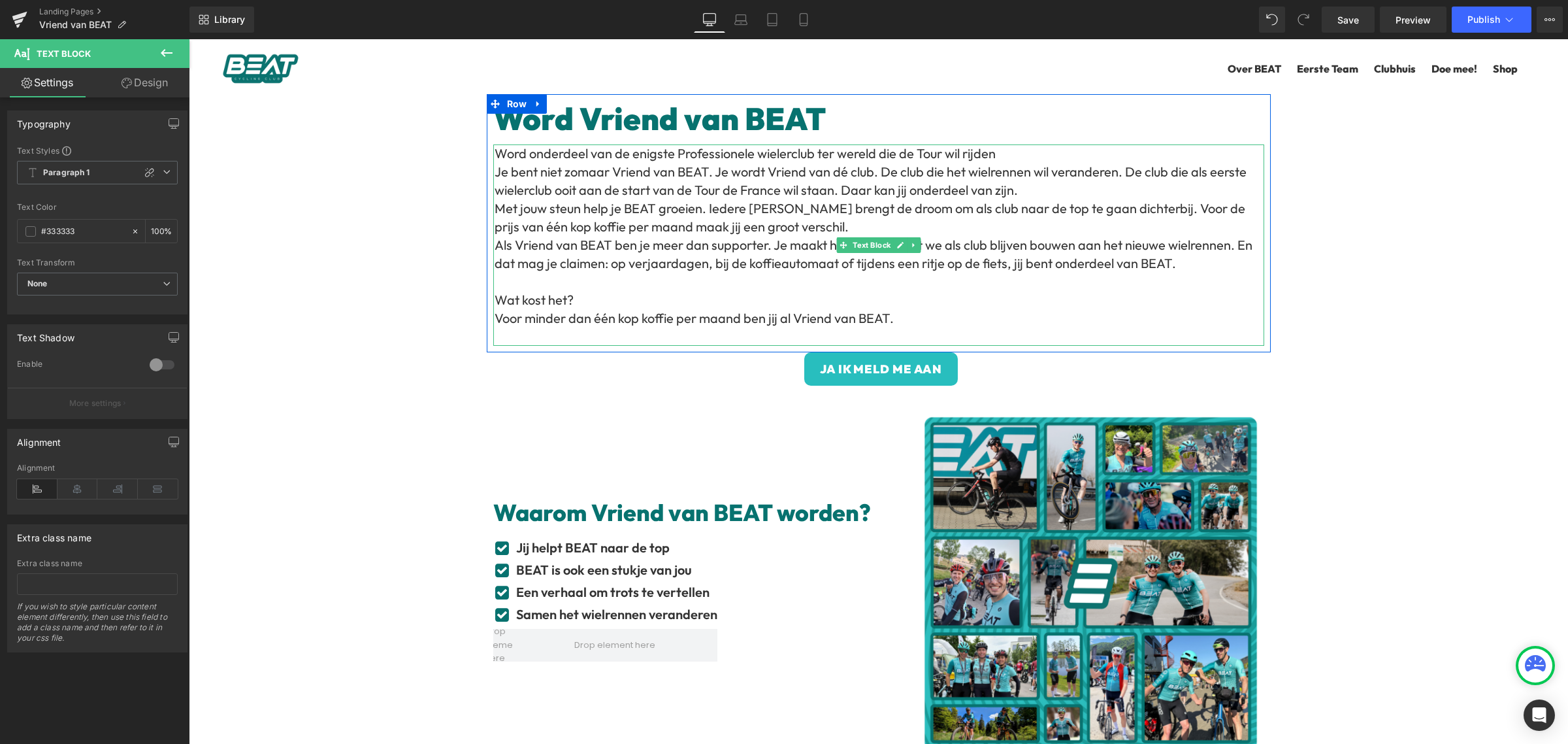
click at [747, 153] on p "Word onderdeel van de enigste Professionele wielerclub ter wereld die de Tour w…" at bounding box center [879, 153] width 770 height 18
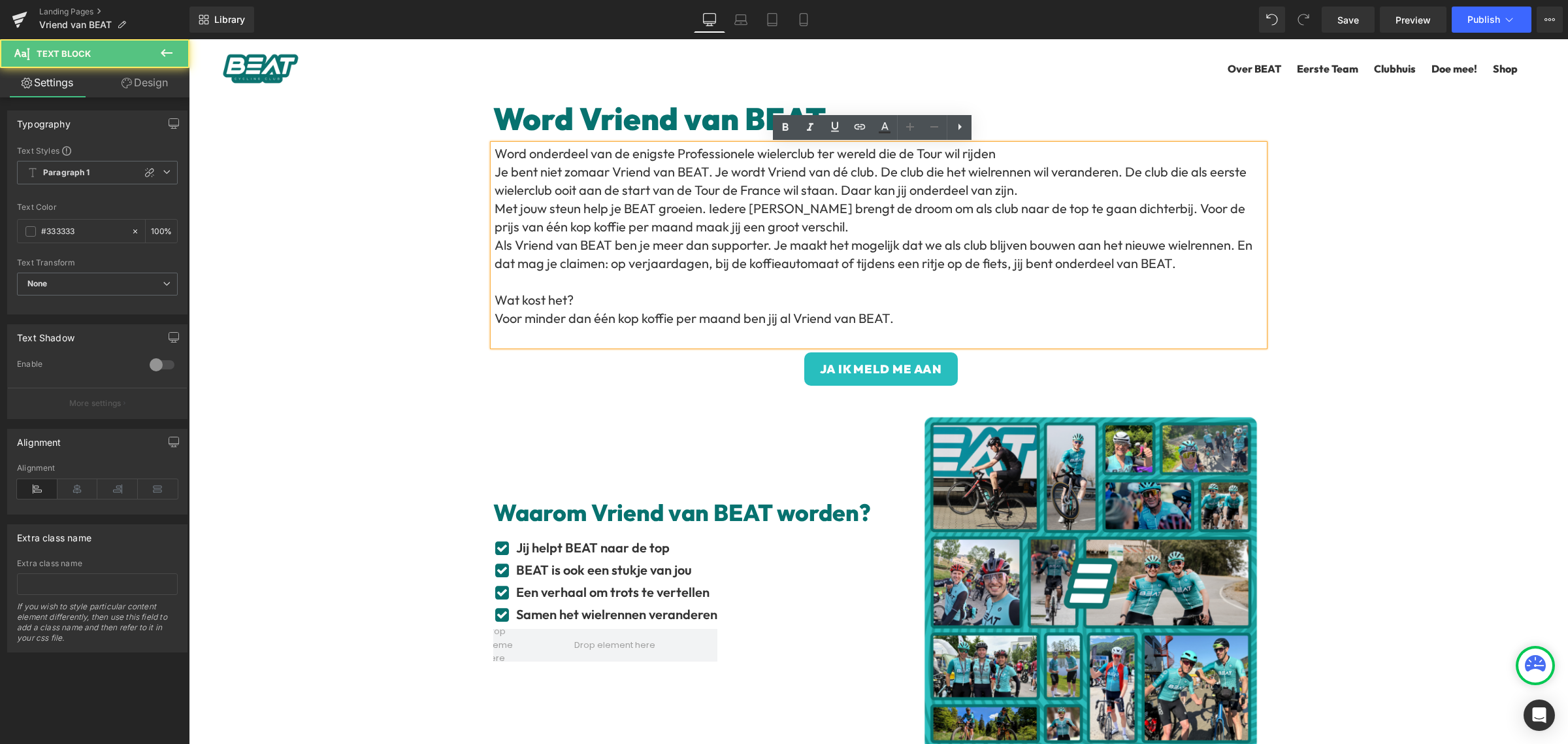
click at [1018, 162] on p "Word onderdeel van de enigste Professionele wielerclub ter wereld die de Tour w…" at bounding box center [879, 153] width 770 height 18
click at [678, 155] on p "Word onderdeel van de enigste Professionele wielerclub ter wereld die de Tour w…" at bounding box center [879, 153] width 770 height 18
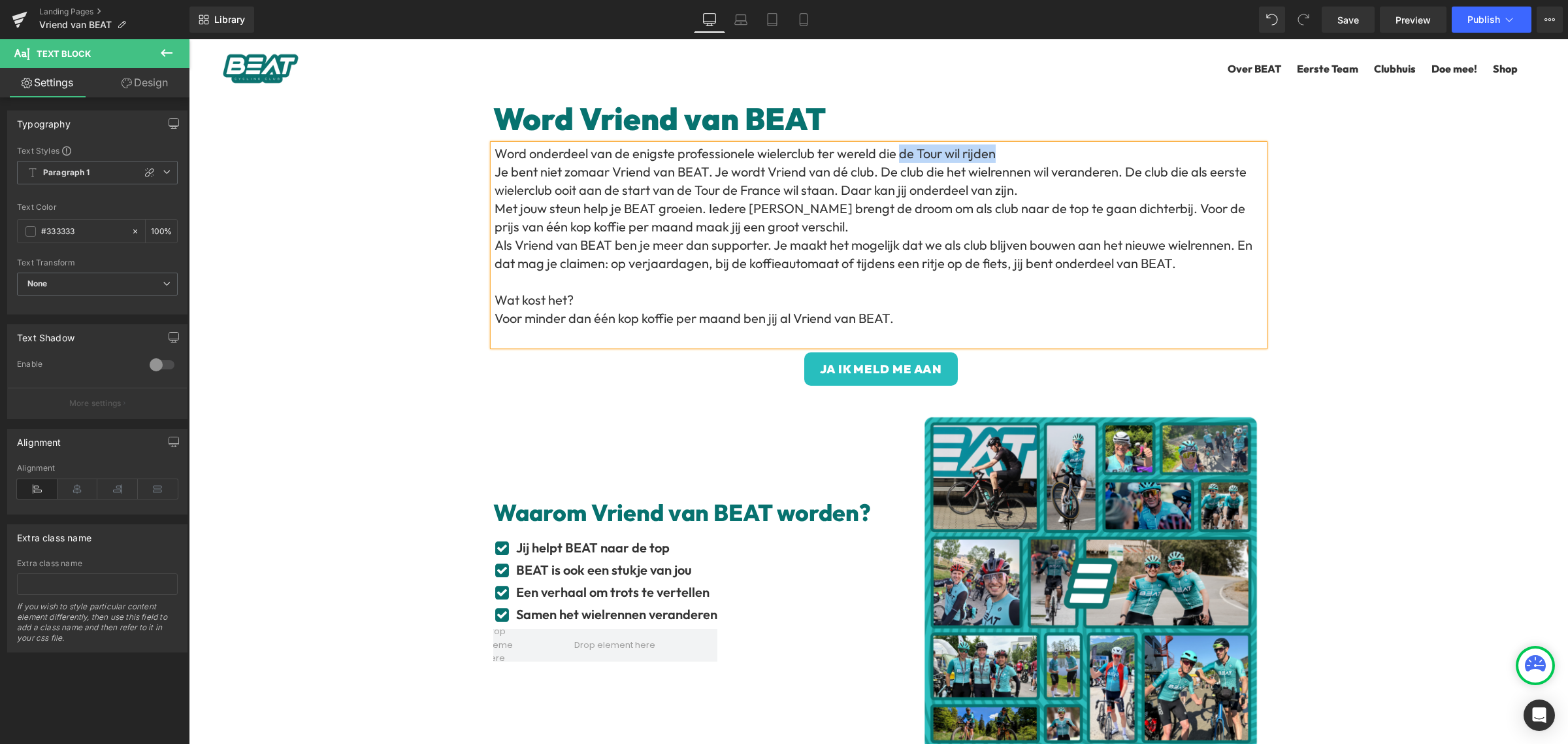
drag, startPoint x: 1029, startPoint y: 155, endPoint x: 896, endPoint y: 157, distance: 133.0
click at [896, 157] on p "Word onderdeel van de enigste professionele wielerclub ter wereld die de Tour w…" at bounding box center [879, 153] width 770 height 18
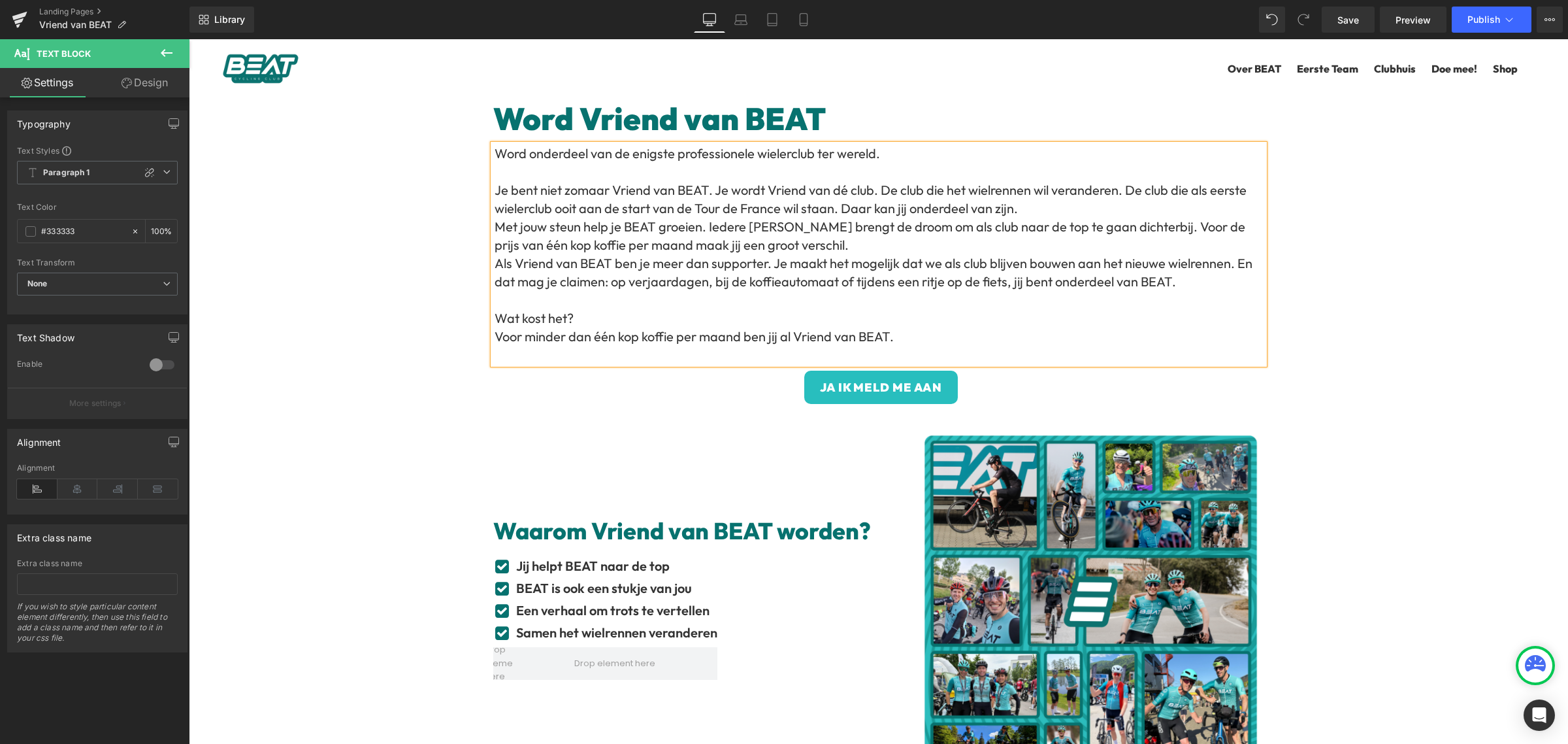
click at [1038, 213] on p "Je bent niet zomaar Vriend van BEAT. Je wordt Vriend van dé club. De club die h…" at bounding box center [879, 200] width 770 height 37
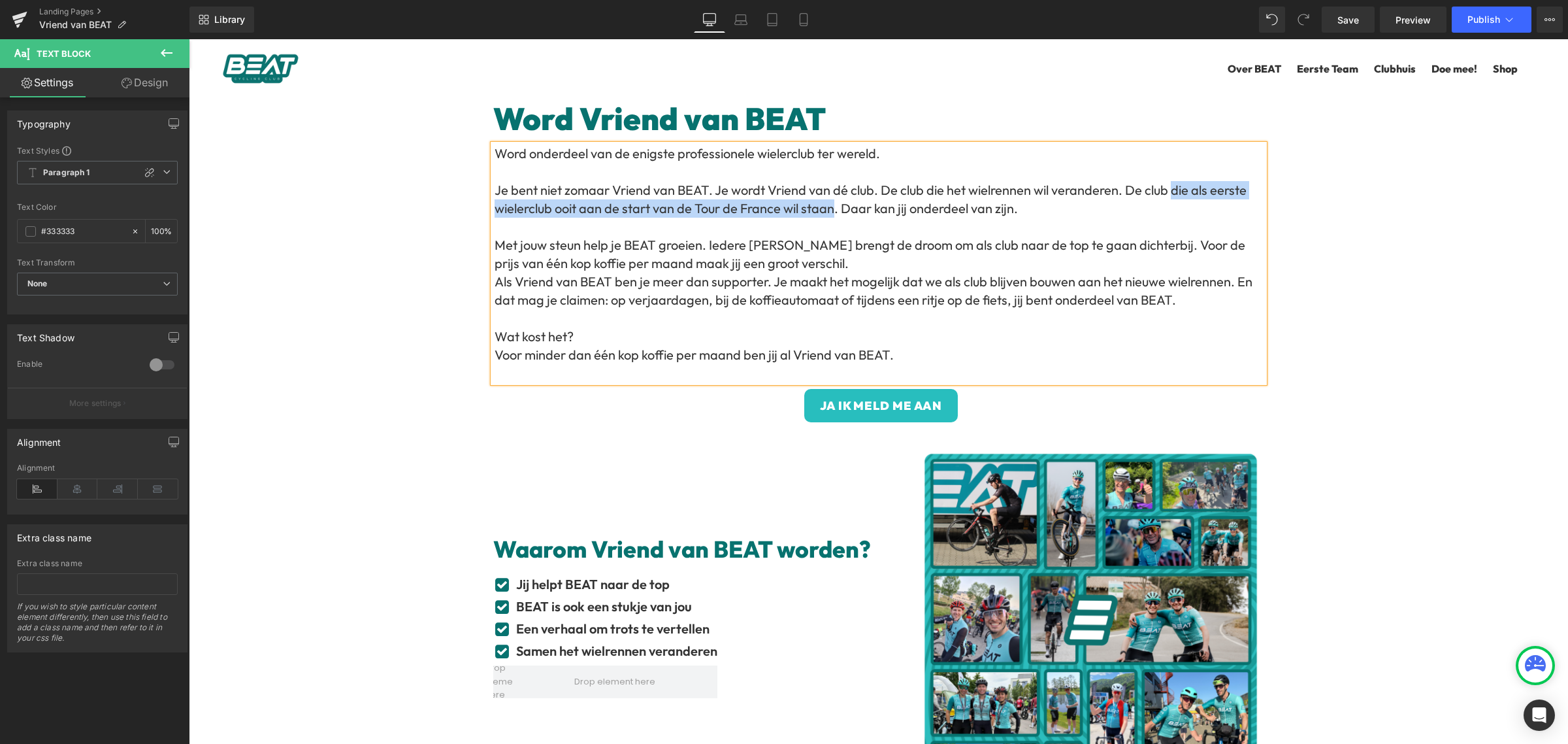
drag, startPoint x: 828, startPoint y: 213, endPoint x: 1163, endPoint y: 195, distance: 335.5
click at [1163, 195] on p "Je bent niet zomaar Vriend van BEAT. Je wordt Vriend van dé club. De club die h…" at bounding box center [879, 200] width 770 height 37
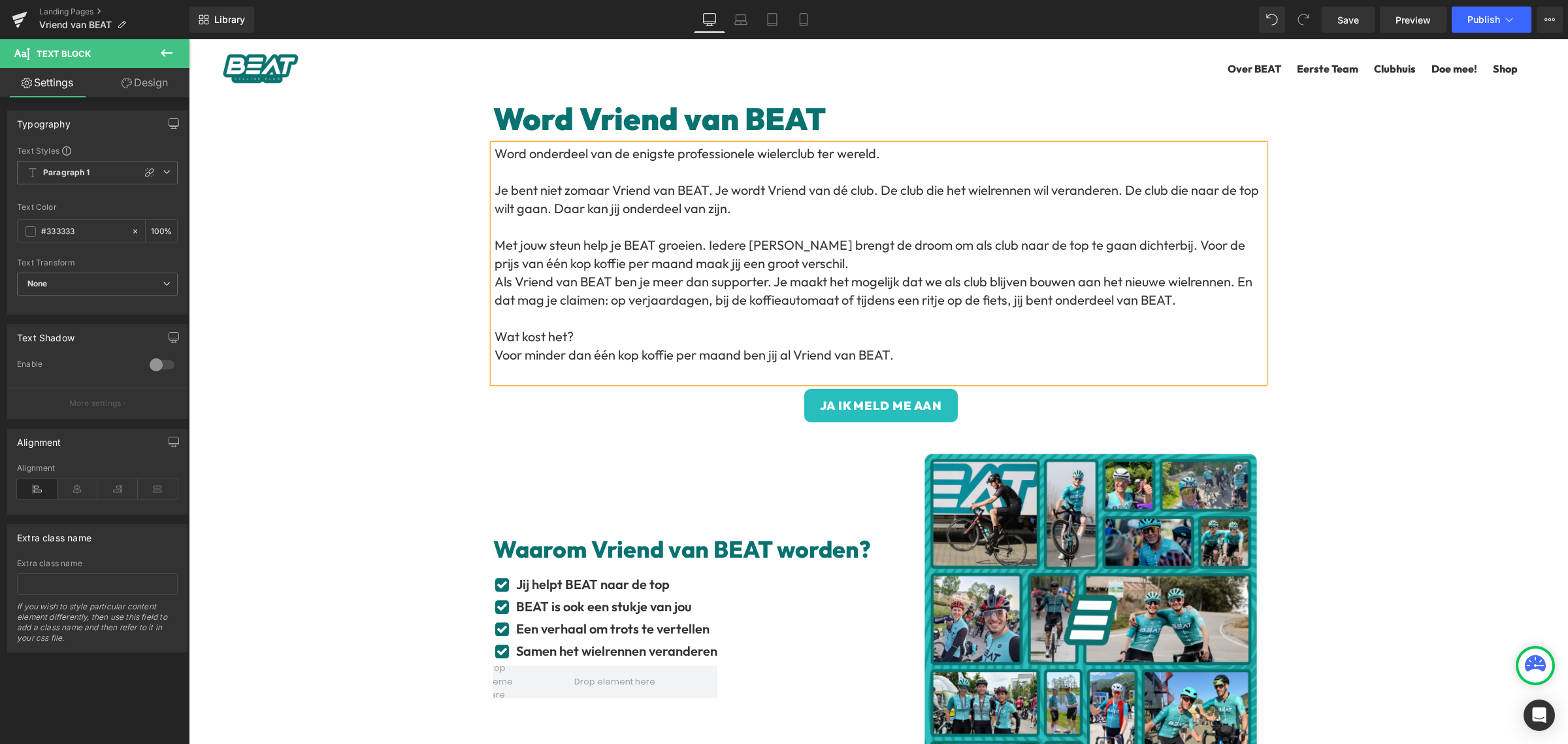
click at [828, 262] on p "Met jouw steun help je BEAT groeien. Iedere [PERSON_NAME] brengt de droom om al…" at bounding box center [879, 254] width 770 height 37
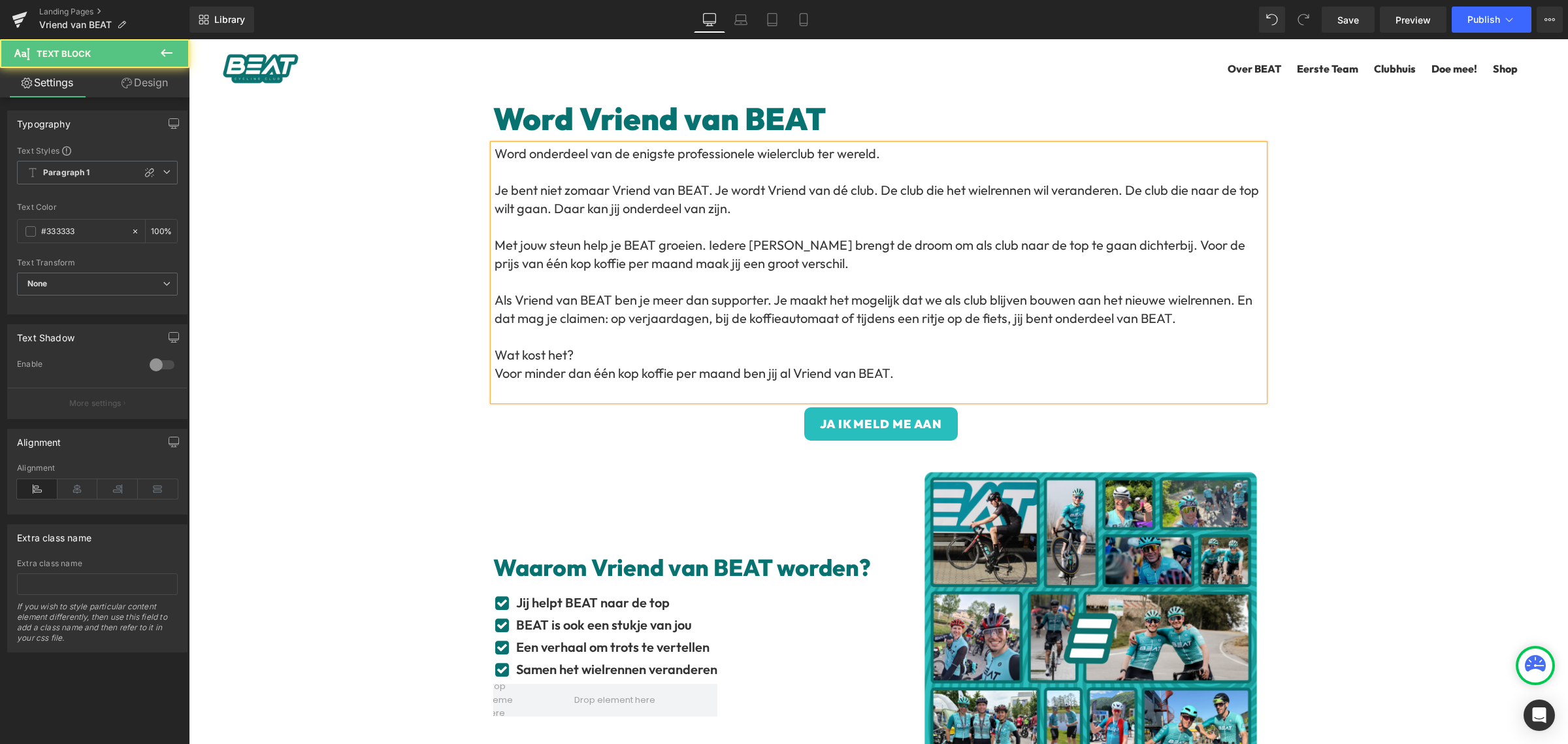
click at [1129, 242] on p "Met jouw steun help je BEAT groeien. Iedere [PERSON_NAME] brengt de droom om al…" at bounding box center [879, 254] width 770 height 37
click at [924, 262] on p "Voor de prijs van één kop koffie per maand maak jij een groot verschil." at bounding box center [879, 263] width 770 height 18
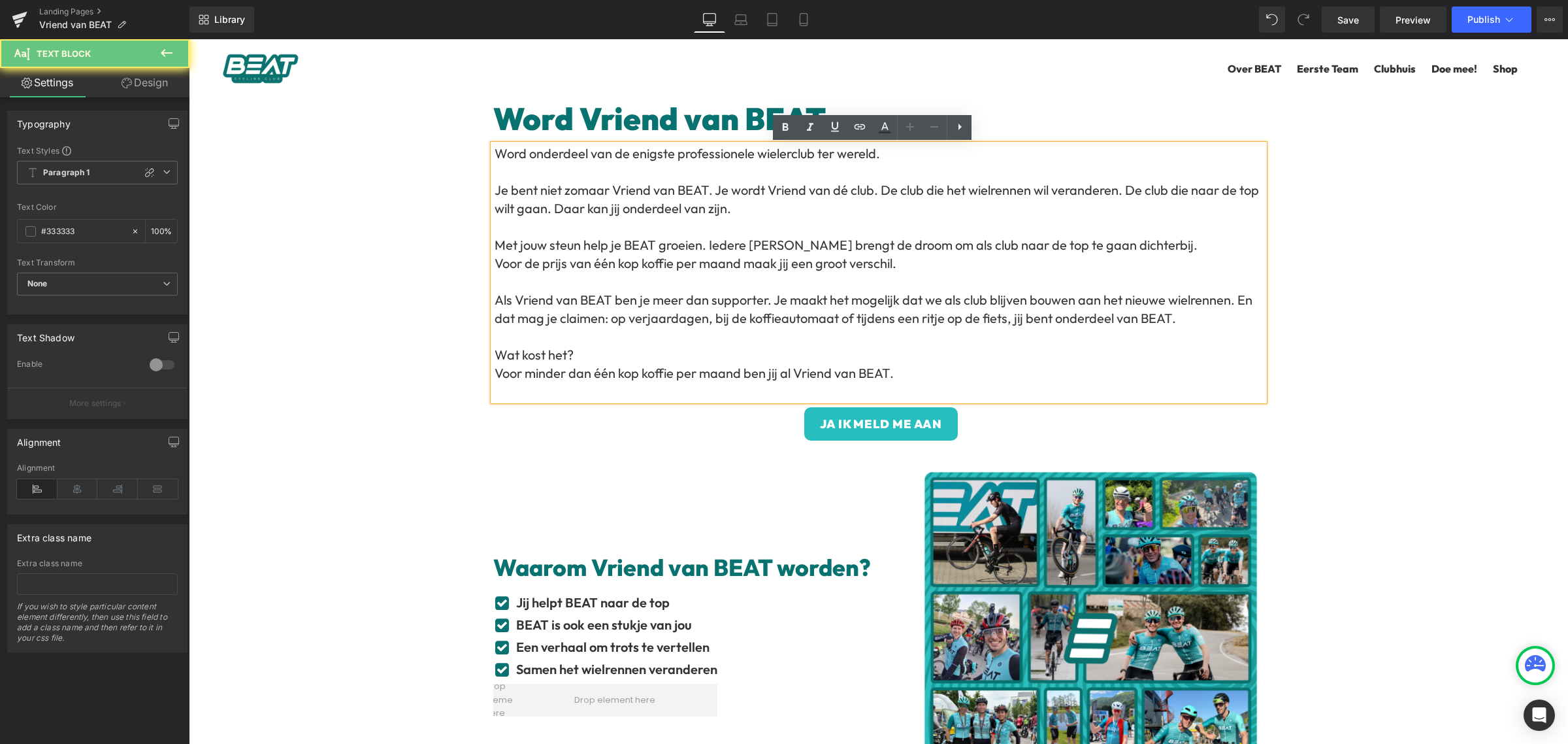
click at [756, 303] on p "Als Vriend van BEAT ben je meer dan supporter. Je maakt het mogelijk dat we als…" at bounding box center [879, 309] width 770 height 37
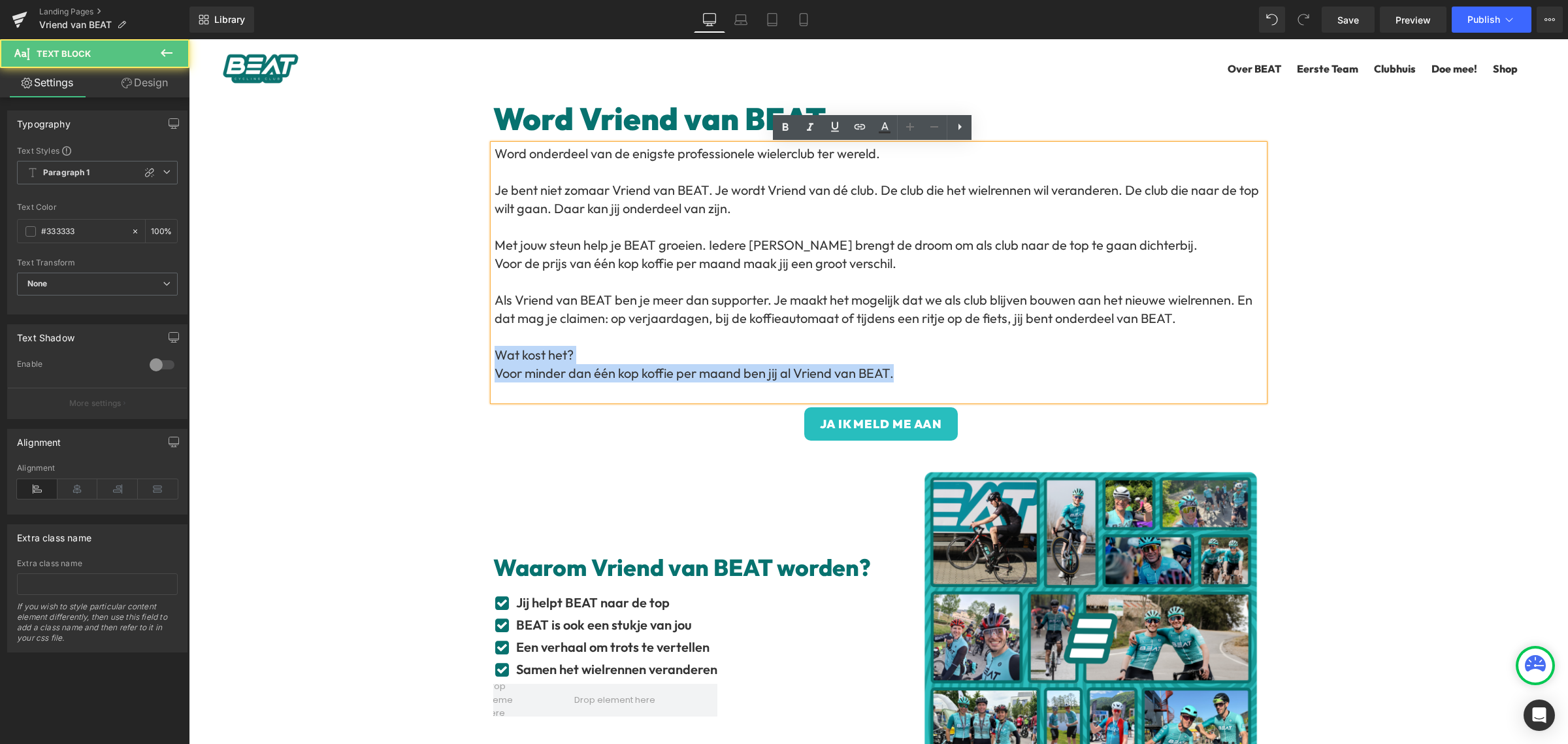
drag, startPoint x: 958, startPoint y: 377, endPoint x: 406, endPoint y: 355, distance: 552.4
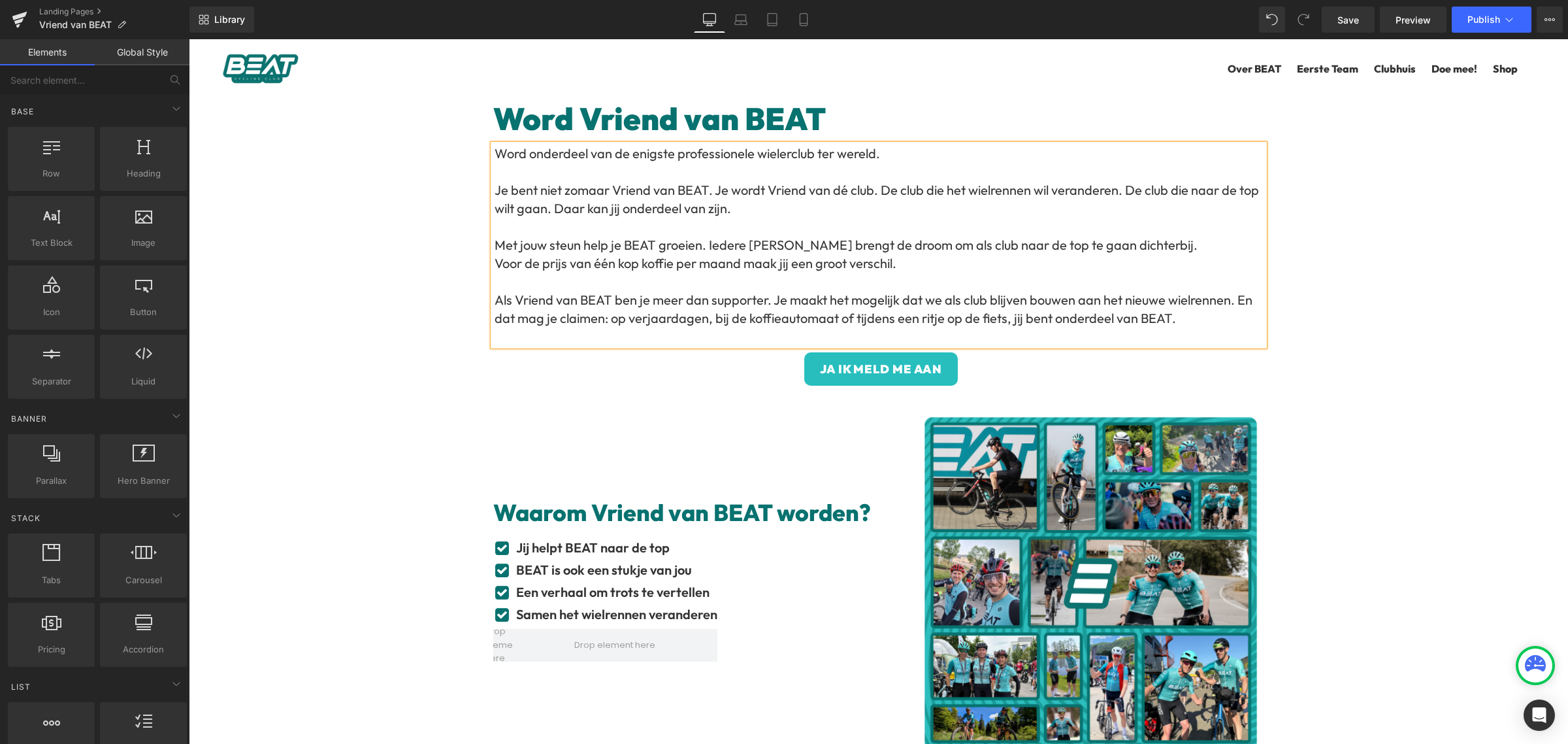
click at [1424, 291] on div "Word Vriend van BEAT Heading Word onderdeel van de enigste professionele wieler…" at bounding box center [878, 756] width 1379 height 1324
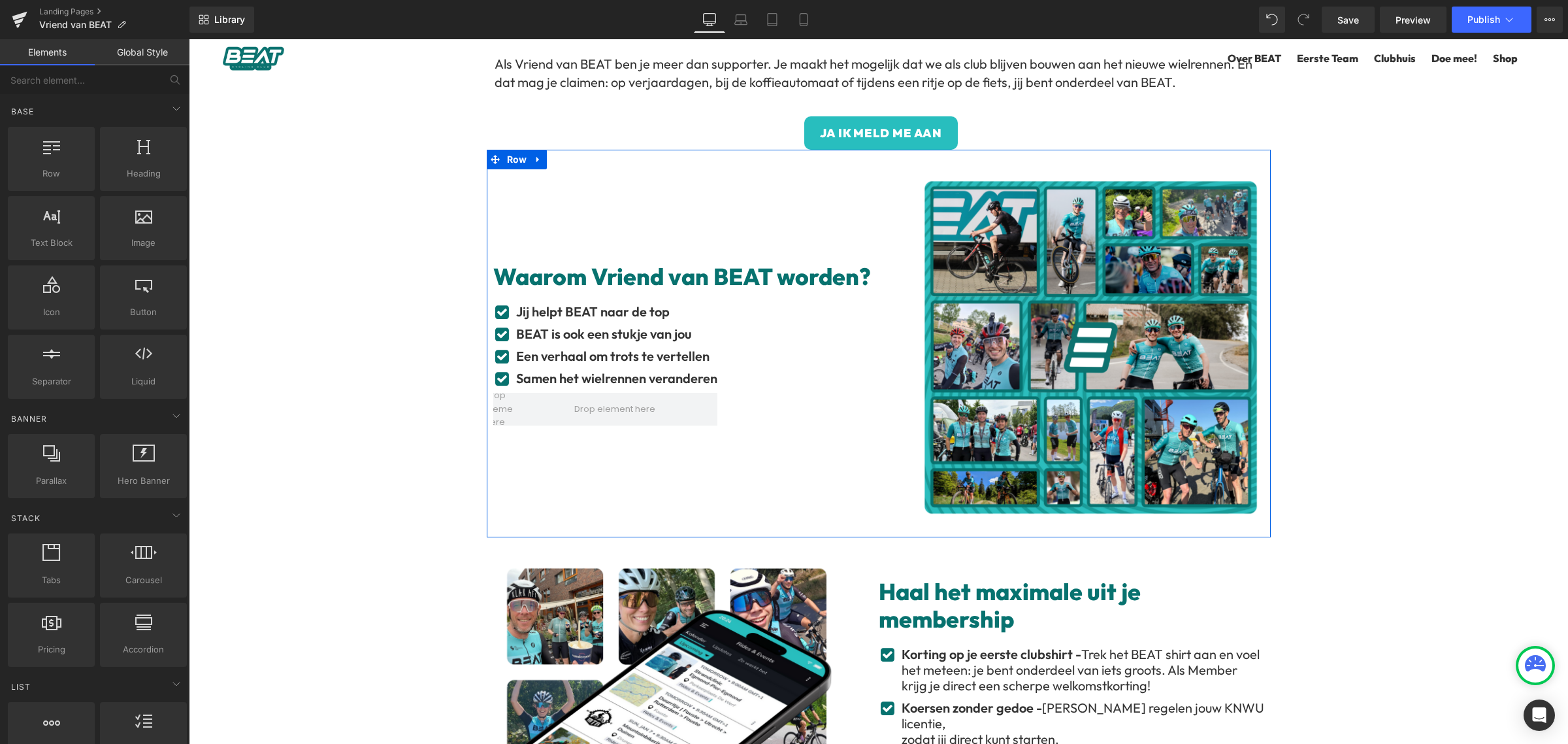
scroll to position [164, 0]
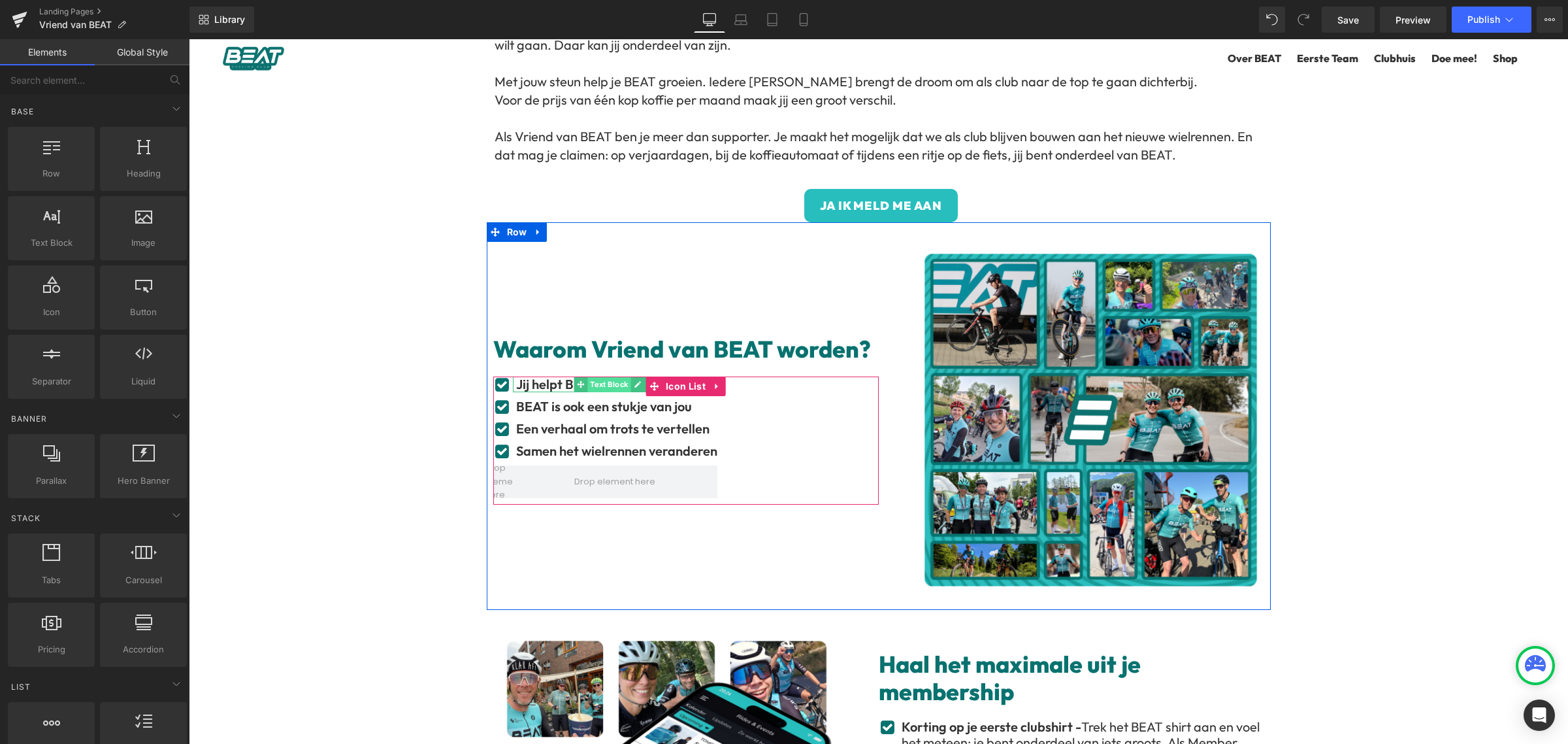
click at [588, 386] on span "Text Block" at bounding box center [609, 384] width 43 height 16
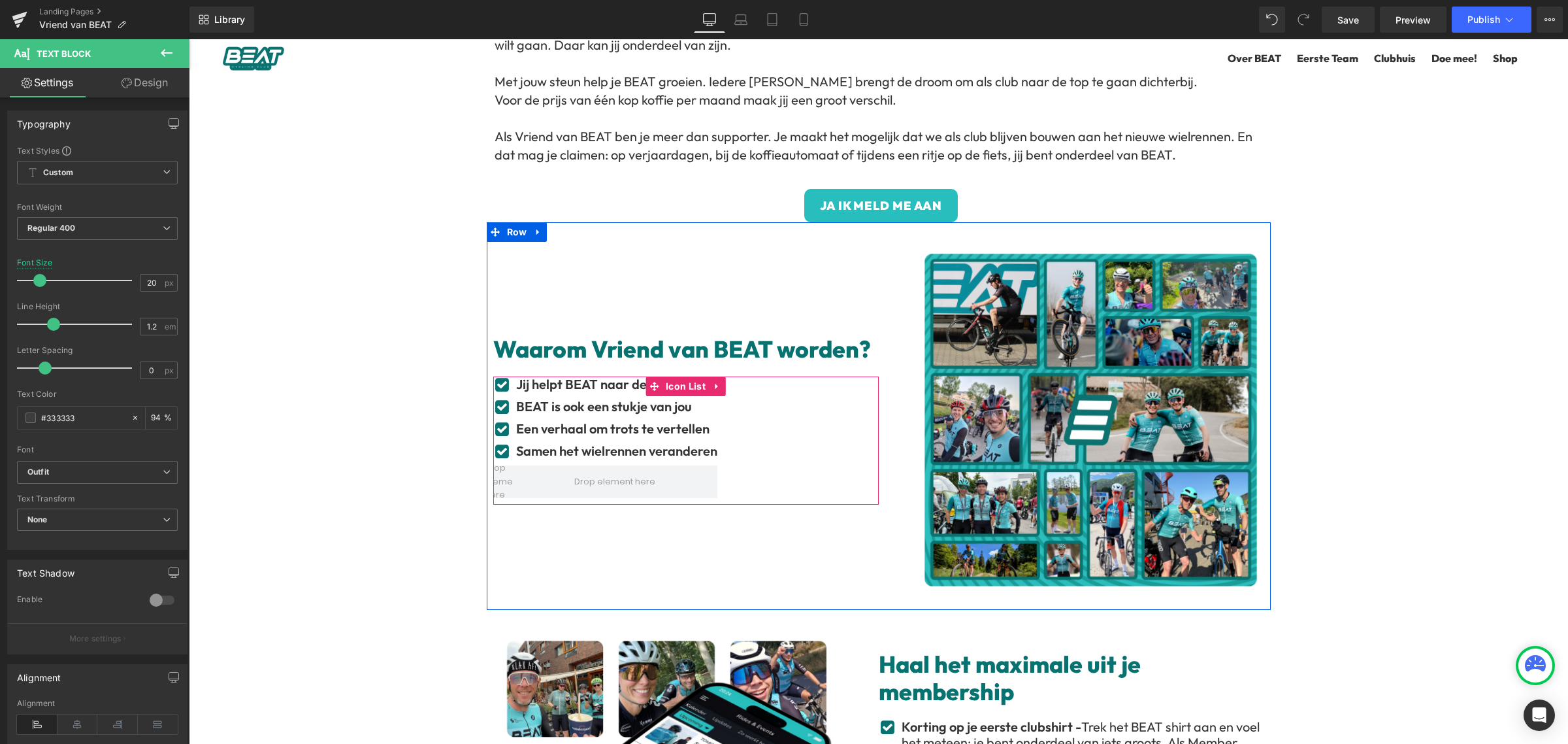
click at [710, 420] on ul "Icon Jij helpt BEAT naar de top Text Block Icon BEAT is ook een stukje van jou …" at bounding box center [605, 441] width 224 height 128
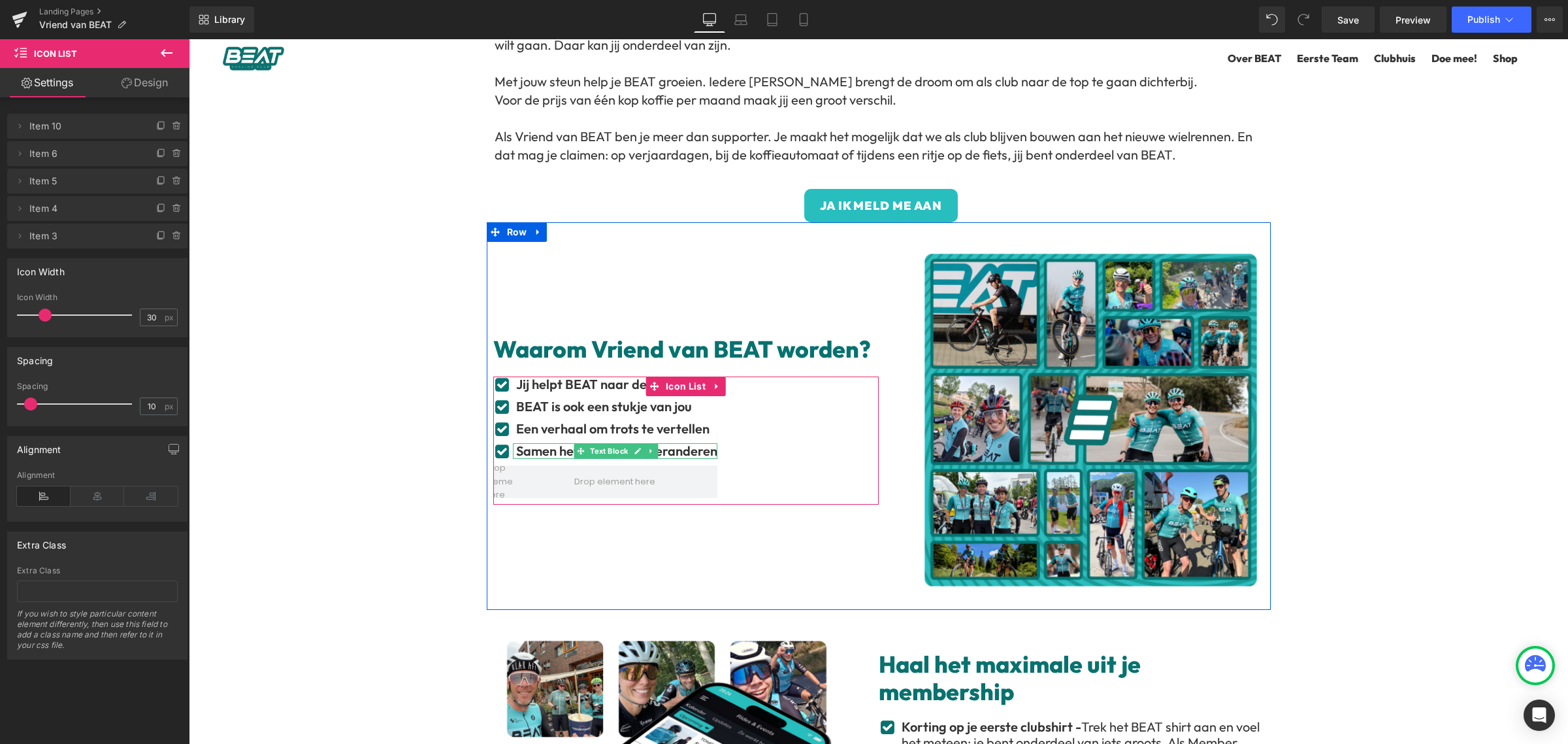
click at [693, 450] on b "Samen het wielrennen veranderen" at bounding box center [616, 450] width 201 height 16
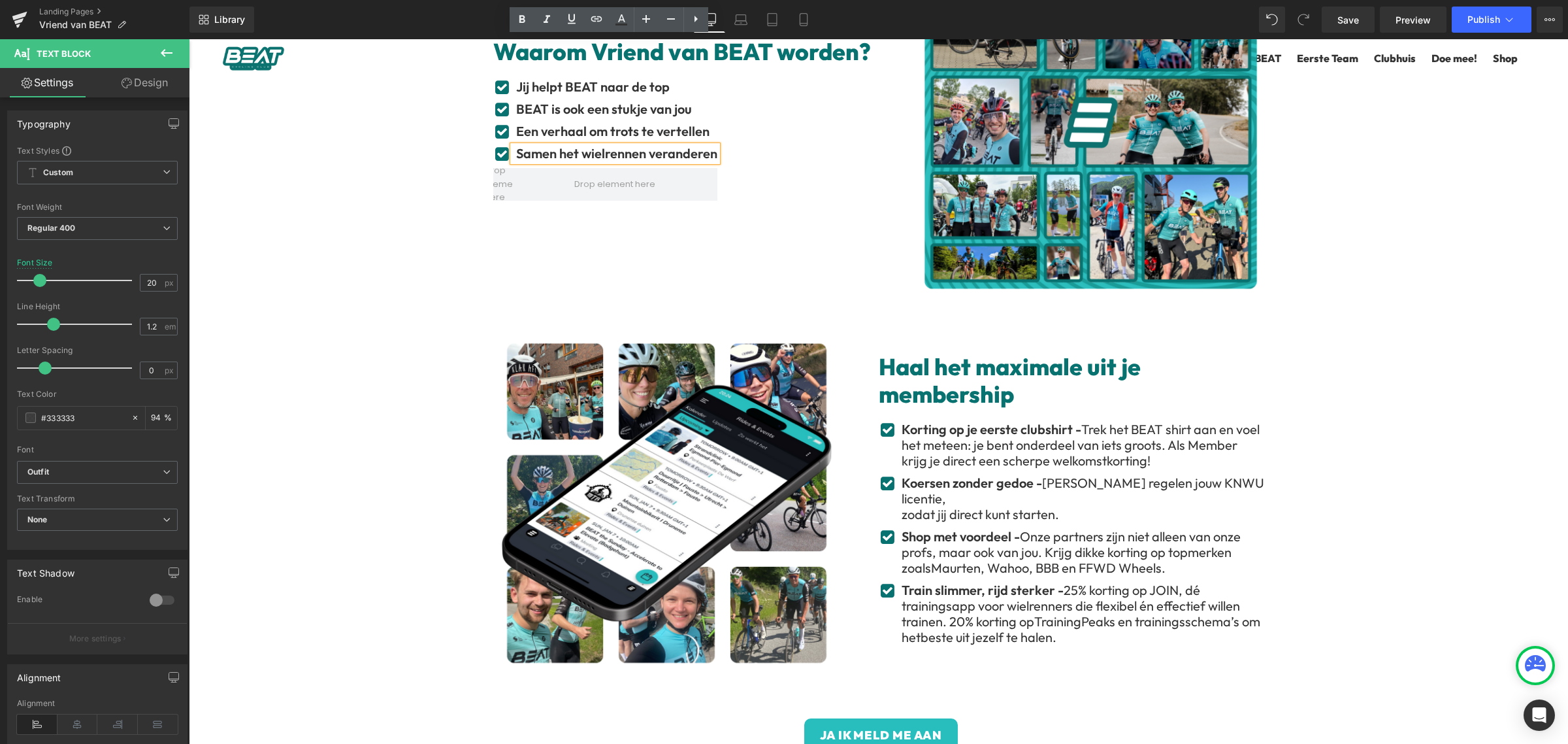
scroll to position [572, 0]
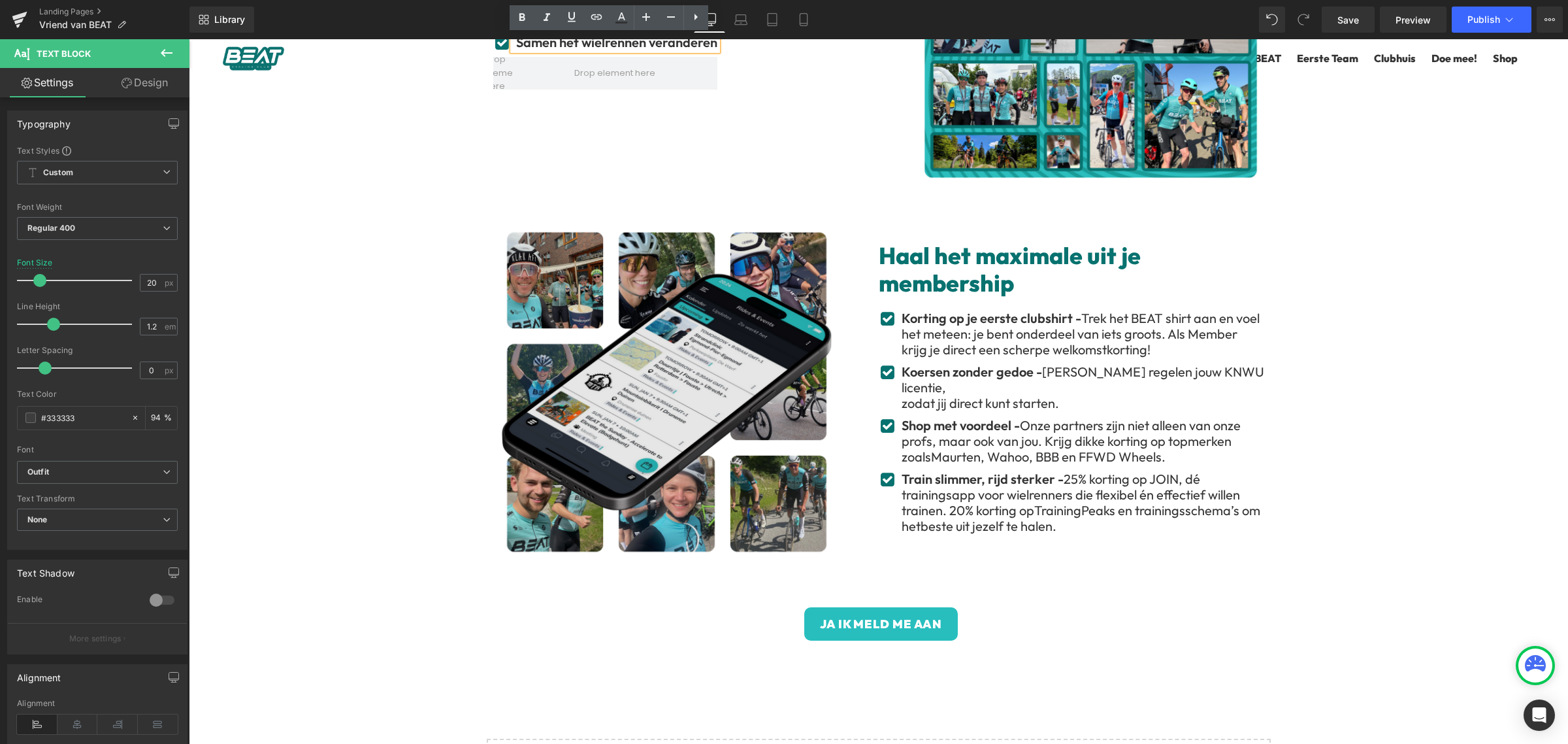
click at [762, 397] on img at bounding box center [666, 390] width 347 height 347
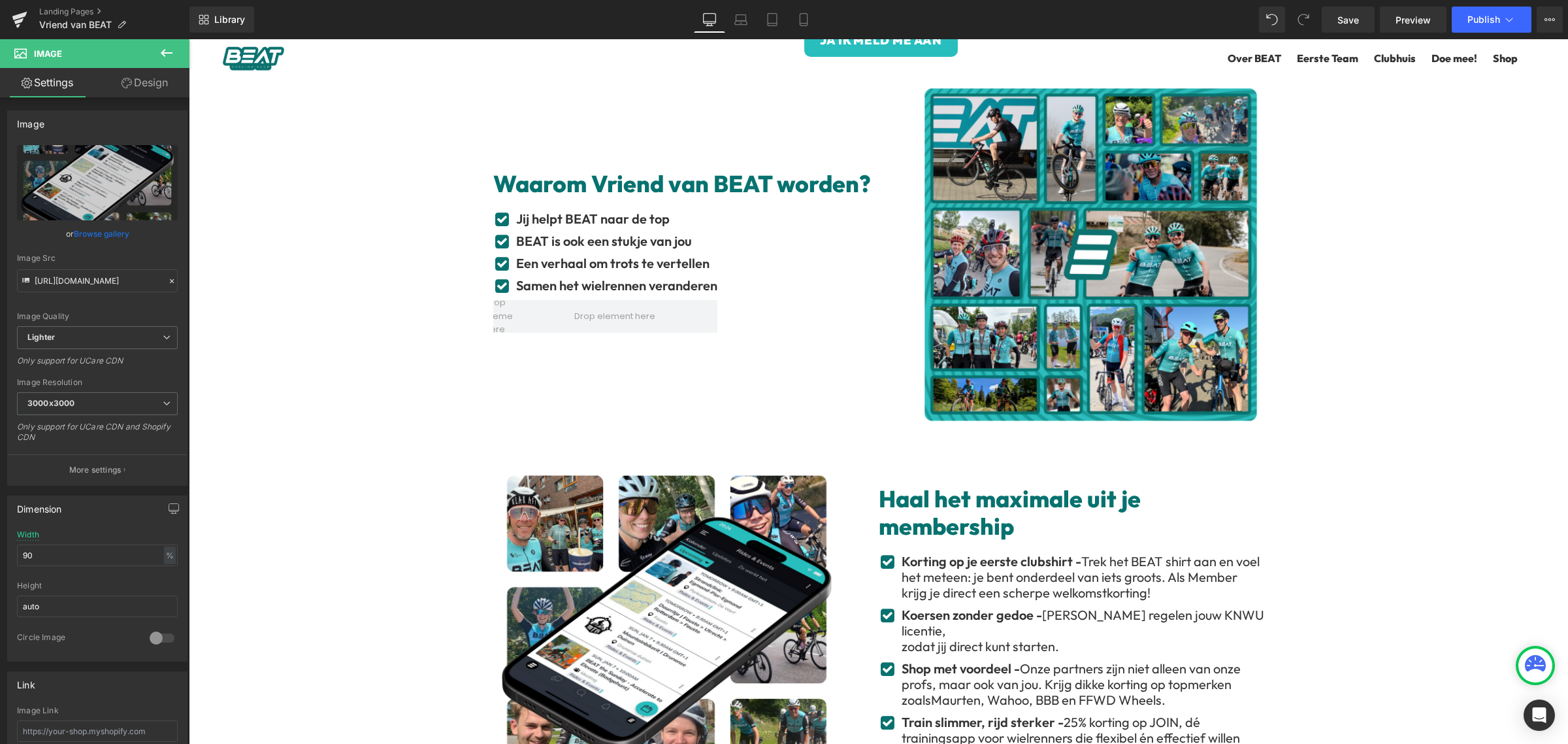
scroll to position [490, 0]
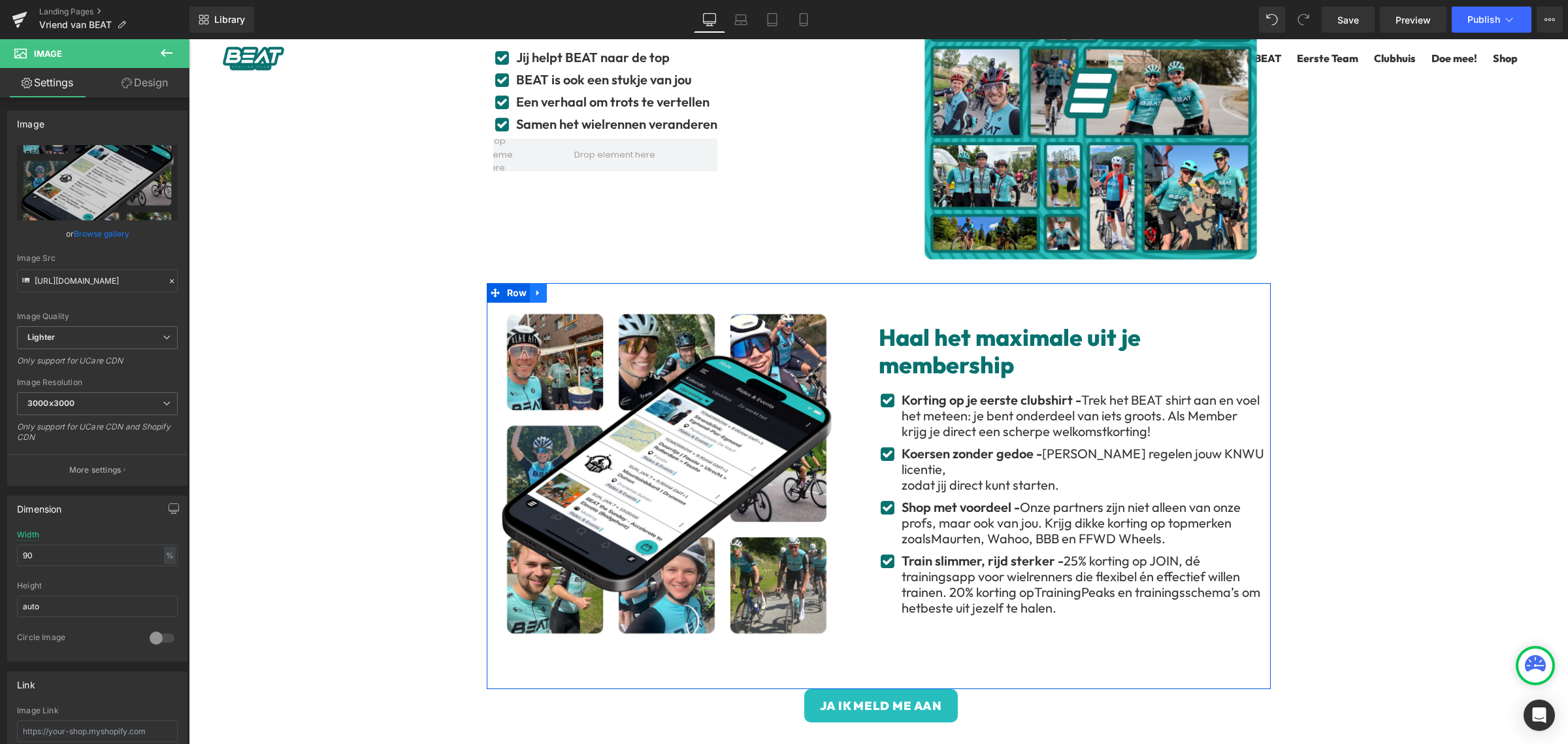
click at [534, 292] on icon at bounding box center [538, 292] width 9 height 10
click at [568, 296] on icon at bounding box center [572, 292] width 9 height 10
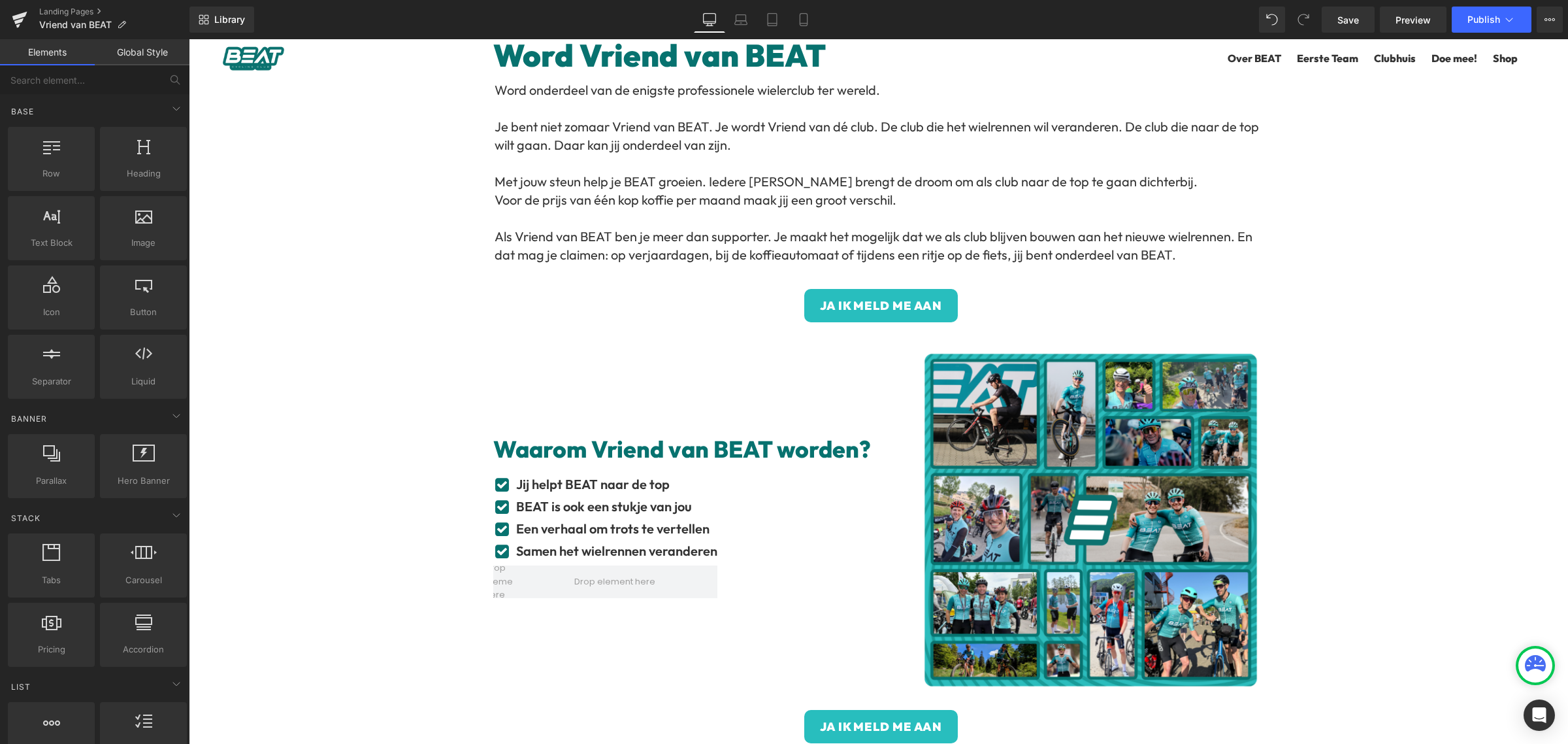
scroll to position [82, 0]
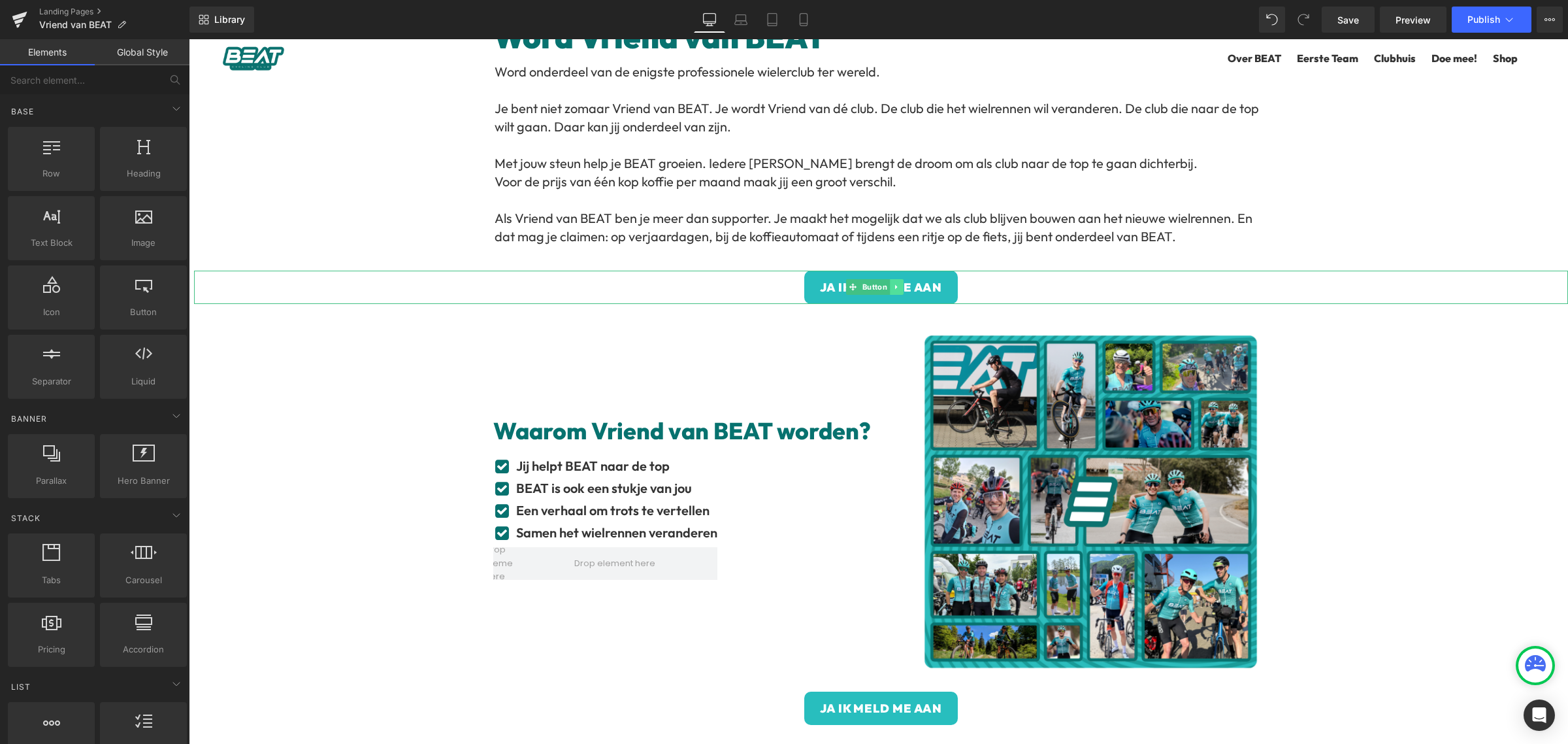
click at [896, 289] on icon at bounding box center [896, 287] width 7 height 8
click at [855, 288] on link "Button" at bounding box center [868, 287] width 44 height 16
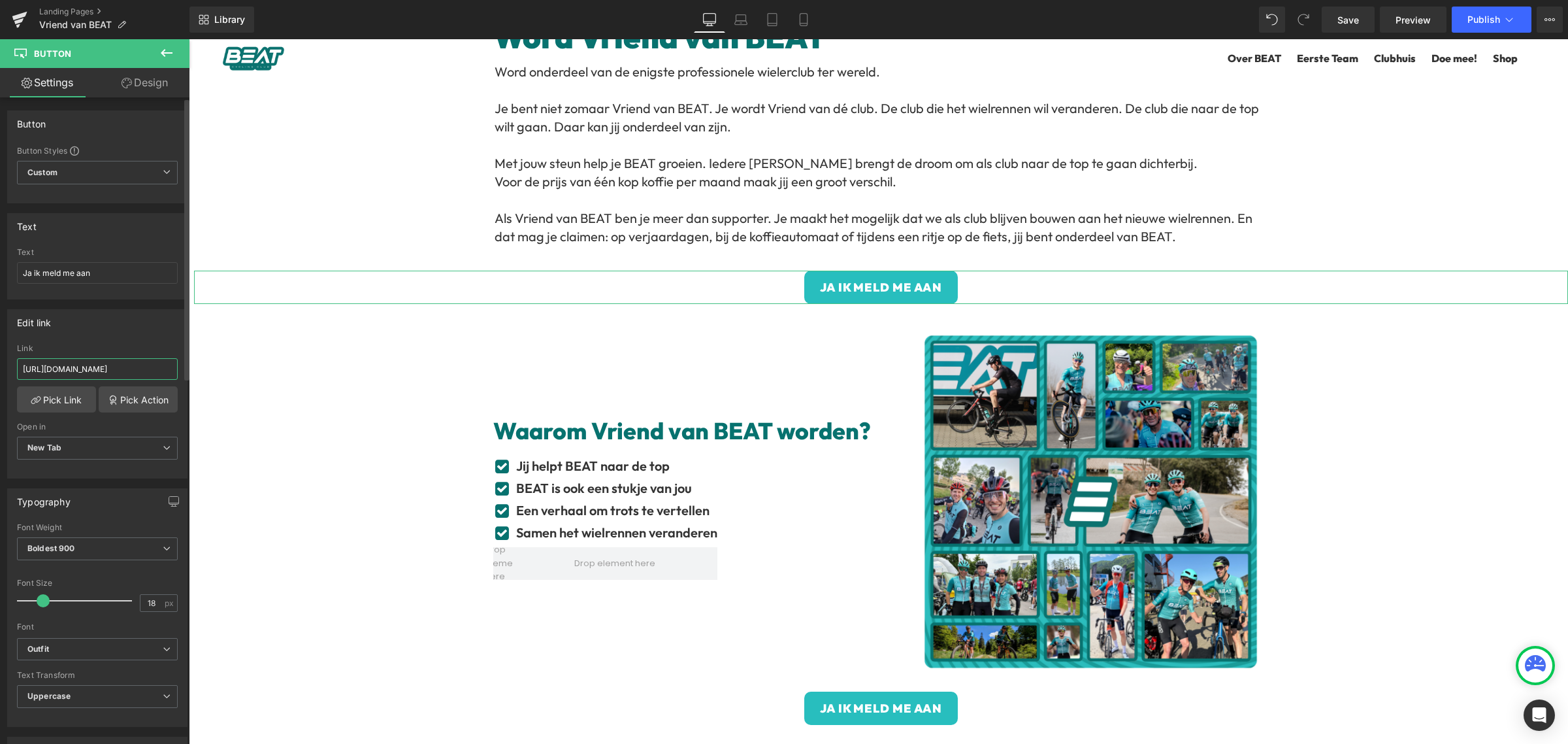
click at [133, 367] on input "[URL][DOMAIN_NAME]" at bounding box center [97, 369] width 161 height 22
paste input "vriend-van-beat"
type input "[URL][DOMAIN_NAME]"
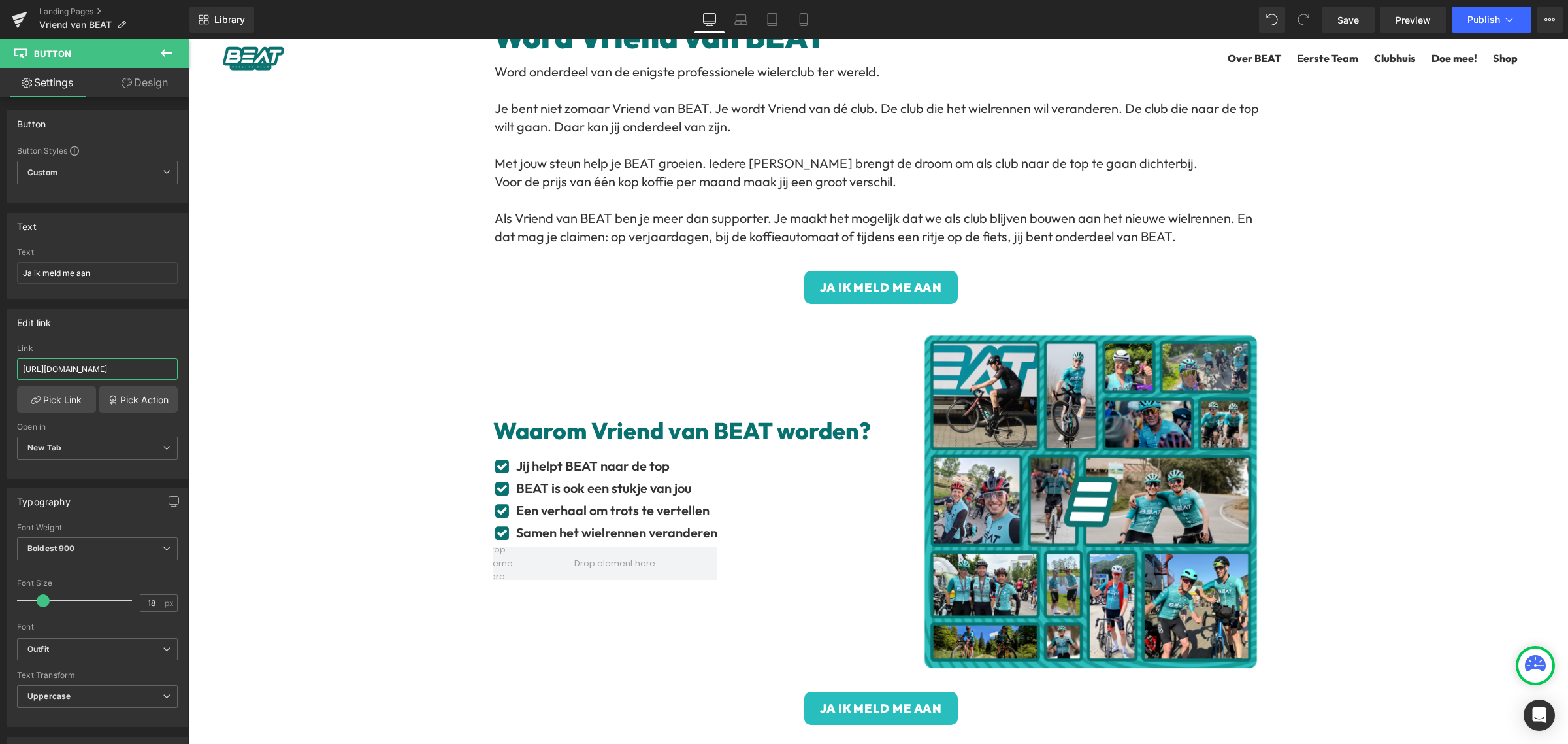
scroll to position [0, 105]
click at [866, 709] on span "Button" at bounding box center [881, 707] width 30 height 16
click at [103, 370] on input "[URL][DOMAIN_NAME]" at bounding box center [97, 369] width 161 height 22
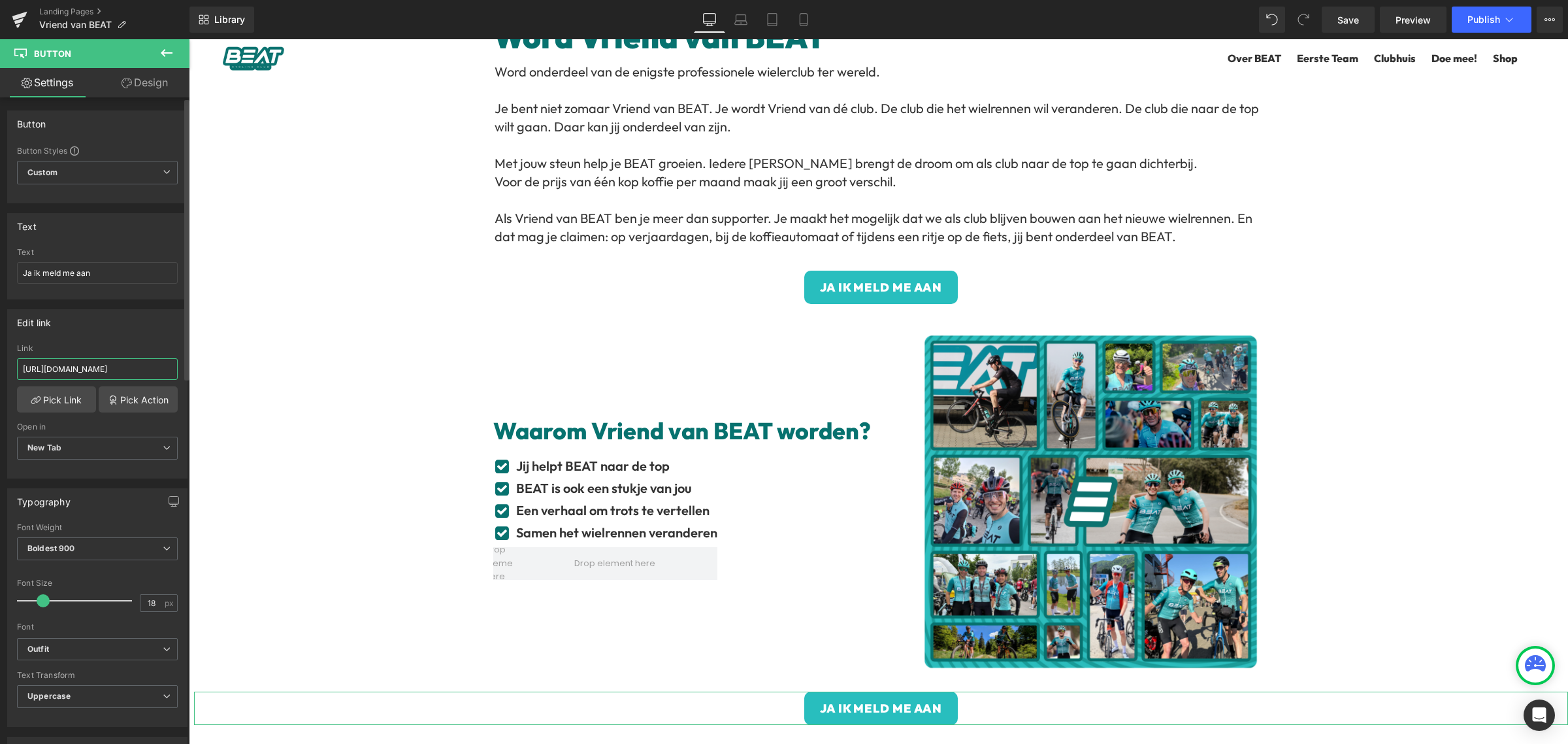
paste input "vriend-van-beat"
type input "[URL][DOMAIN_NAME]"
click at [342, 384] on div "Word Vriend van BEAT Heading Word onderdeel van de enigste professionele wieler…" at bounding box center [878, 471] width 1379 height 918
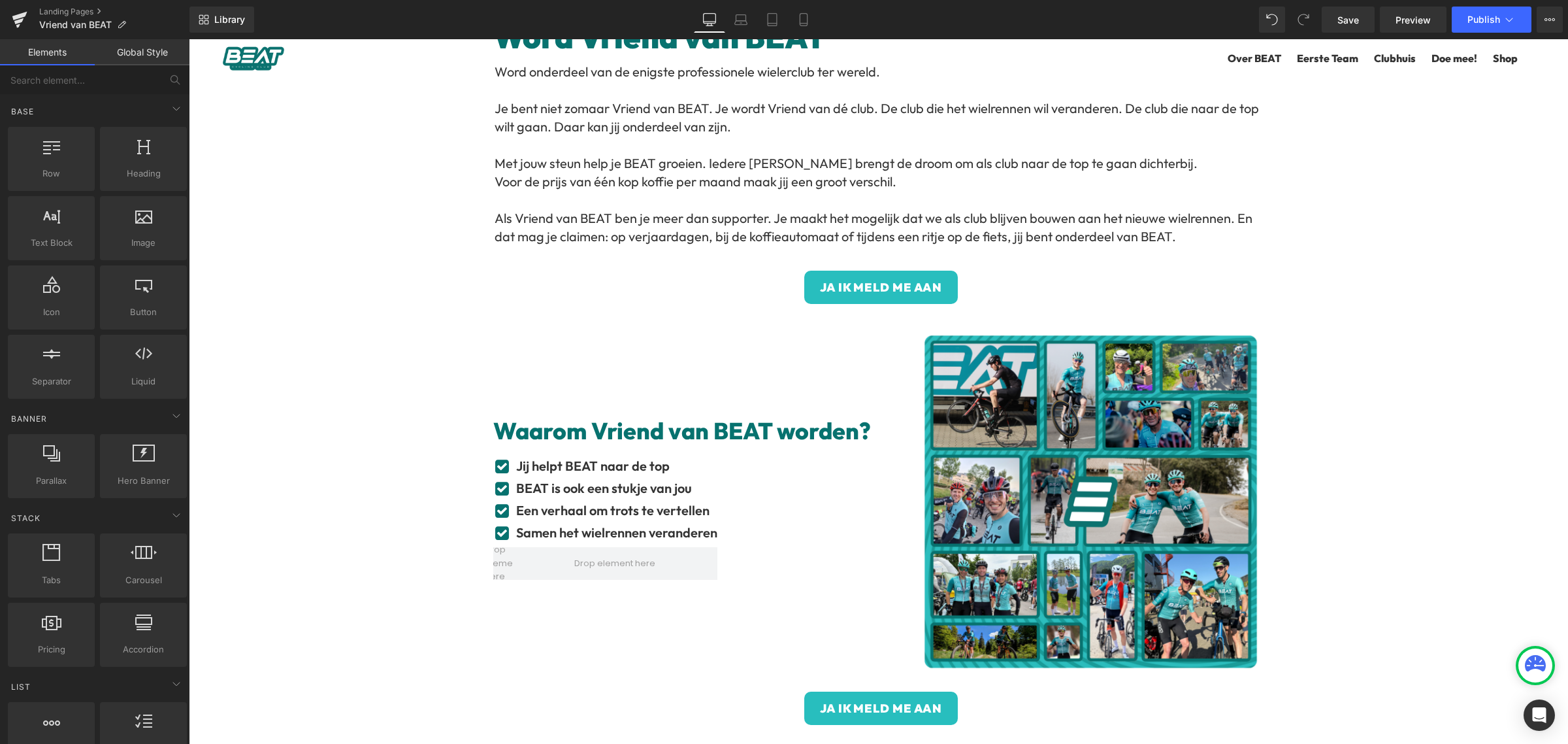
scroll to position [0, 0]
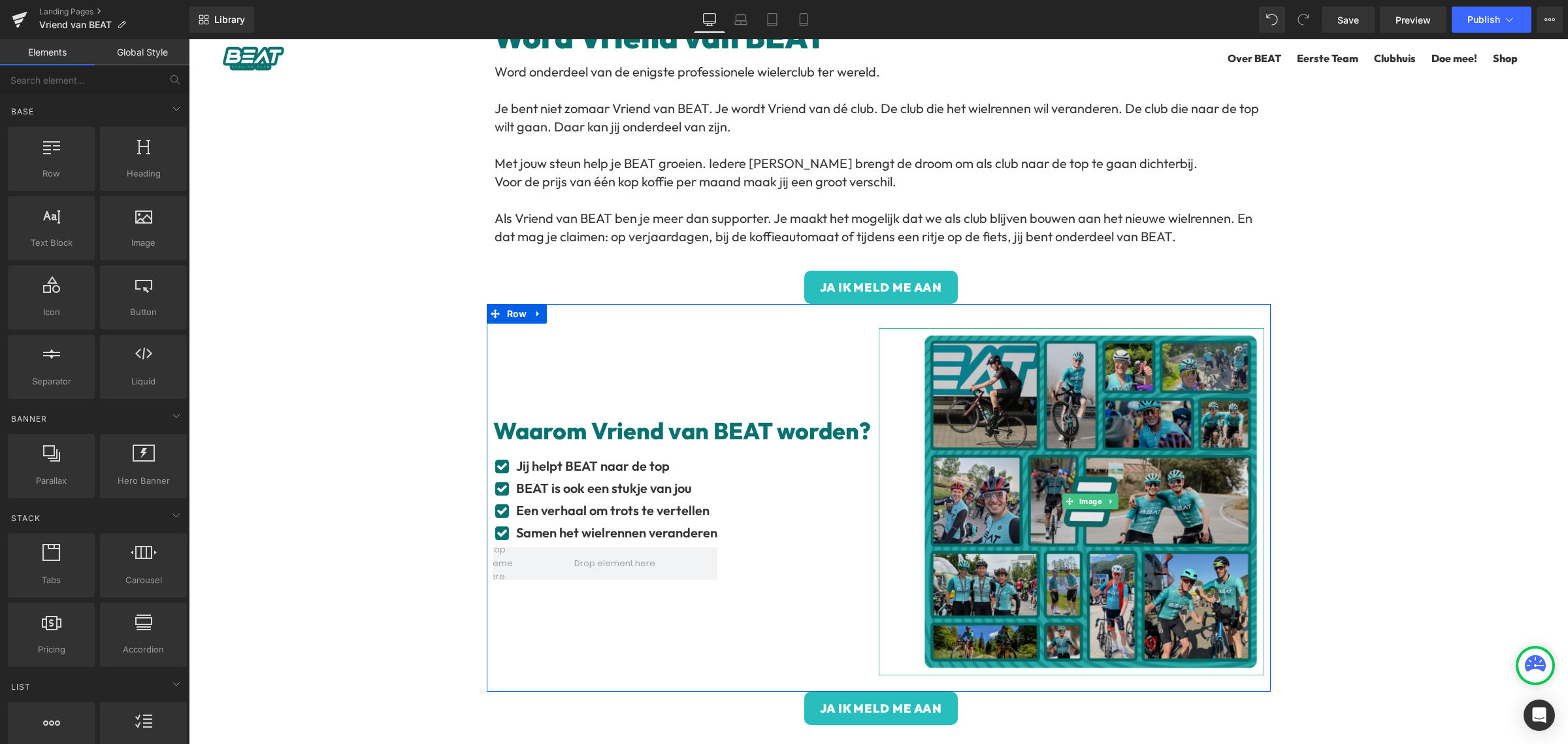
click at [1090, 431] on img at bounding box center [1091, 501] width 347 height 347
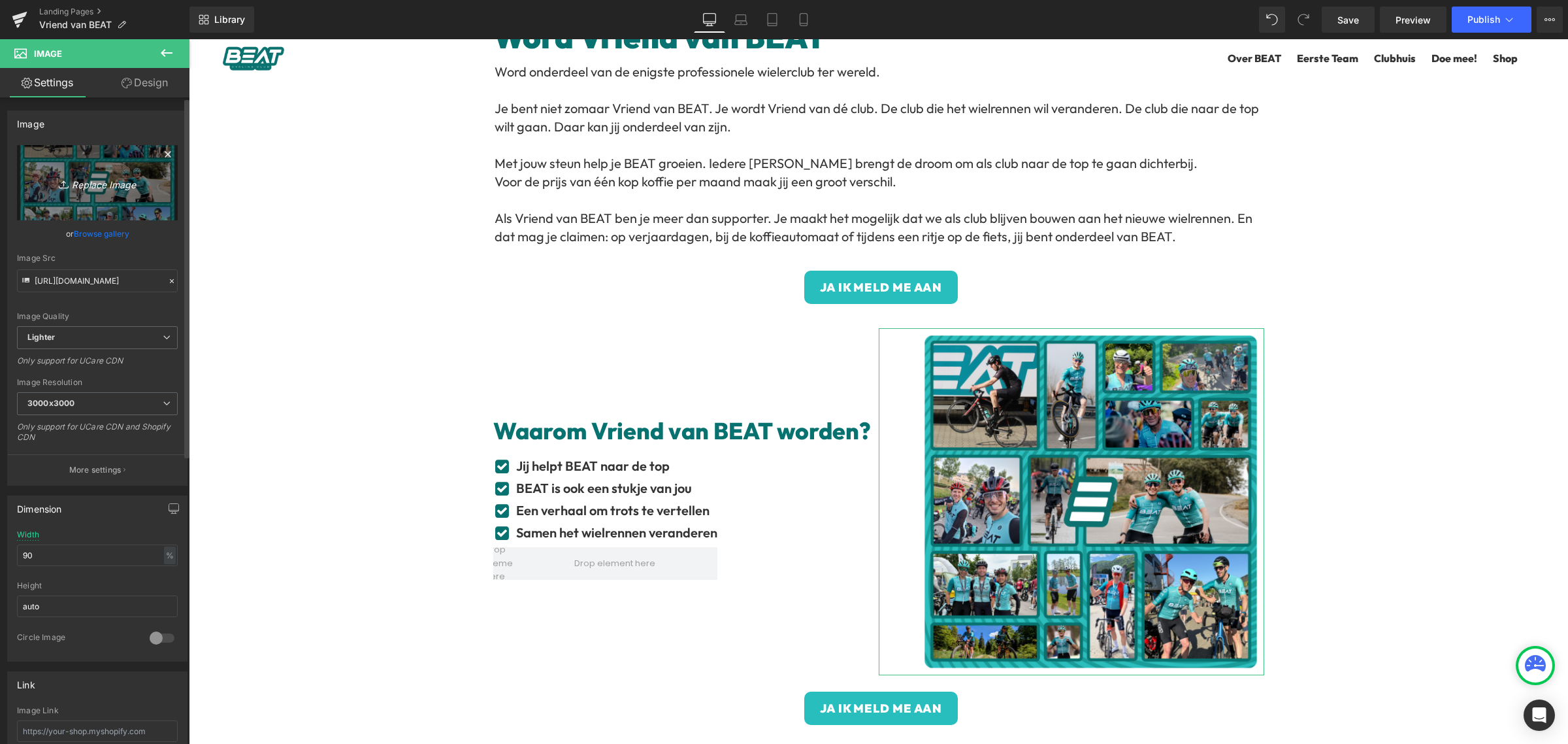
click at [101, 185] on icon "Replace Image" at bounding box center [97, 183] width 104 height 16
type input "C:\fakepath\Membership pagina 2024 (10).png"
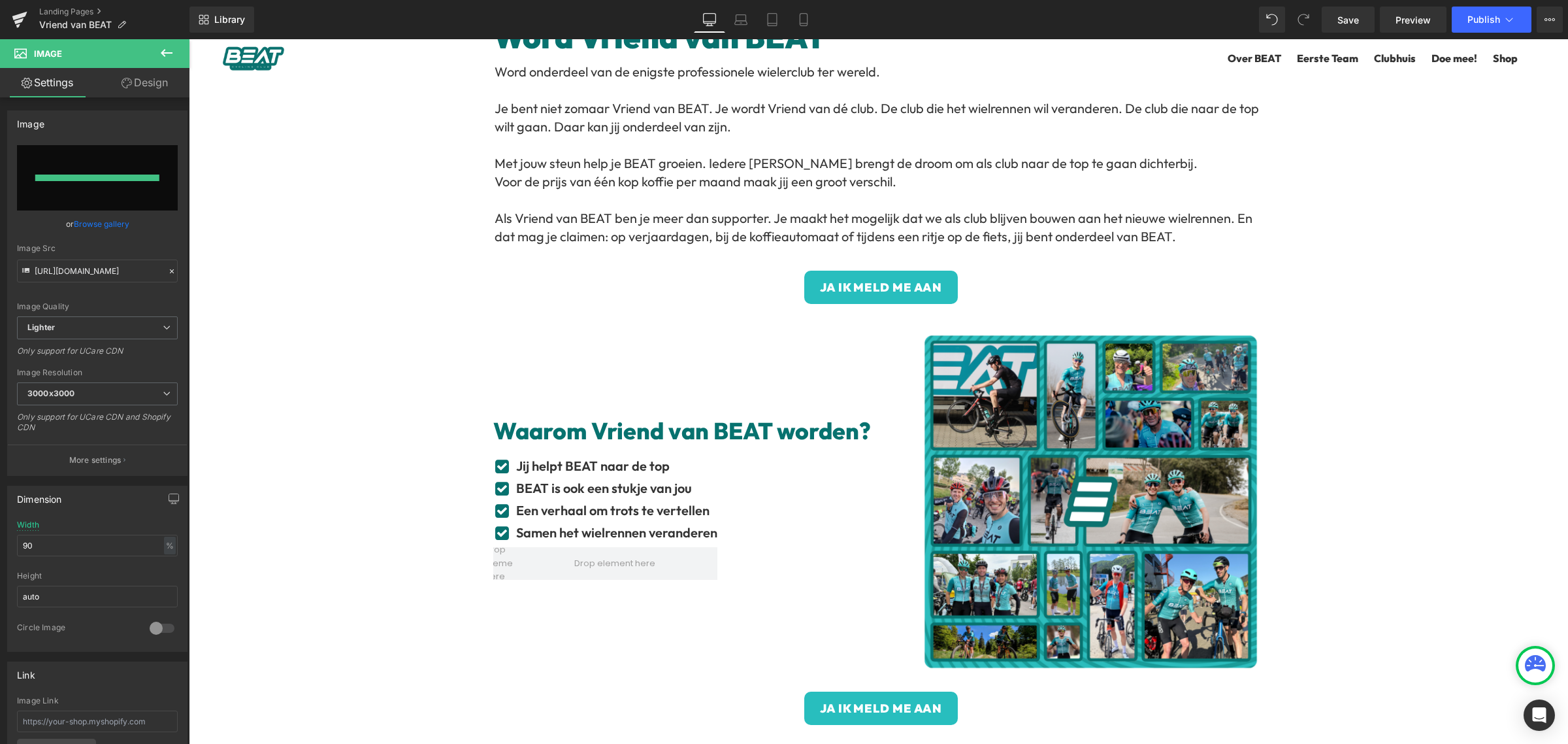
type input "[URL][DOMAIN_NAME]"
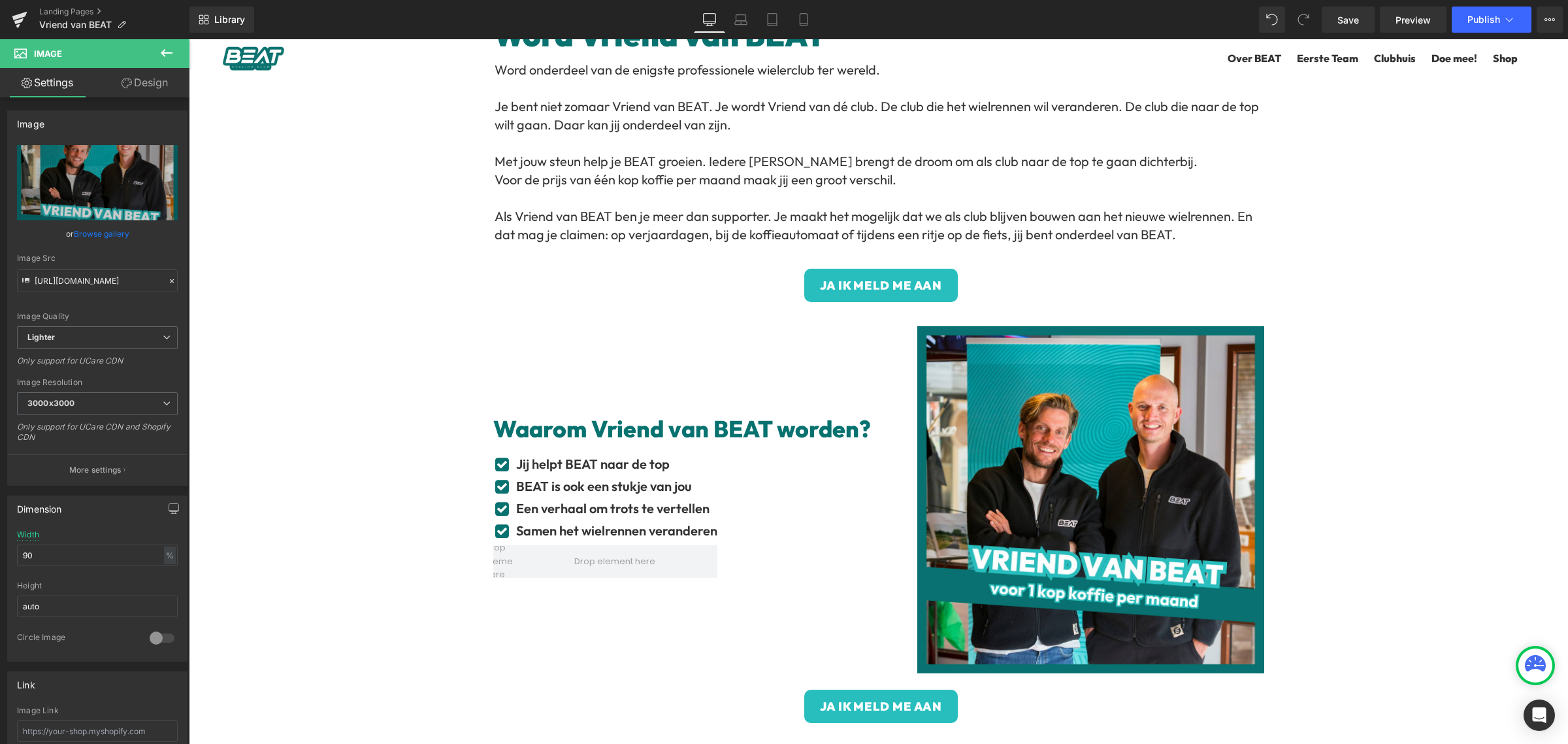
scroll to position [164, 0]
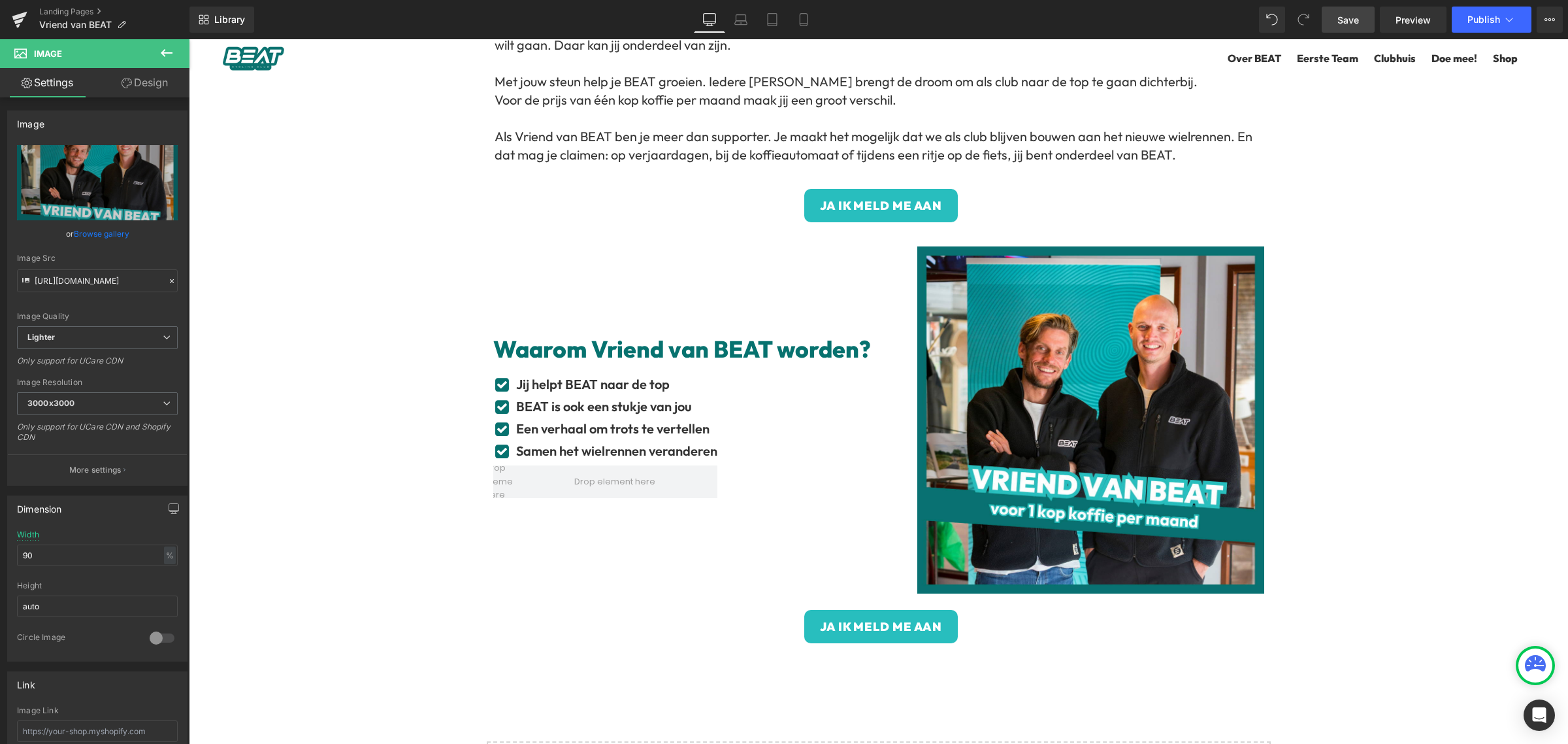
click at [1344, 20] on span "Save" at bounding box center [1349, 20] width 22 height 14
click at [1398, 20] on span "Preview" at bounding box center [1413, 20] width 35 height 14
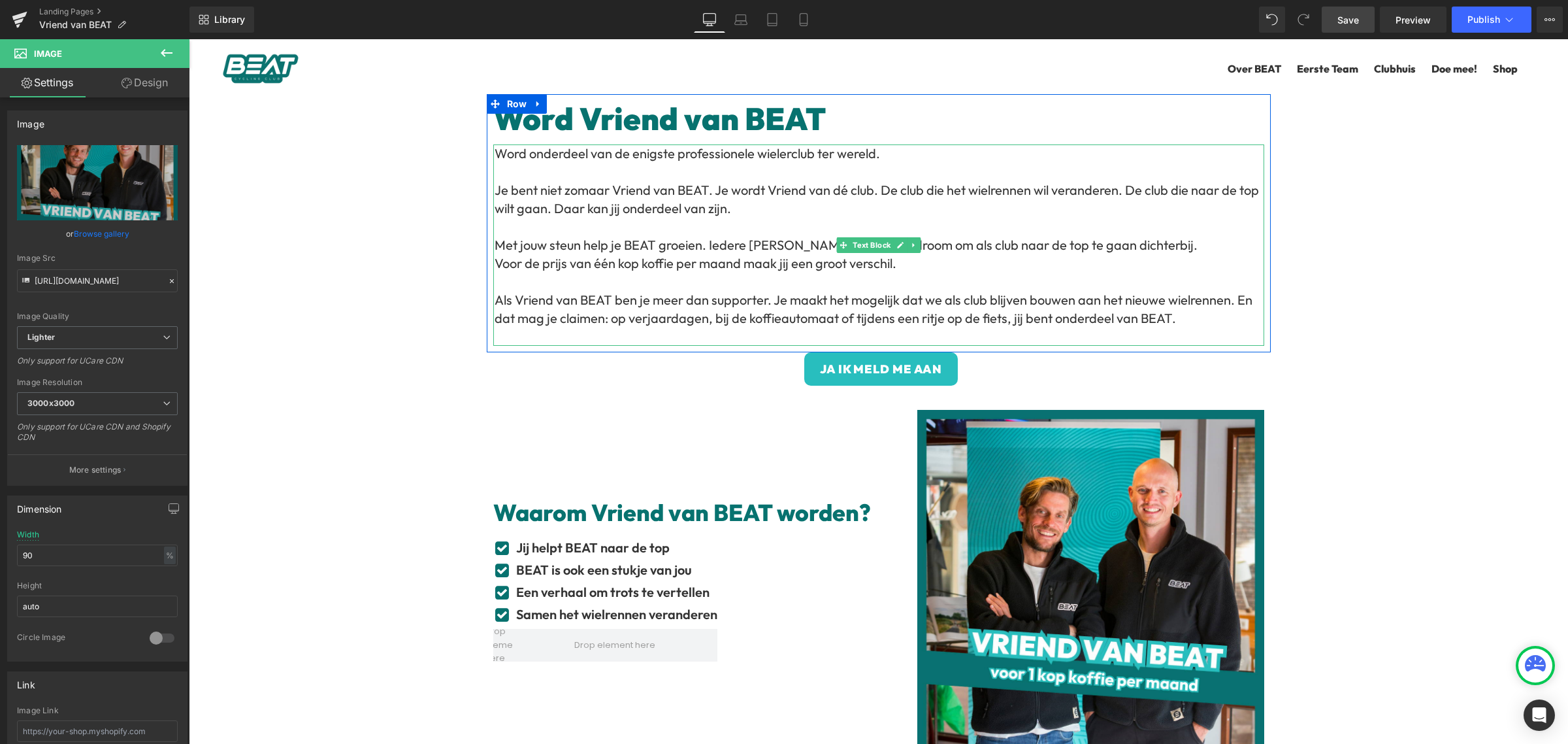
click at [524, 191] on p "Je bent niet zomaar Vriend van BEAT. Je wordt Vriend van dé club. De club die h…" at bounding box center [879, 200] width 770 height 37
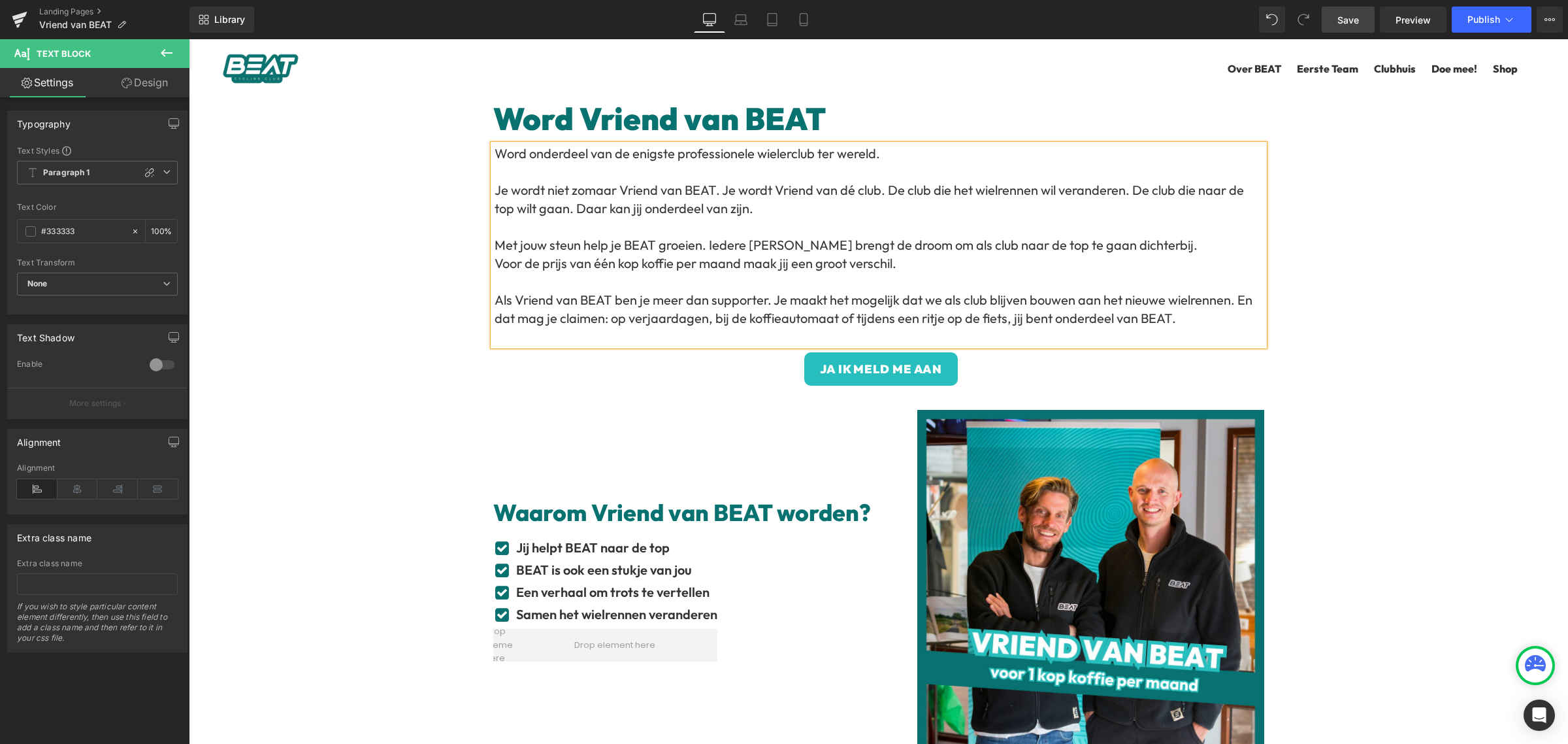
click at [741, 208] on p "Je wordt niet zomaar Vriend van BEAT. Je wordt Vriend van dé club. De club die …" at bounding box center [879, 200] width 770 height 37
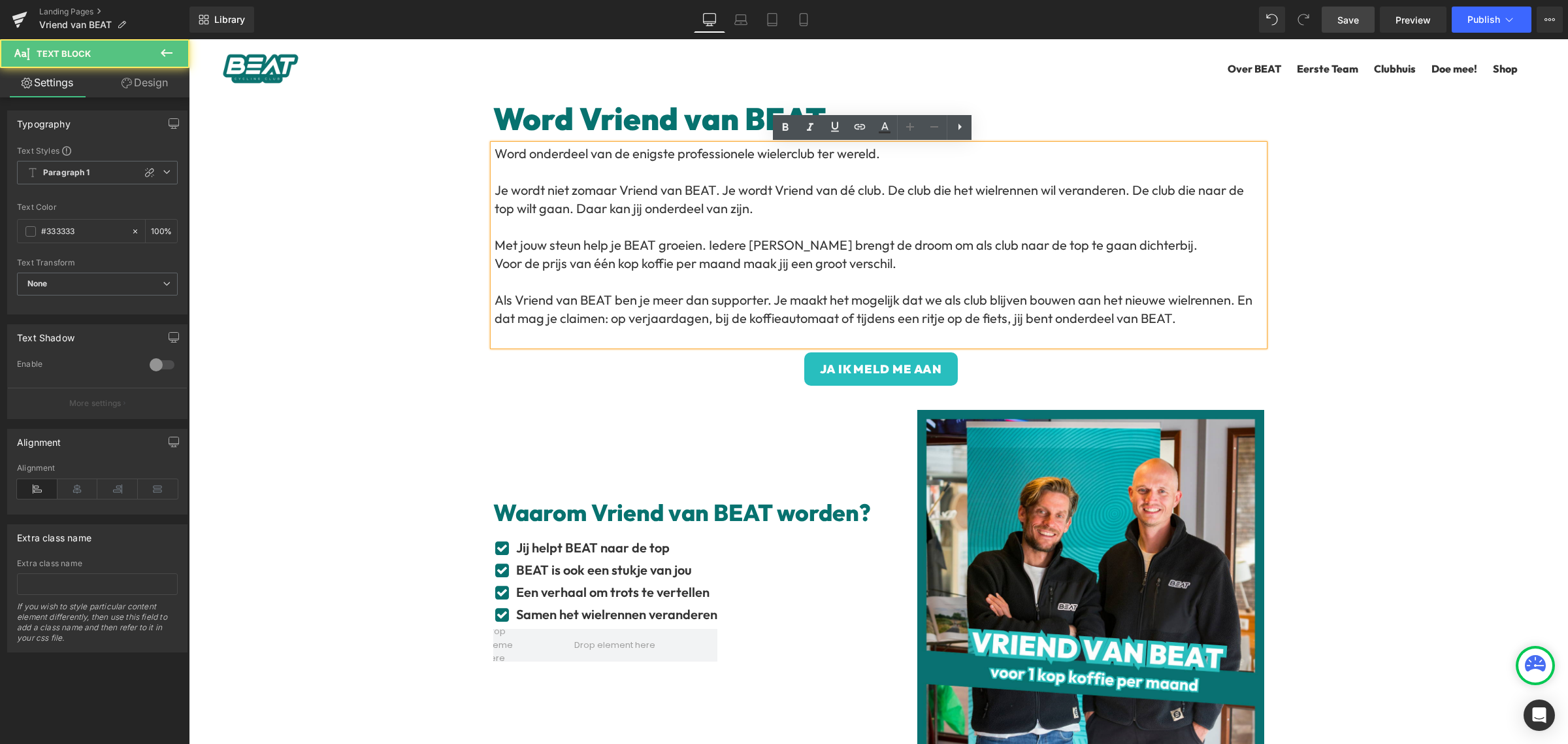
click at [900, 204] on p "Je wordt niet zomaar Vriend van BEAT. Je wordt Vriend van dé club. De club die …" at bounding box center [879, 200] width 770 height 37
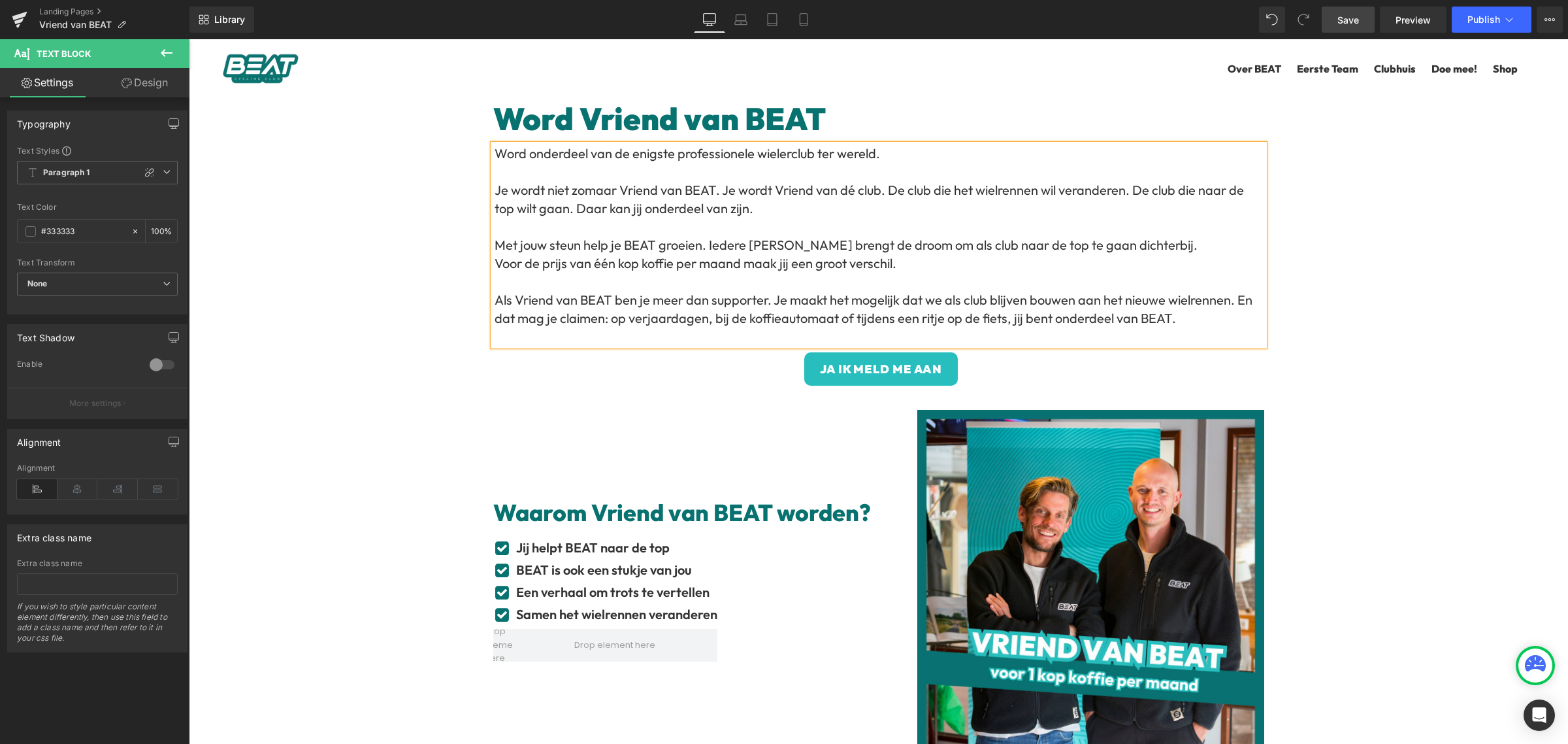
click at [1344, 21] on span "Save" at bounding box center [1349, 20] width 22 height 14
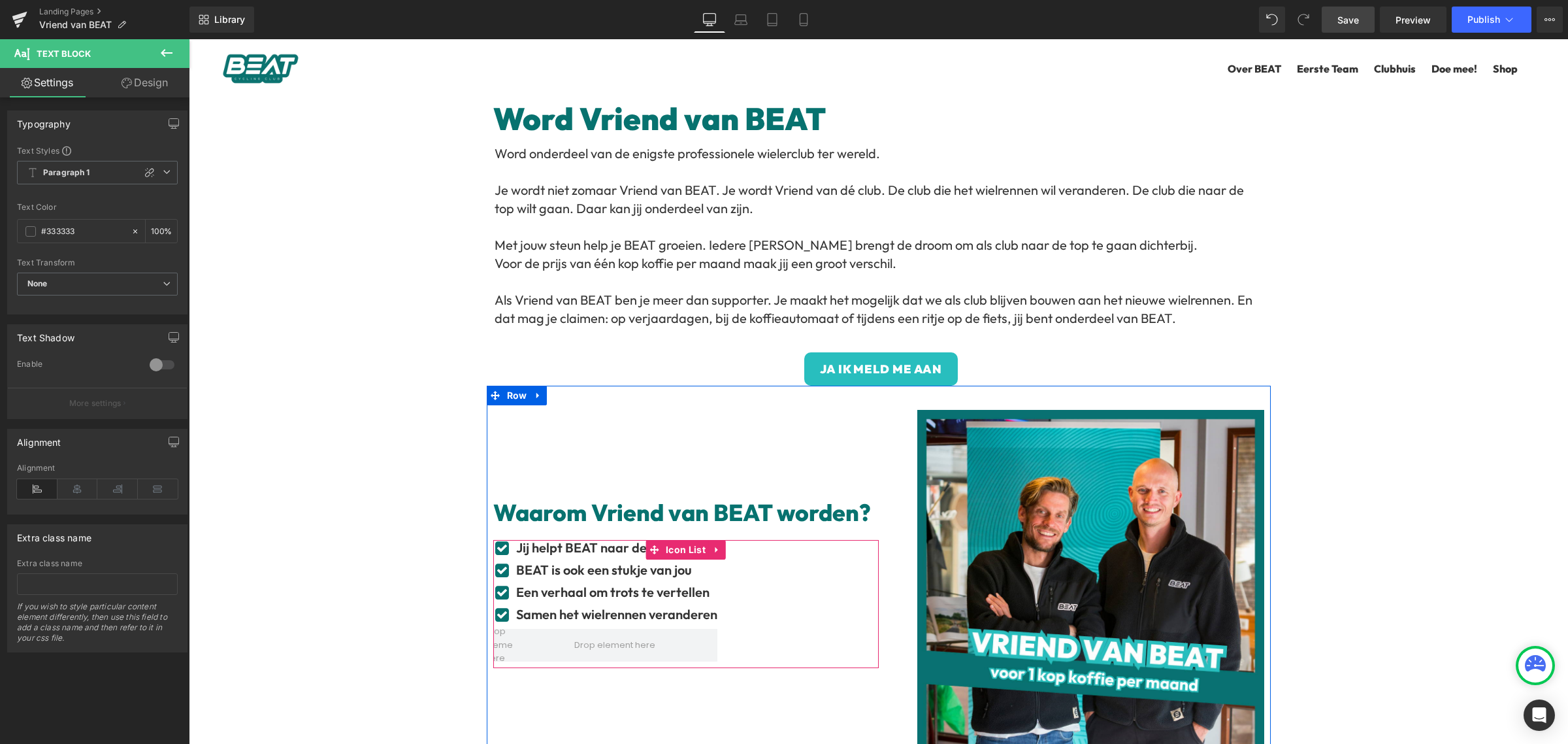
click at [803, 554] on div "Icon Jij helpt BEAT naar de top Text Block Icon BEAT is ook een stukje van jou …" at bounding box center [686, 604] width 386 height 128
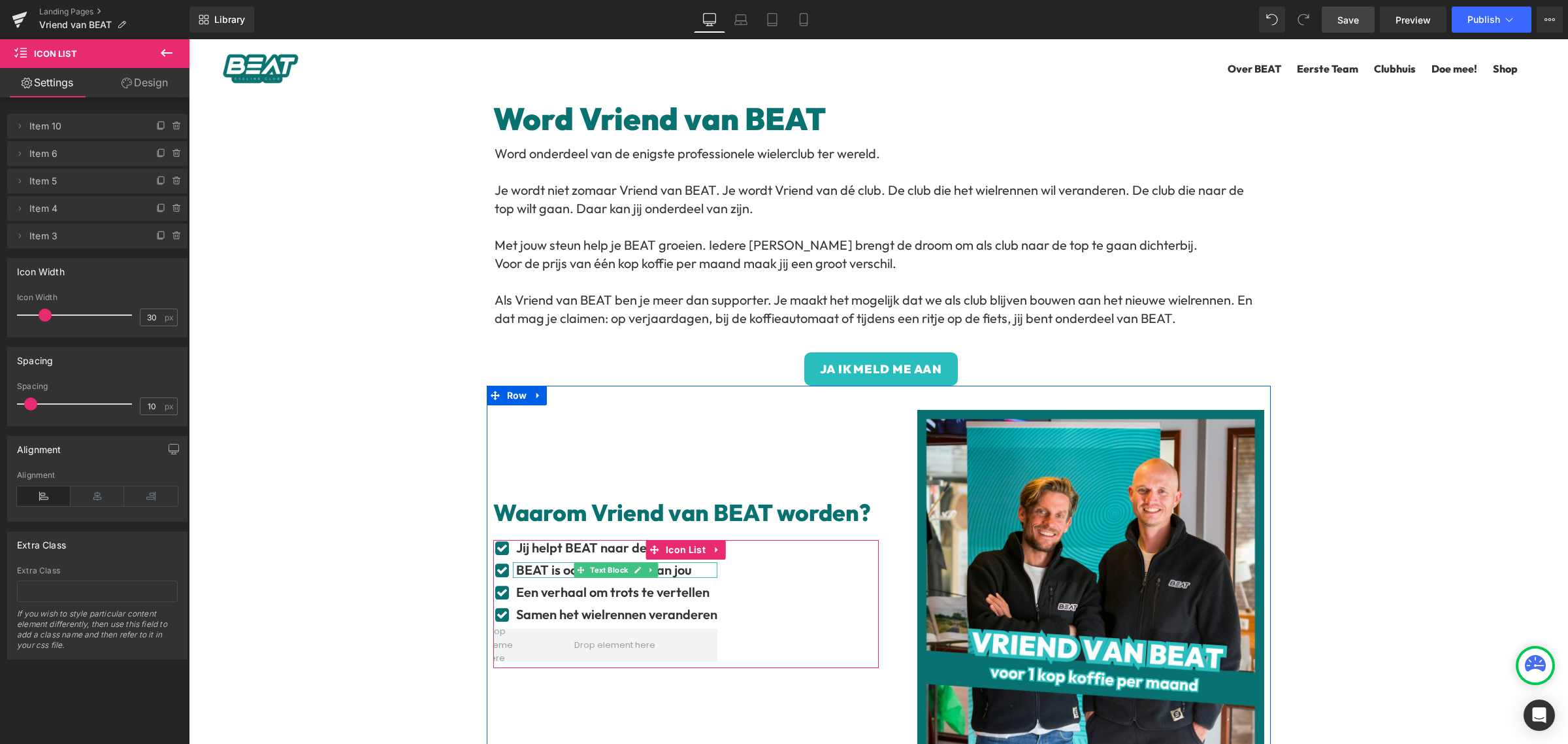
click at [550, 570] on b "BEAT is ook een stukje van jou" at bounding box center [604, 570] width 176 height 16
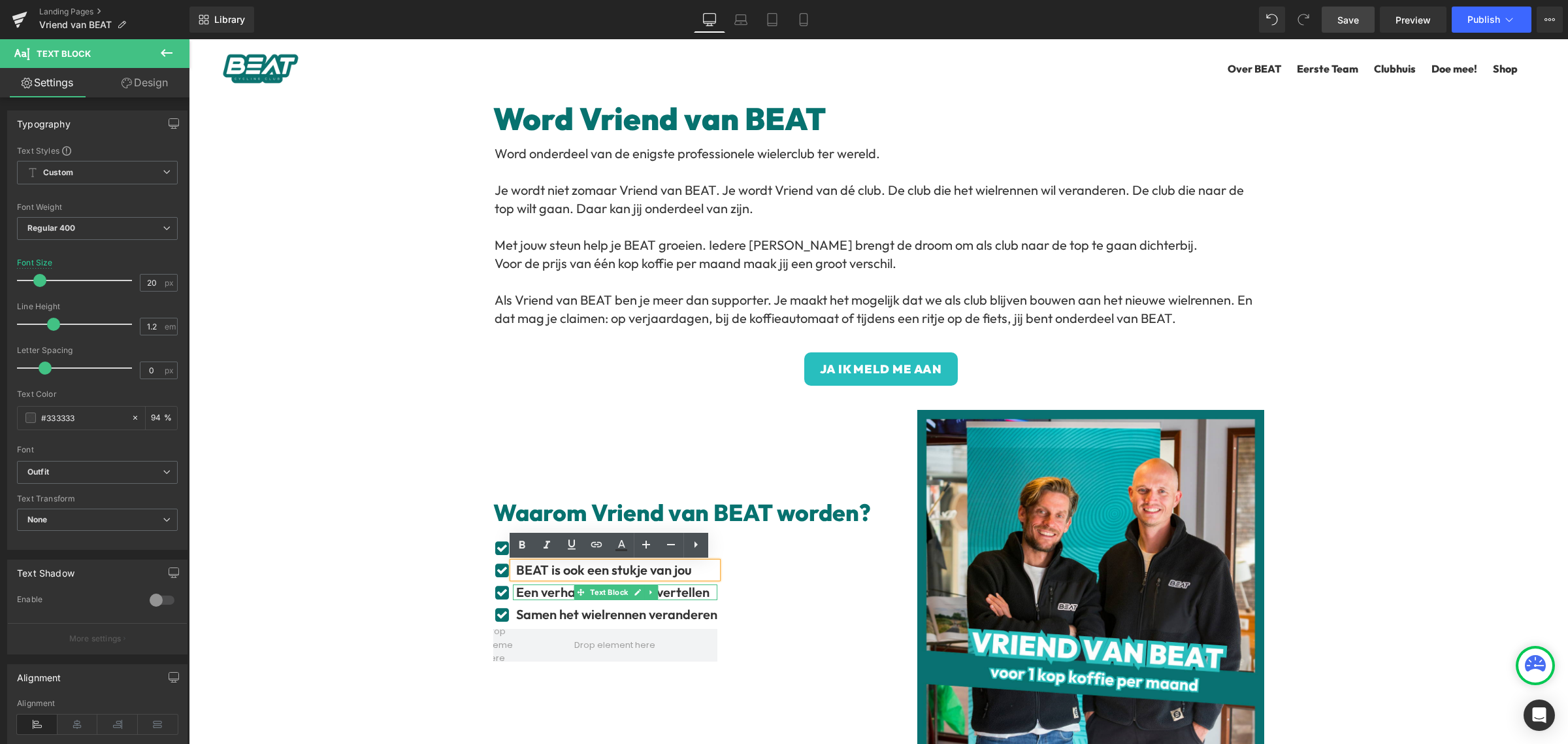
click at [668, 593] on b "Een verhaal om trots te vertellen" at bounding box center [613, 592] width 193 height 16
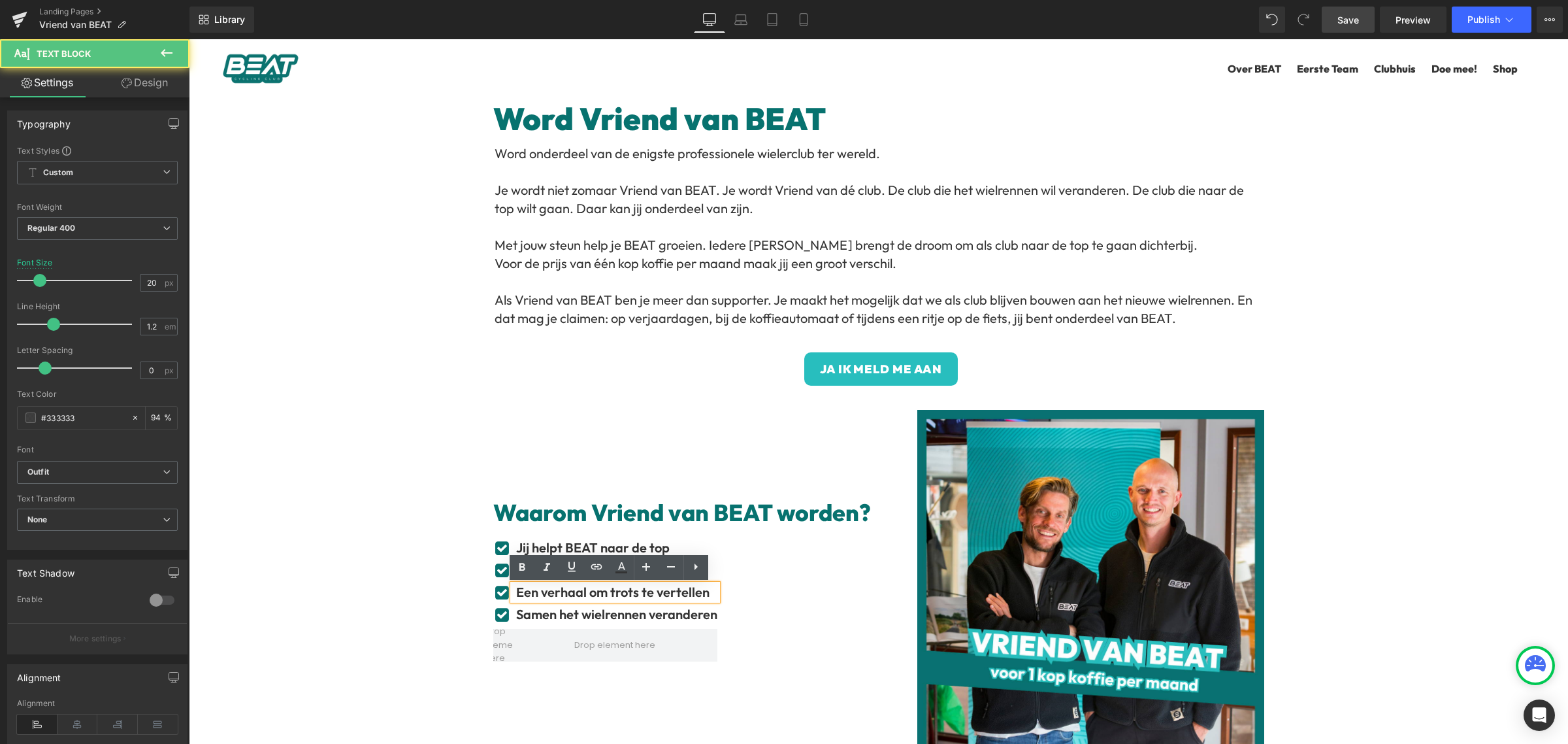
click at [703, 593] on div "Een verhaal om trots te vertellen" at bounding box center [615, 592] width 204 height 16
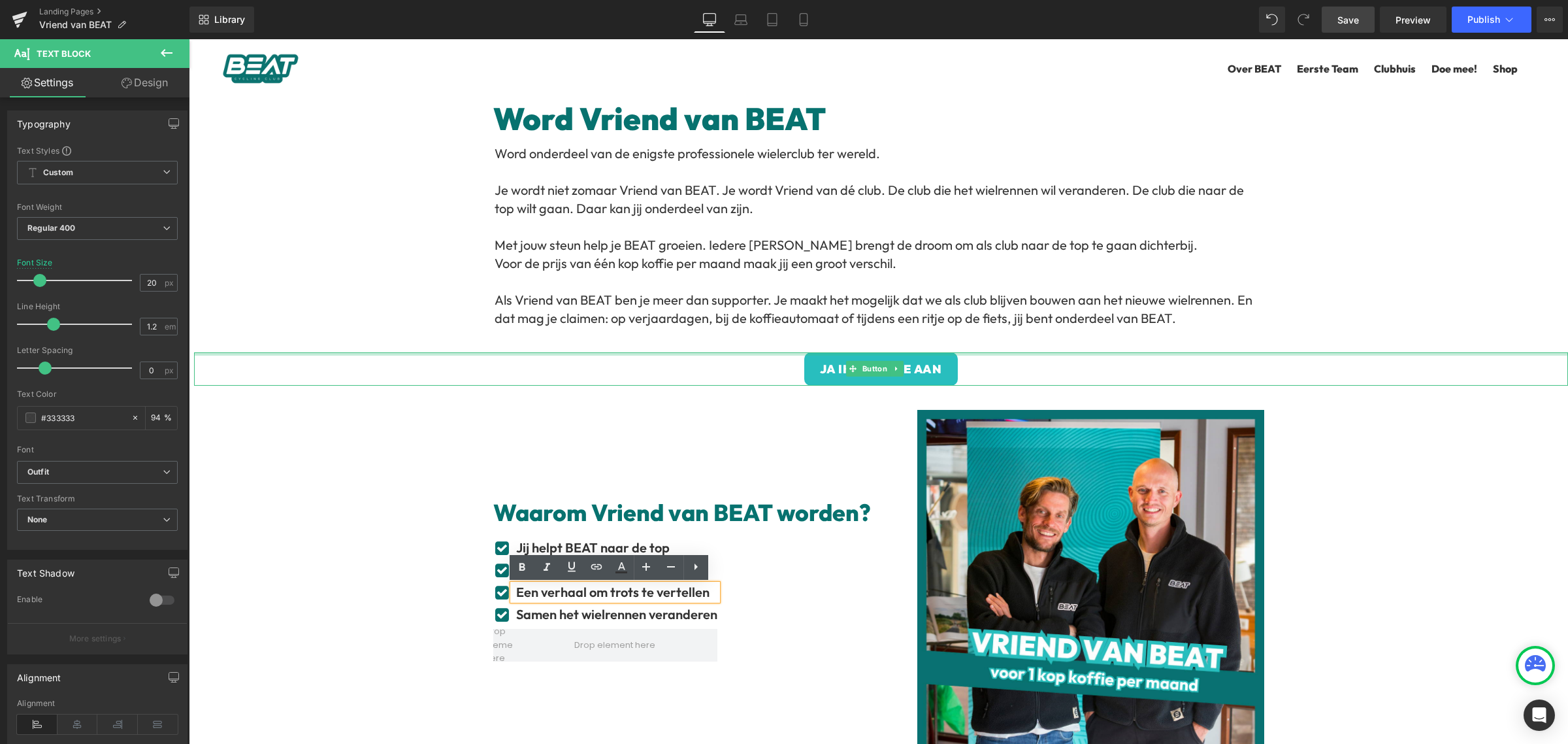
click at [648, 356] on div at bounding box center [881, 354] width 1374 height 3
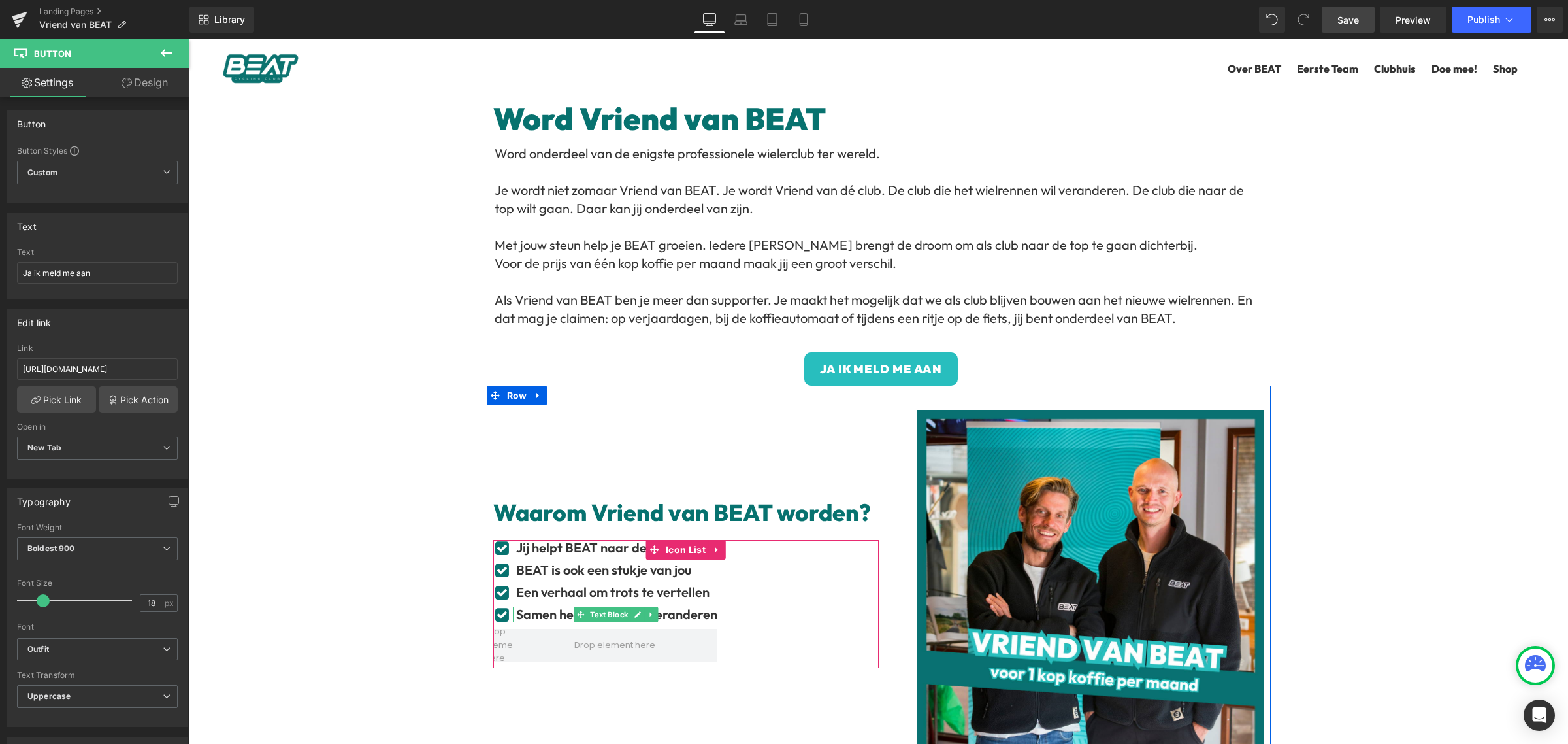
click at [697, 617] on b "Samen het wielrennen veranderen" at bounding box center [616, 614] width 201 height 16
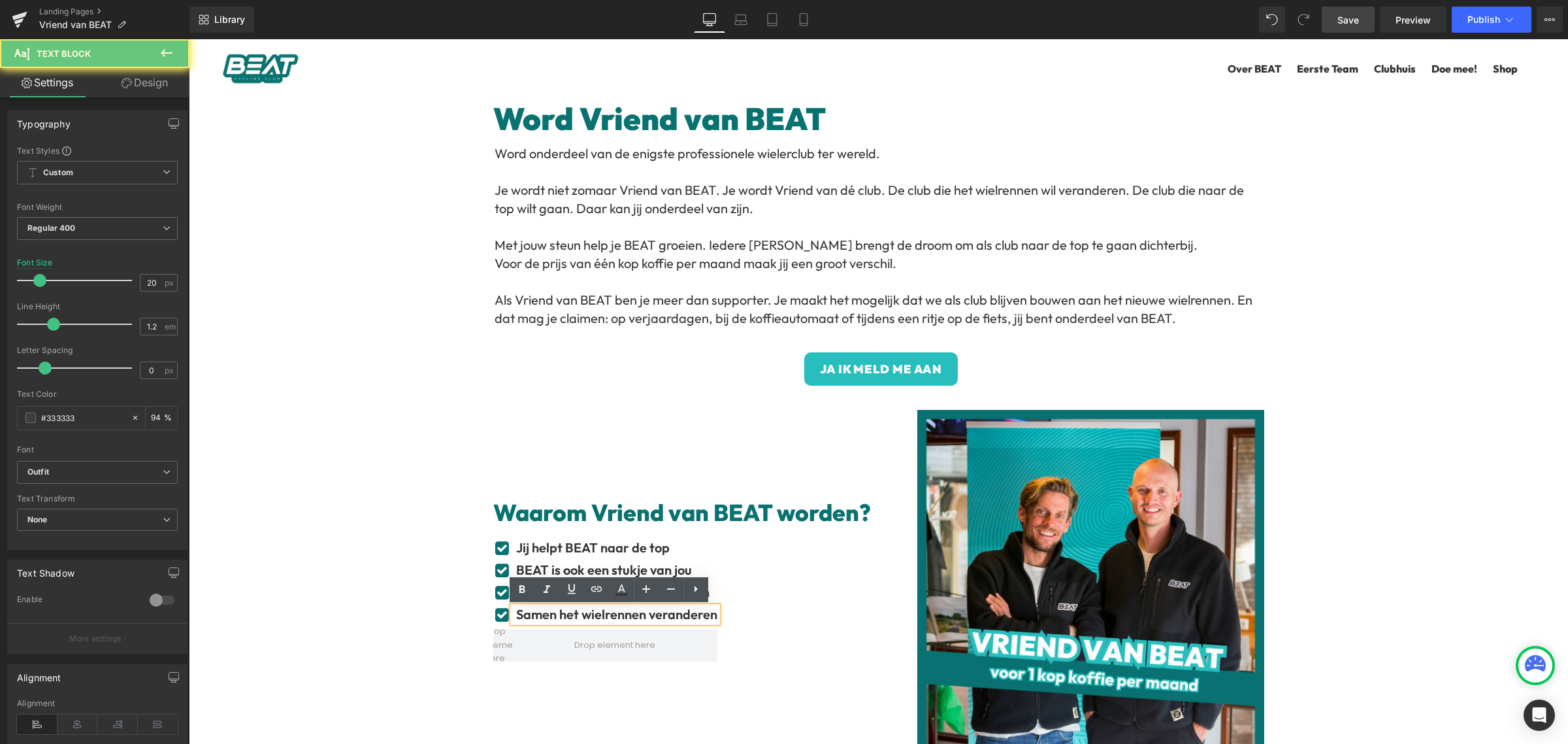
click at [704, 616] on b "Samen het wielrennen veranderen" at bounding box center [616, 614] width 201 height 16
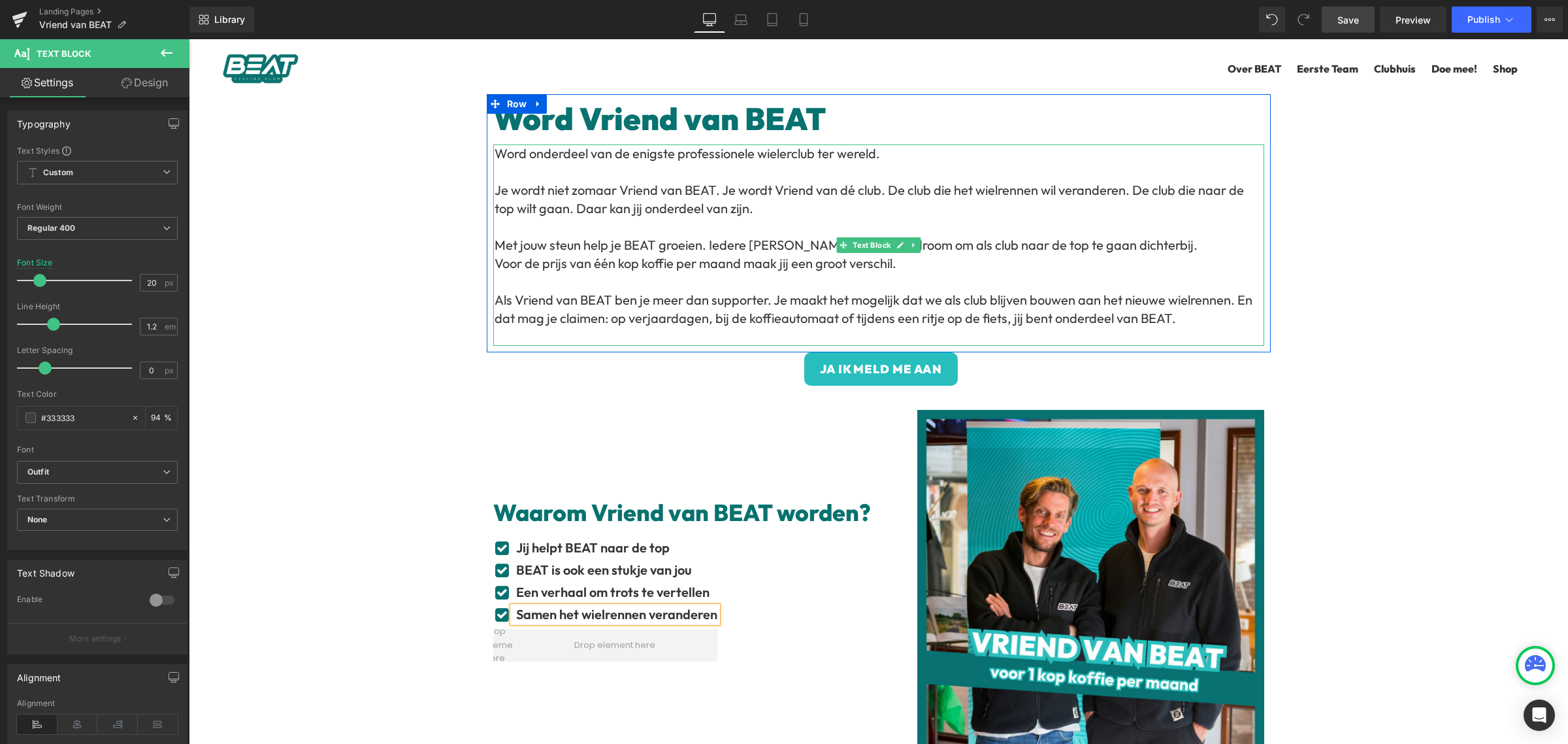
click at [733, 315] on p "Als Vriend van BEAT ben je meer dan supporter. Je maakt het mogelijk dat we als…" at bounding box center [879, 309] width 770 height 37
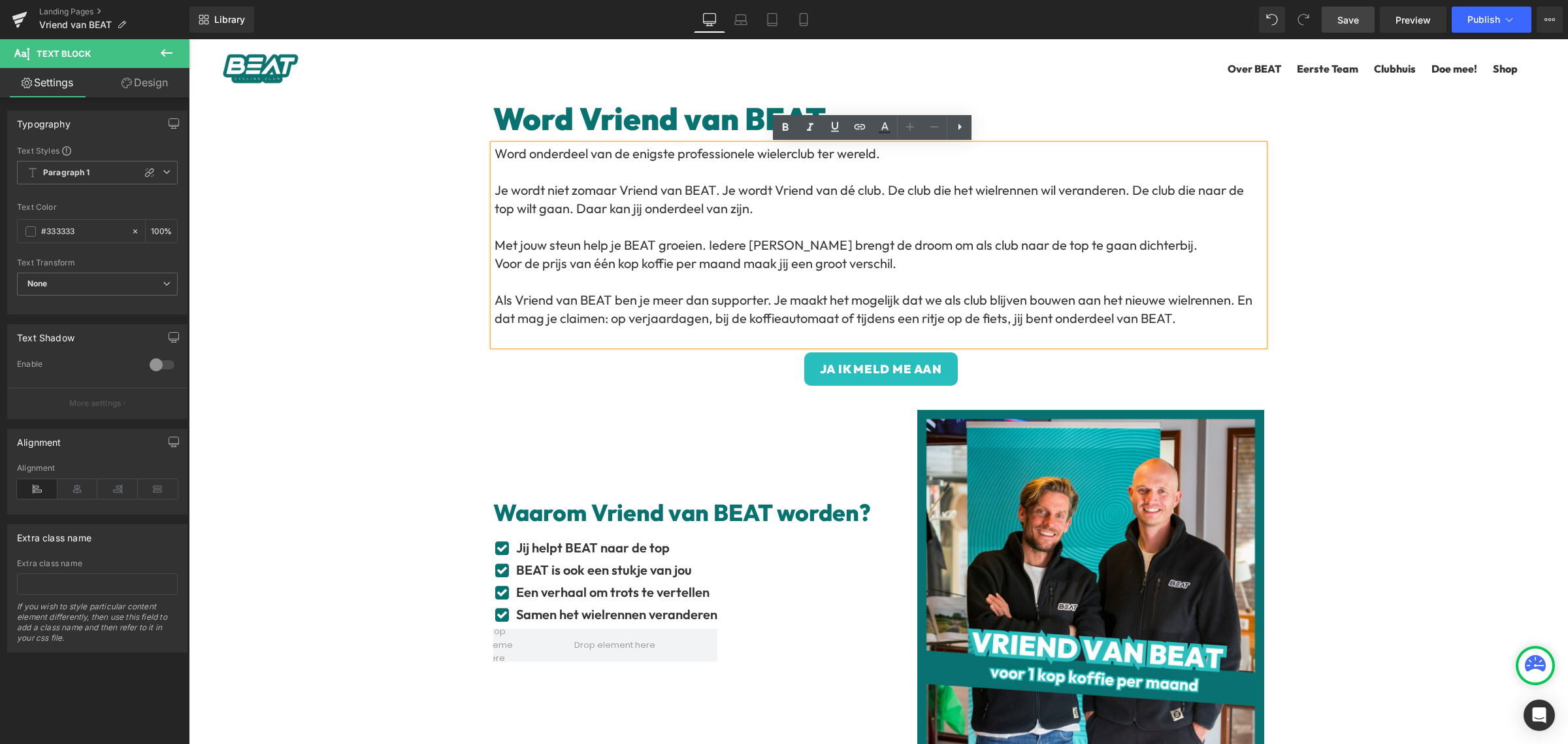
click at [877, 292] on p "Als Vriend van BEAT ben je meer dan supporter. Je maakt het mogelijk dat we als…" at bounding box center [879, 309] width 770 height 37
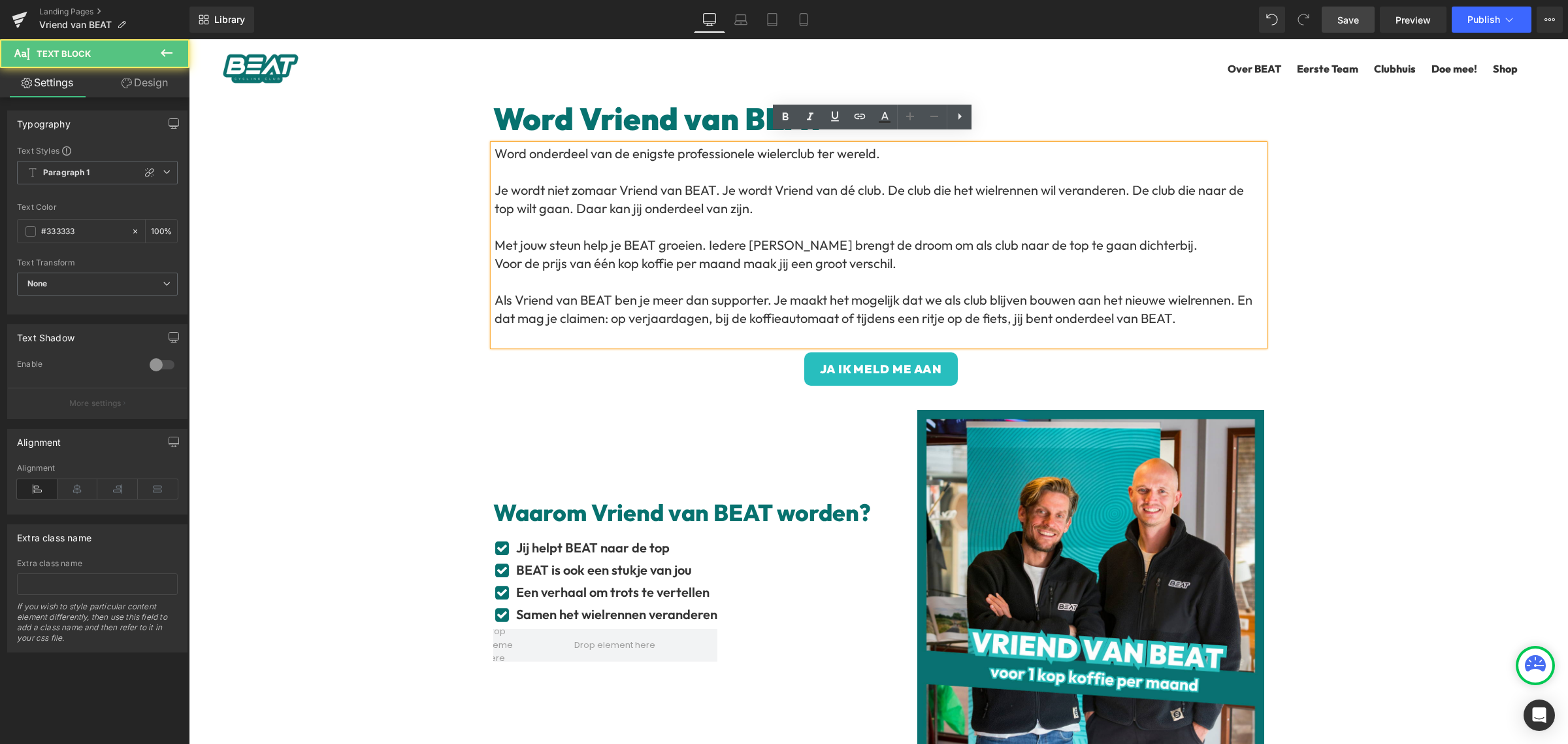
scroll to position [82, 0]
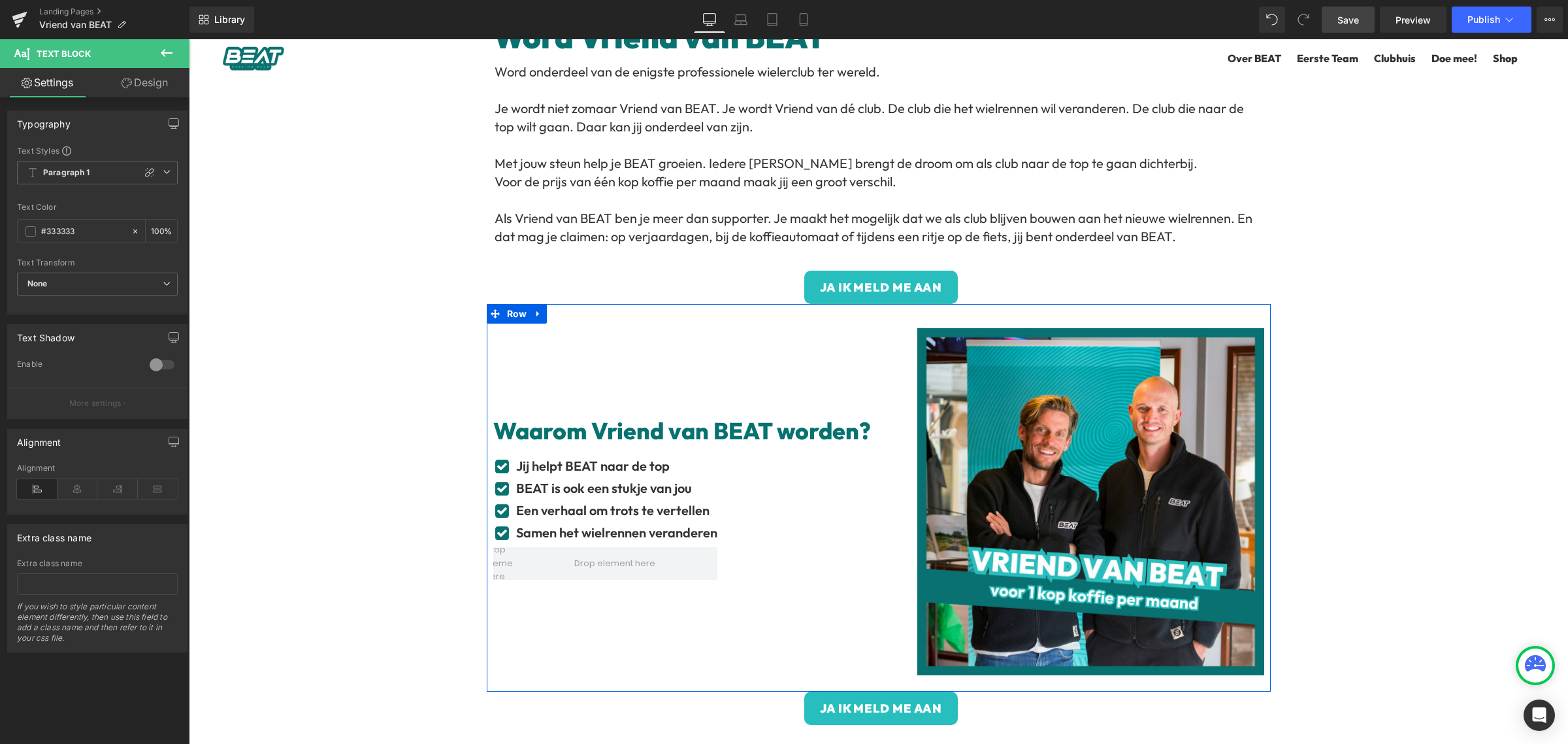
click at [667, 471] on span "Icon List" at bounding box center [685, 467] width 37 height 16
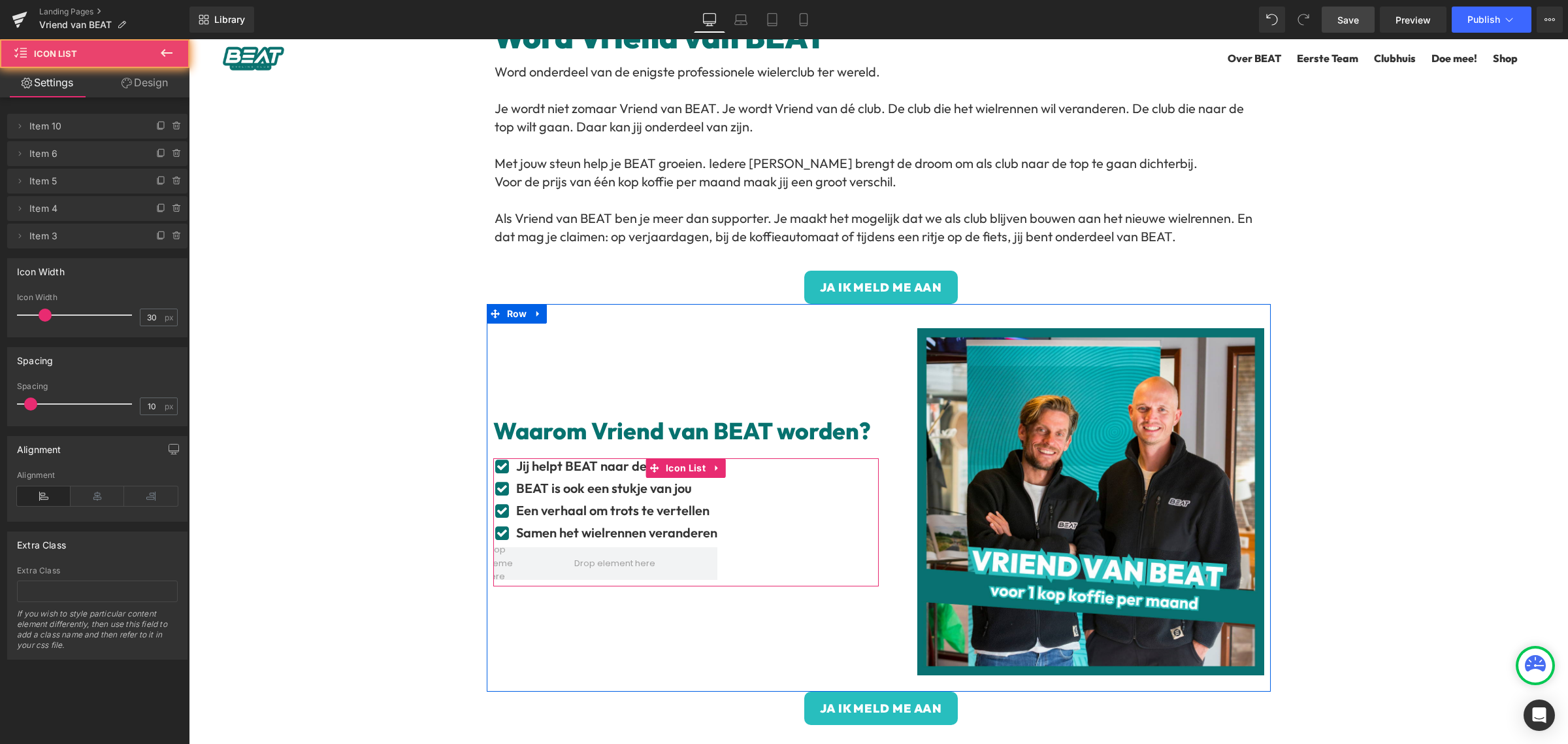
click at [715, 498] on div "Icon Jij helpt BEAT naar de top Text Block Icon BEAT is ook een stukje van jou …" at bounding box center [686, 522] width 386 height 128
click at [697, 531] on b "Samen het wielrennen veranderen" at bounding box center [616, 532] width 201 height 16
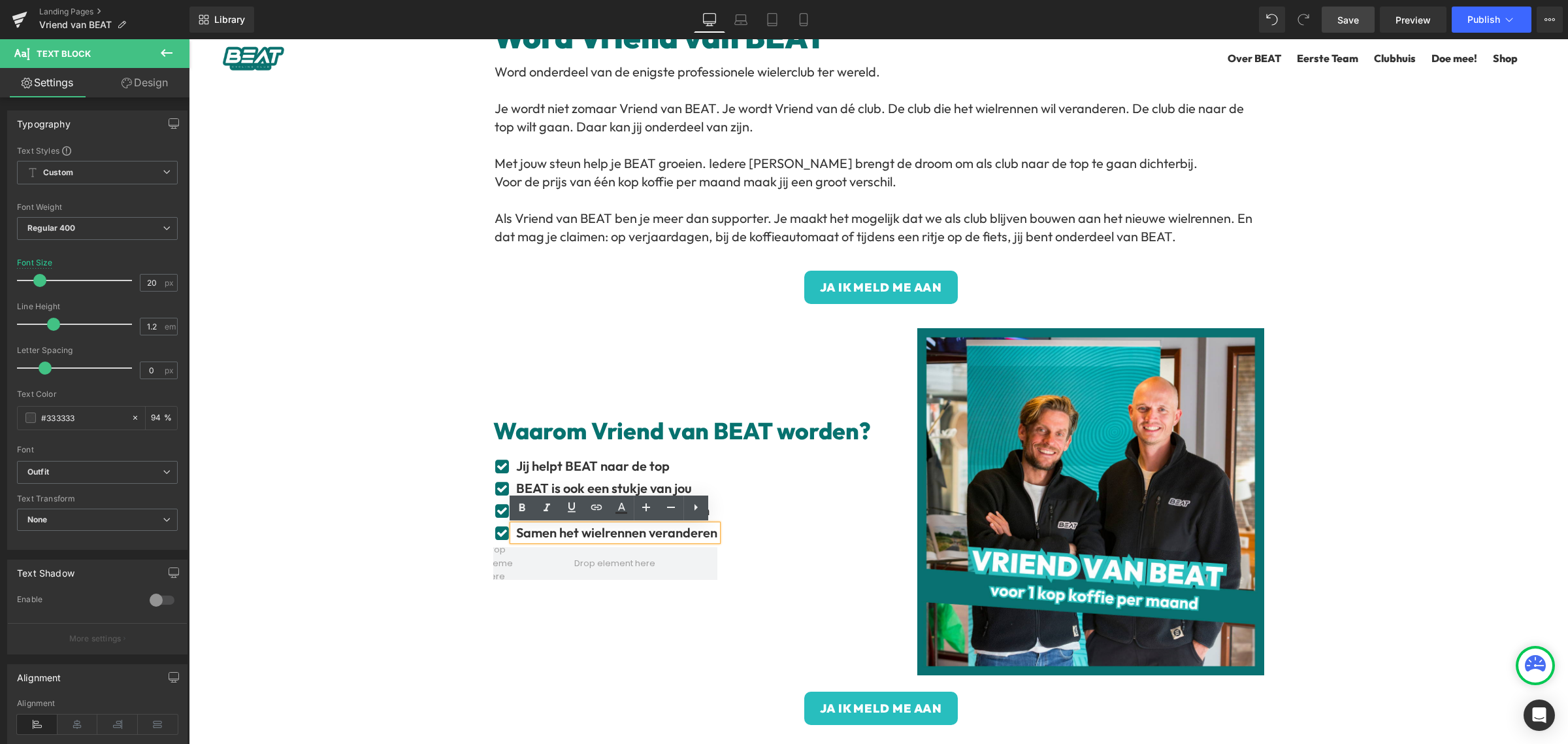
click at [665, 531] on b "Samen het wielrennen veranderen" at bounding box center [616, 532] width 201 height 16
click at [733, 369] on div "Waarom Vriend van BEAT worden? Heading Icon Jij helpt BEAT naar de top Text Blo…" at bounding box center [686, 501] width 386 height 347
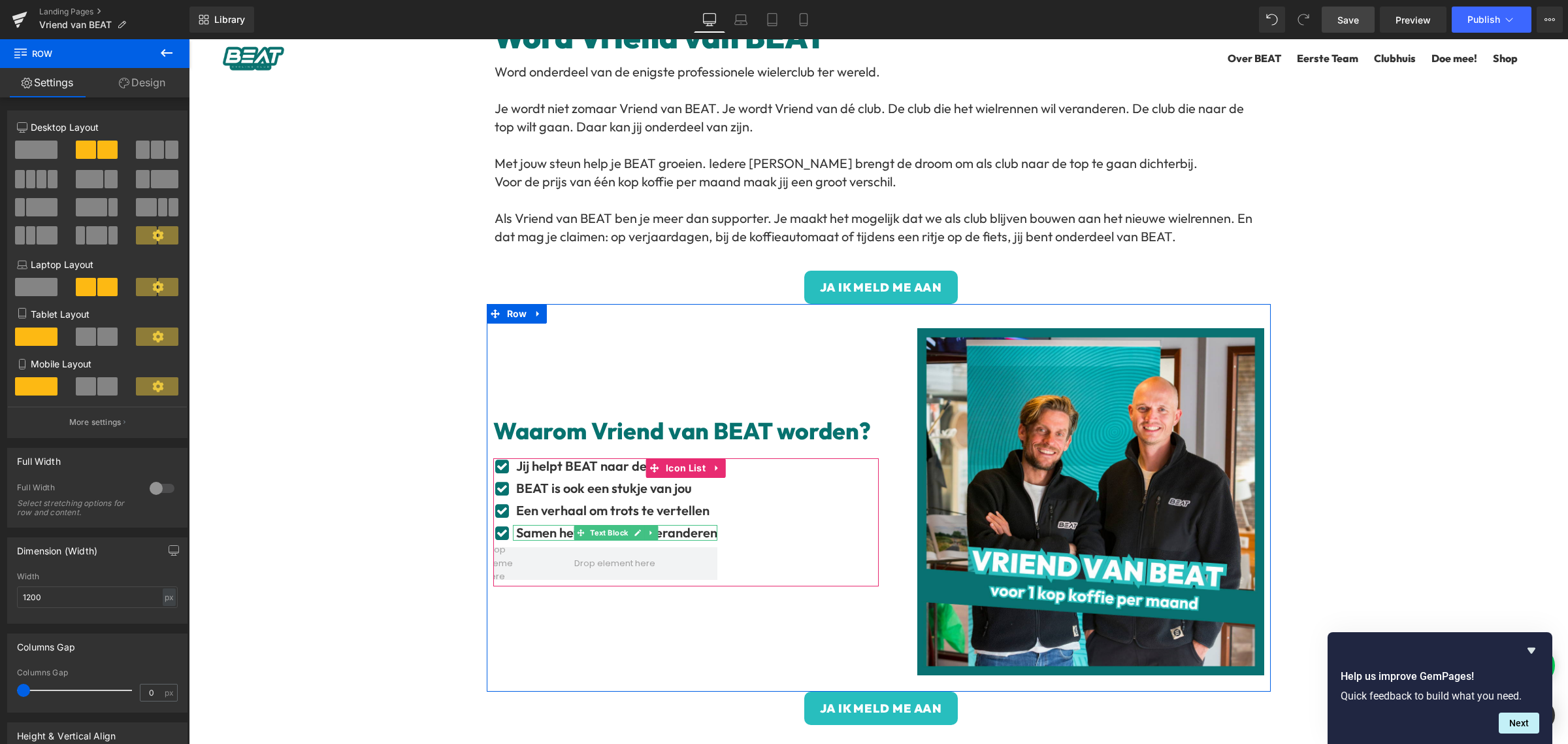
click at [704, 533] on b "Samen het wielrennen veranderen" at bounding box center [616, 532] width 201 height 16
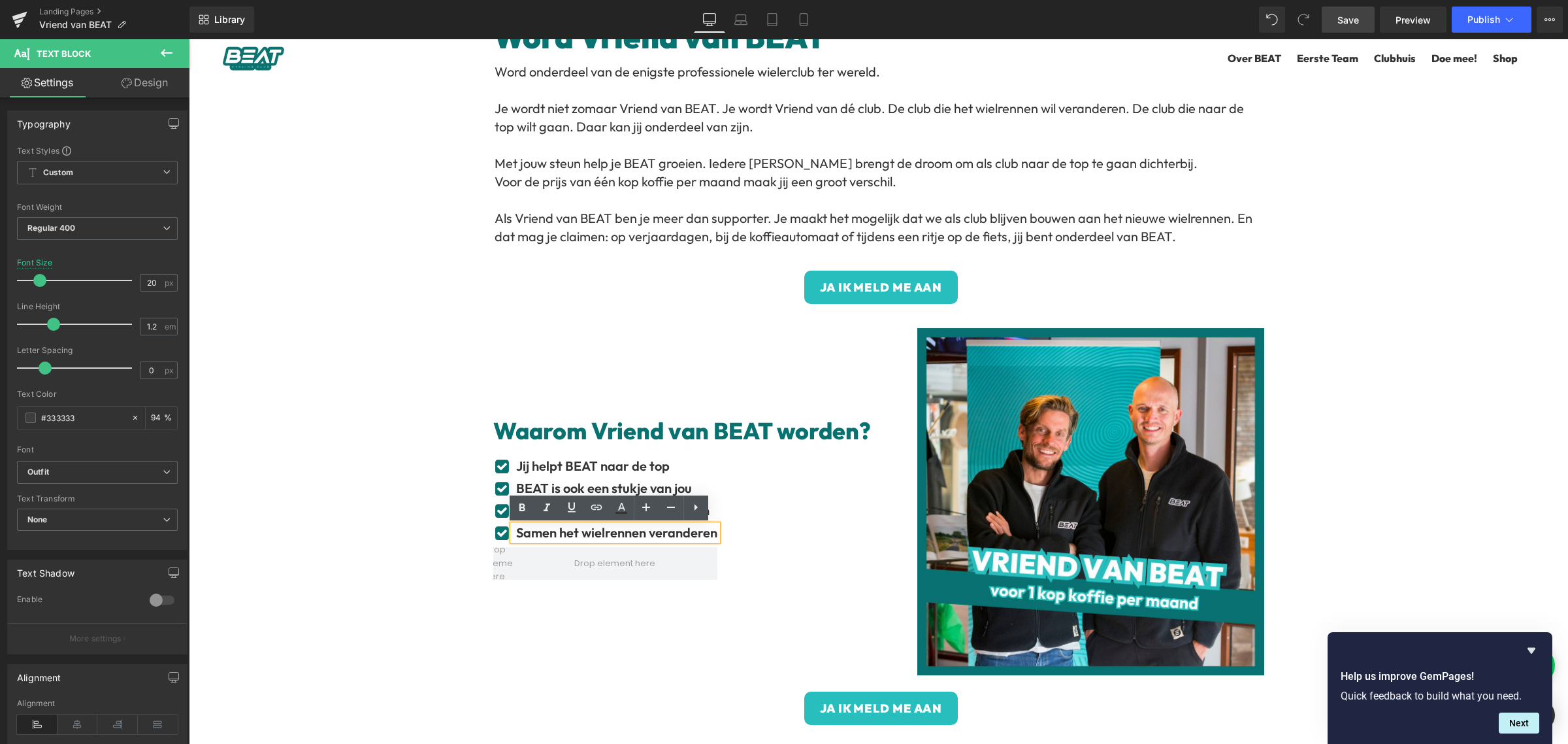
click at [818, 528] on div "Icon Jij helpt BEAT naar de top Text Block Icon BEAT is ook een stukje van jou …" at bounding box center [686, 522] width 386 height 128
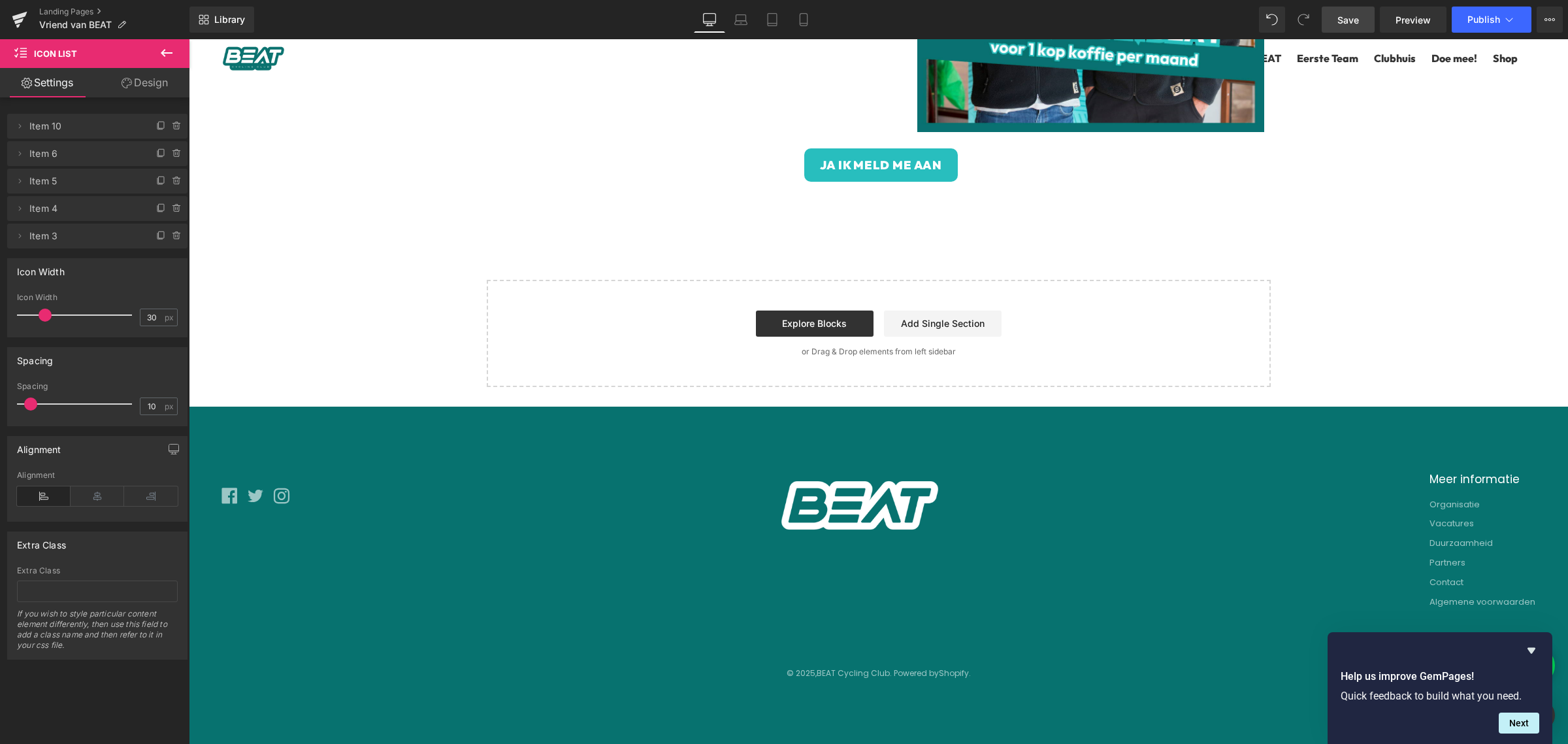
scroll to position [298, 0]
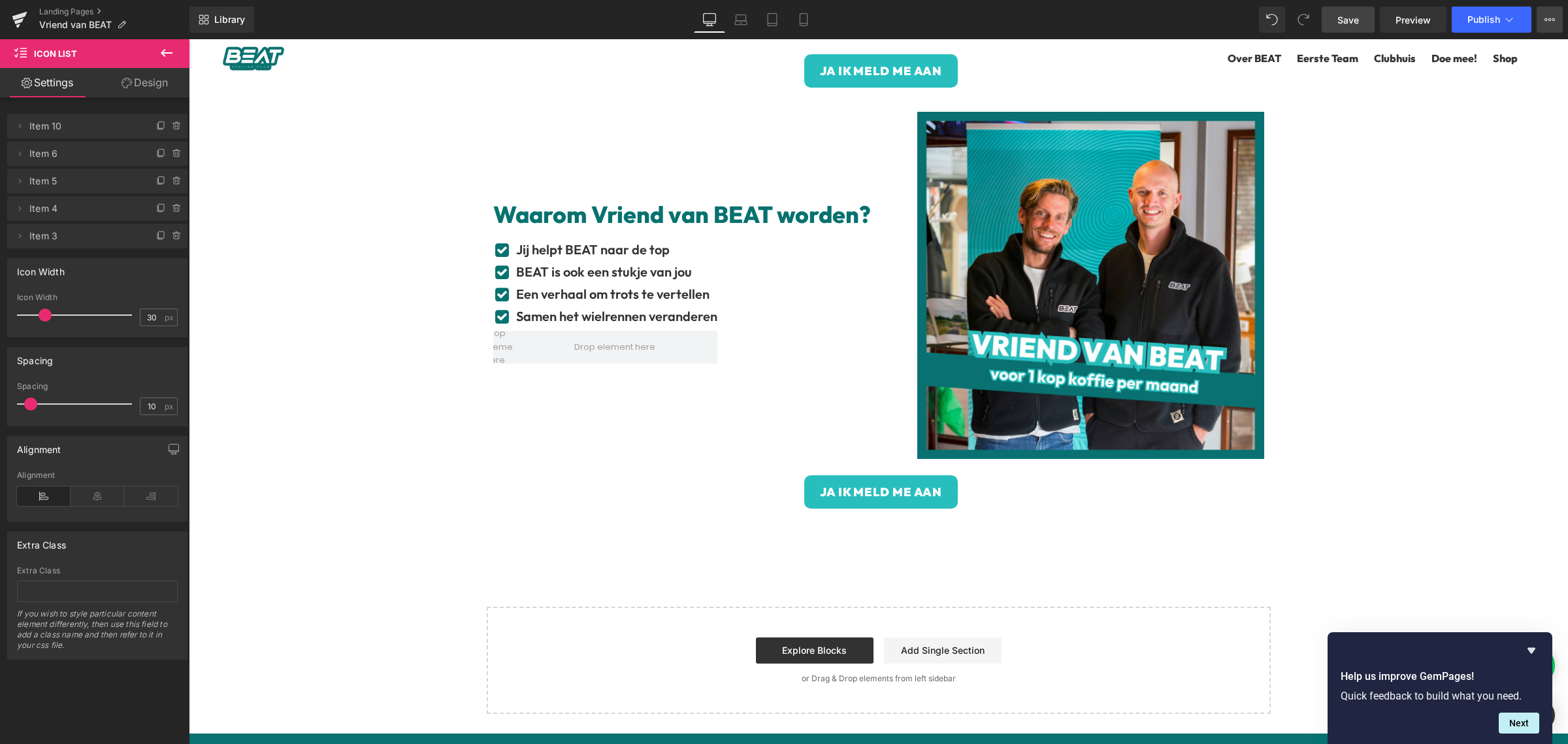
click at [1550, 23] on icon at bounding box center [1550, 19] width 10 height 10
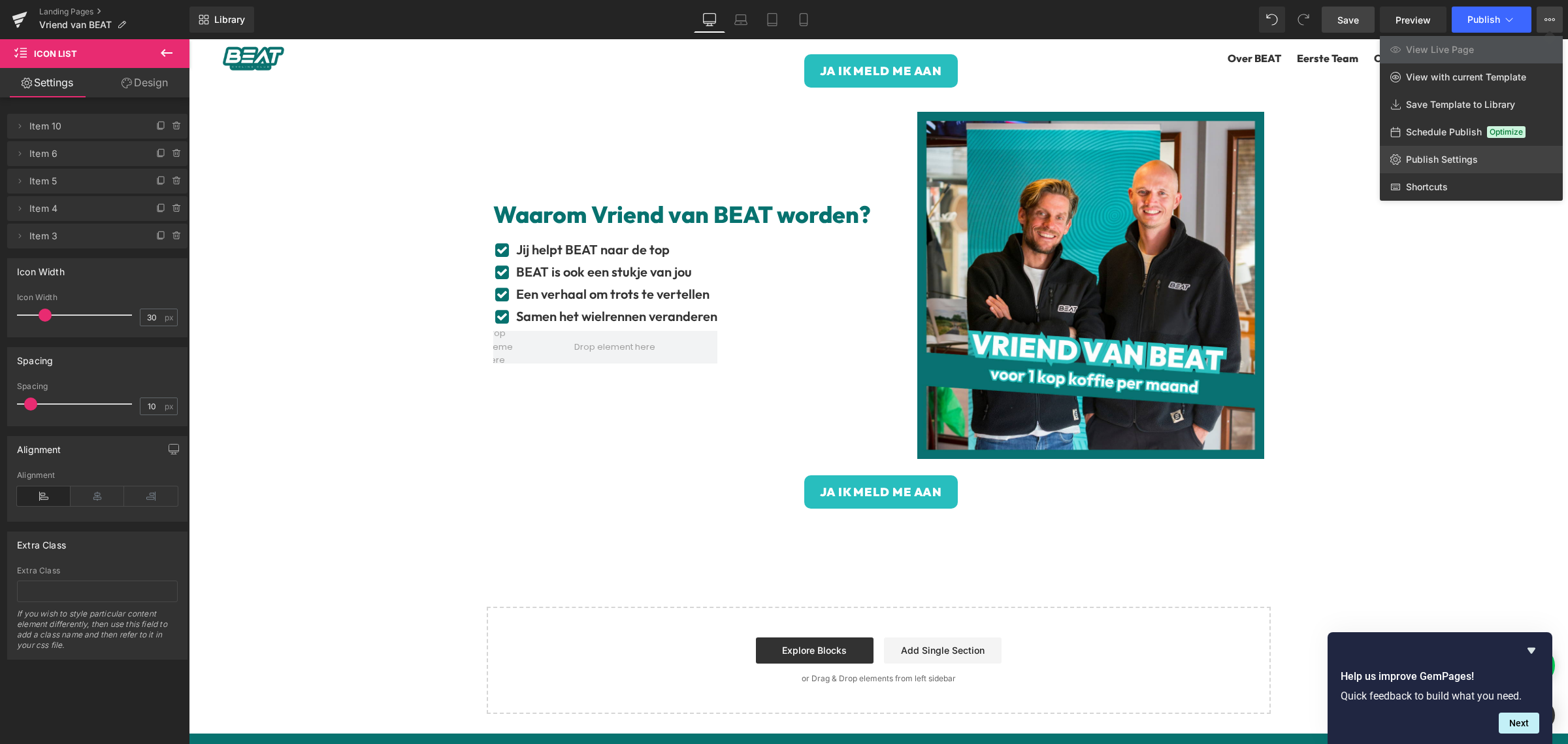
click at [1481, 157] on link "Publish Settings" at bounding box center [1471, 159] width 183 height 27
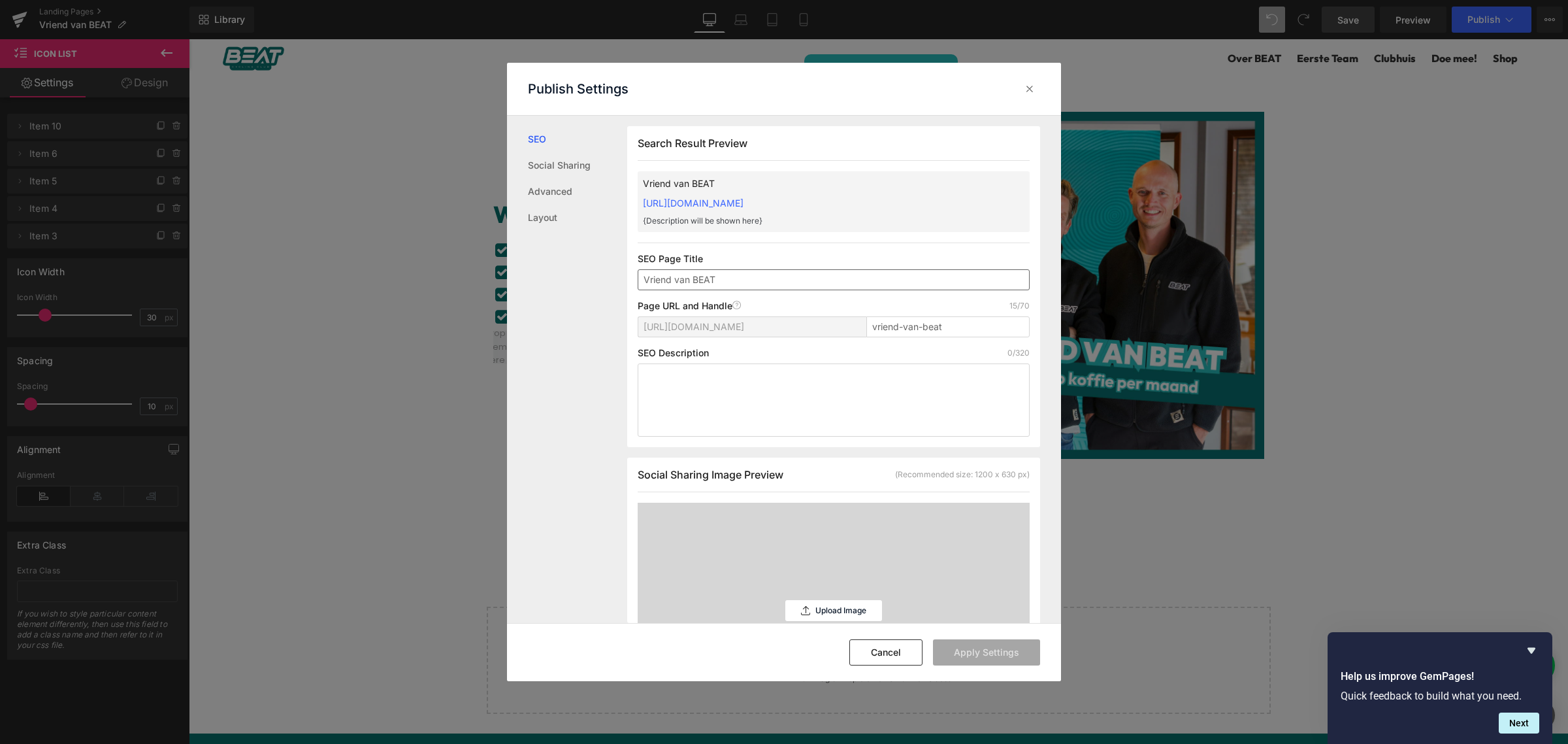
scroll to position [1, 0]
click at [907, 324] on input "vriend-van-beat" at bounding box center [948, 326] width 163 height 21
drag, startPoint x: 920, startPoint y: 197, endPoint x: 640, endPoint y: 207, distance: 280.2
click at [640, 207] on div "Vriend van BEAT [URL][DOMAIN_NAME] {Description will be shown here}" at bounding box center [834, 200] width 392 height 61
copy link "[URL][DOMAIN_NAME]"
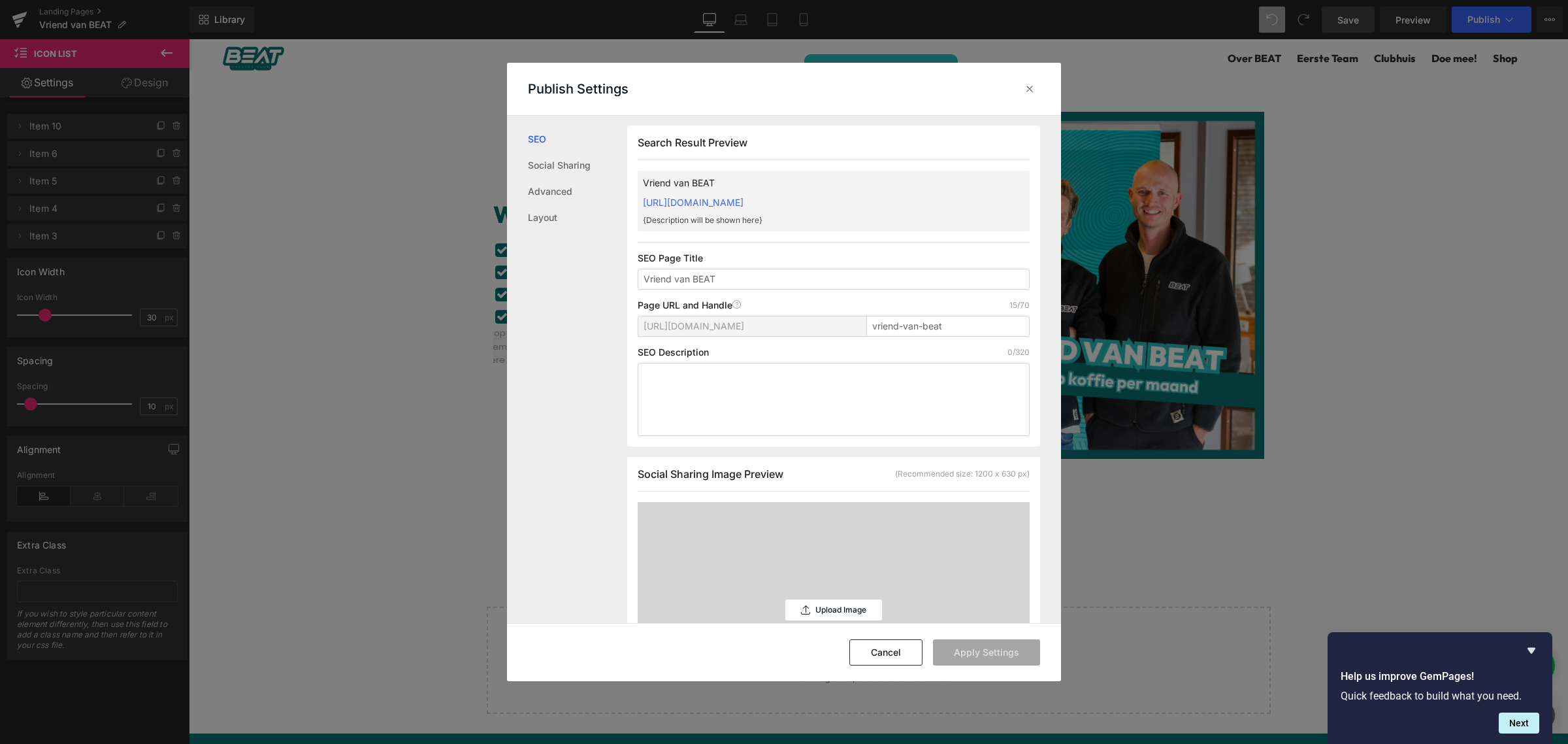
copy link "[URL][DOMAIN_NAME]"
click at [896, 659] on button "Cancel" at bounding box center [885, 652] width 73 height 26
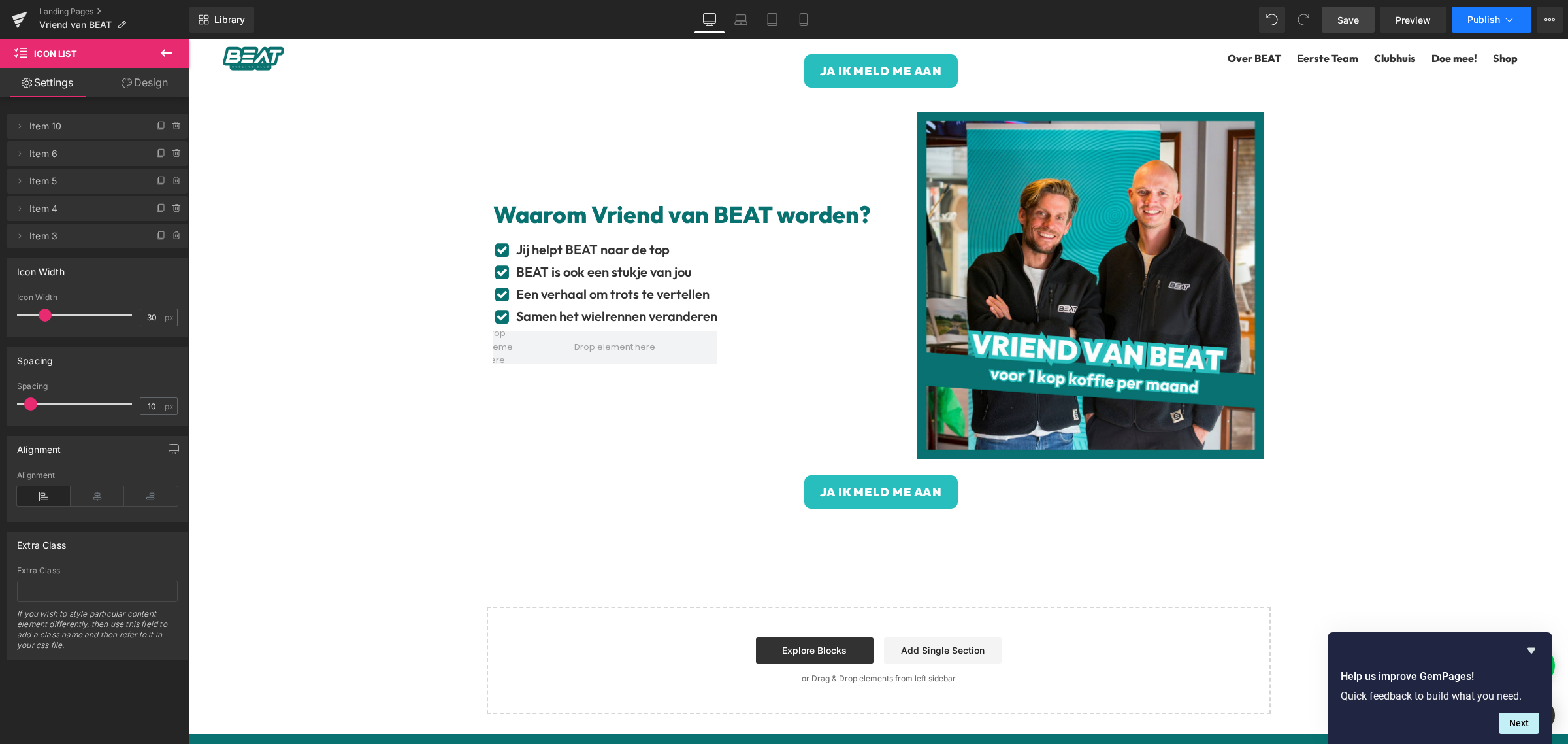
click at [1499, 18] on span "Publish" at bounding box center [1484, 19] width 33 height 10
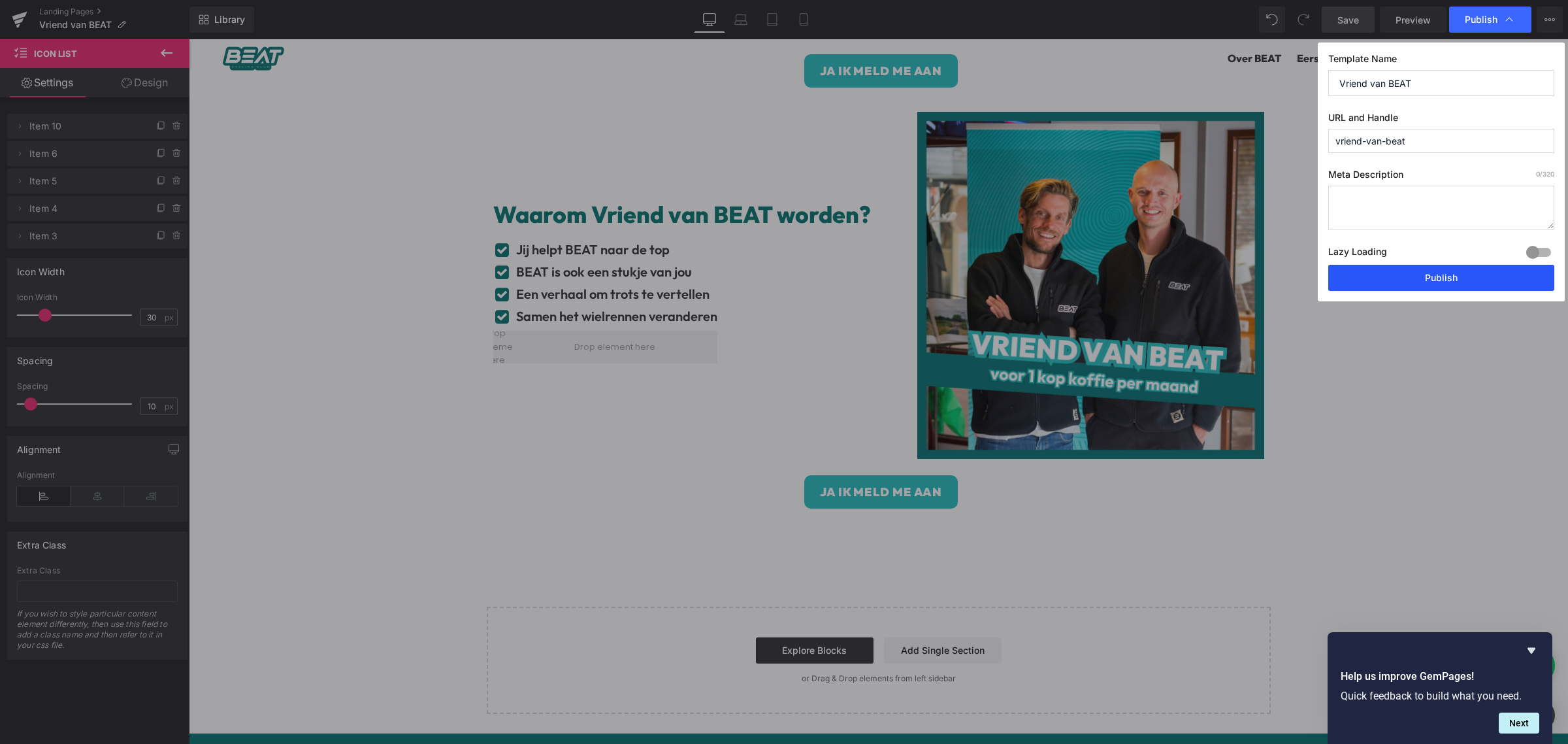
click at [1432, 272] on button "Publish" at bounding box center [1441, 278] width 226 height 26
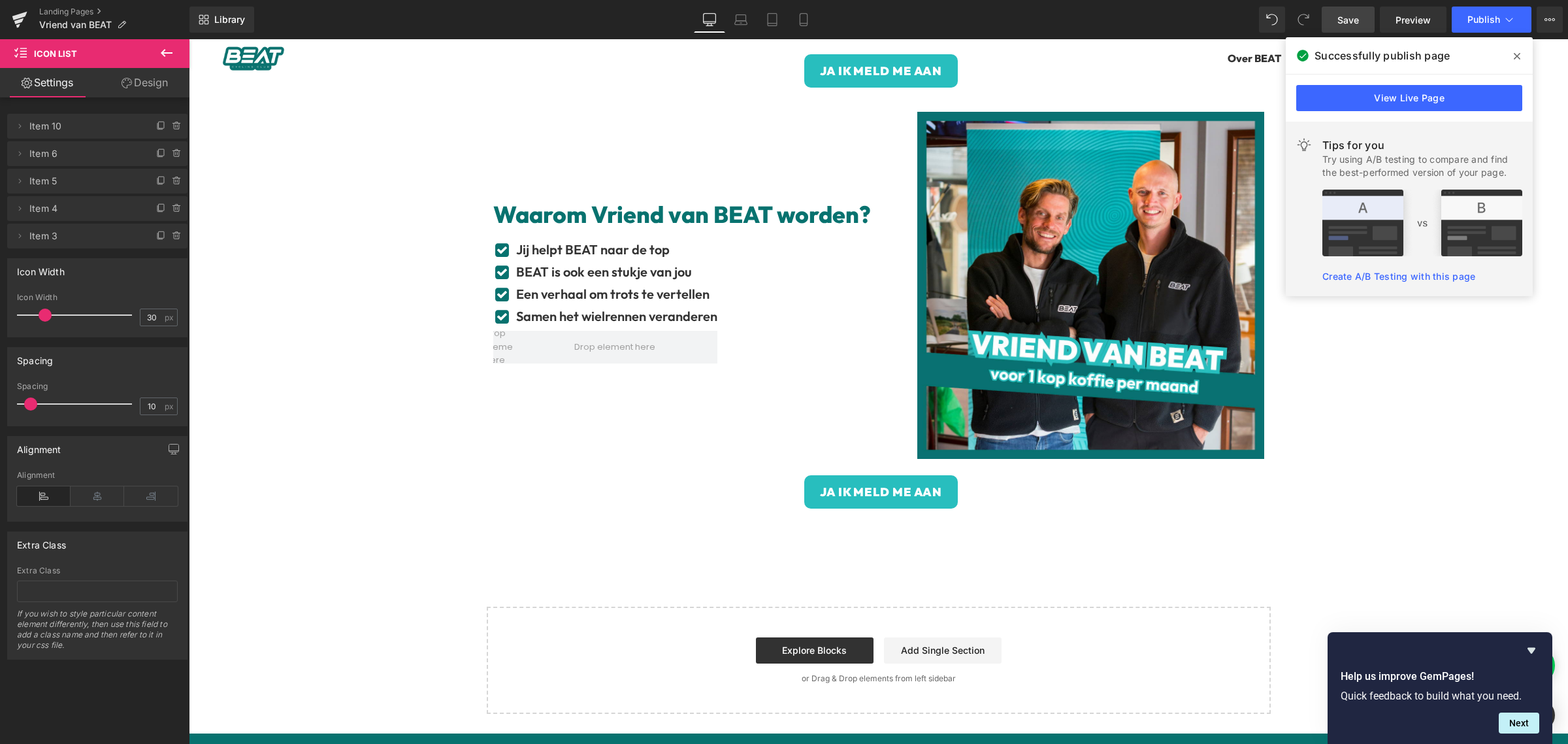
click at [1517, 55] on icon at bounding box center [1518, 56] width 7 height 10
